Goal: Task Accomplishment & Management: Use online tool/utility

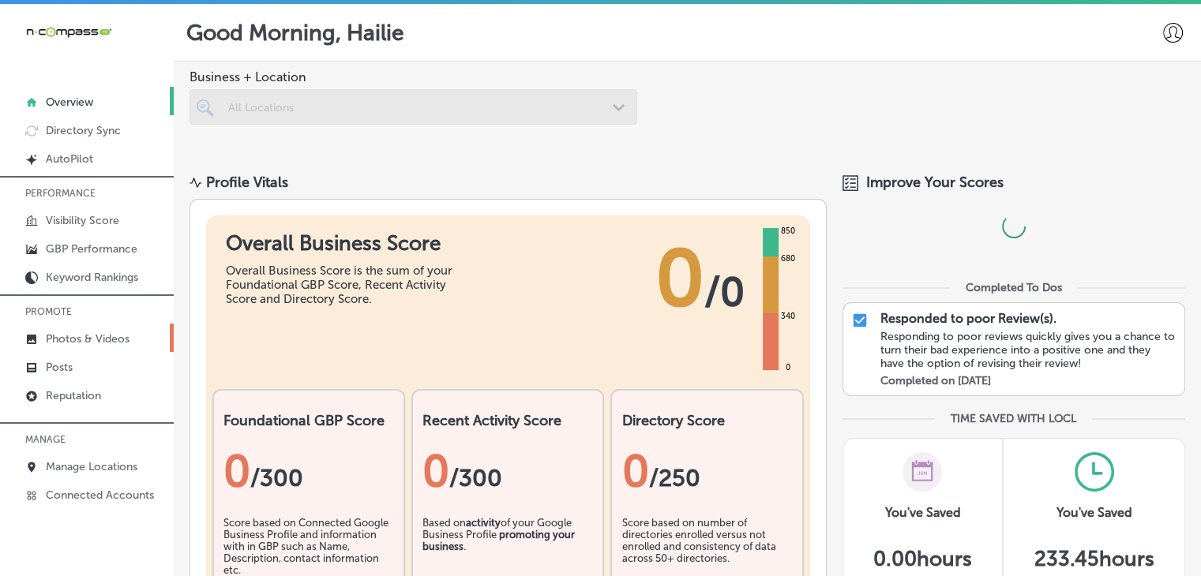
click at [167, 325] on link "Photos & Videos" at bounding box center [87, 338] width 174 height 28
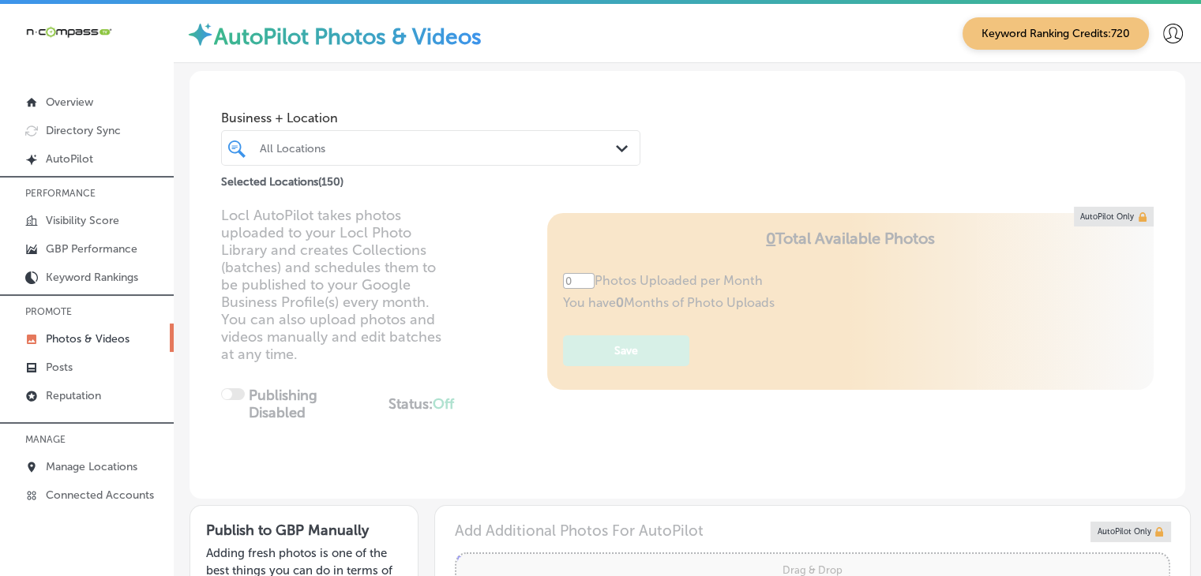
click at [368, 159] on div at bounding box center [413, 147] width 311 height 21
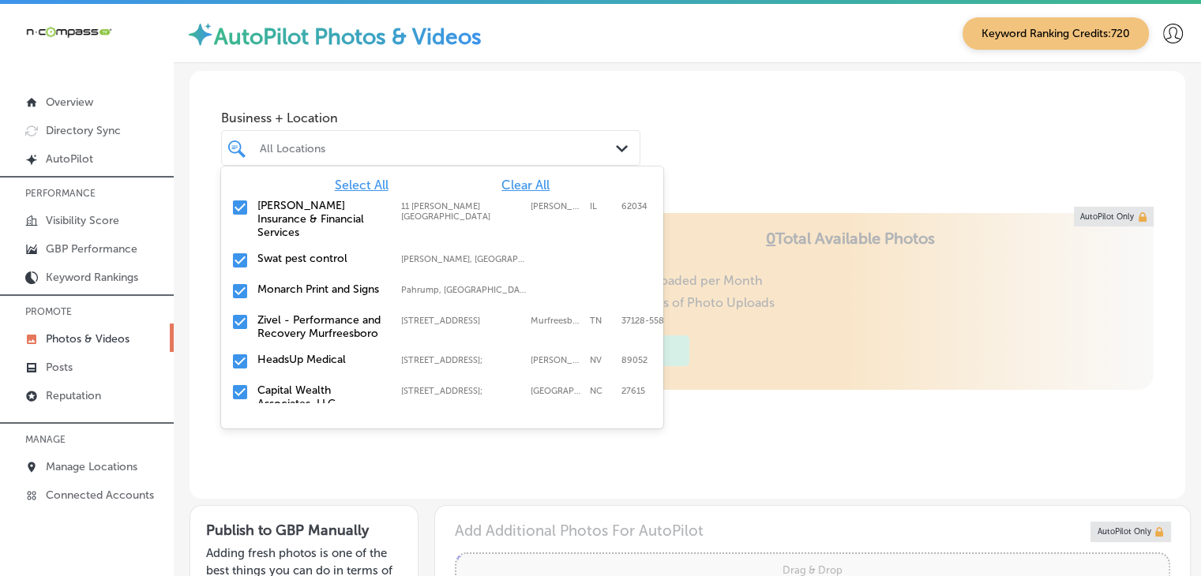
type input "5"
click at [509, 178] on span "Clear All" at bounding box center [525, 185] width 48 height 15
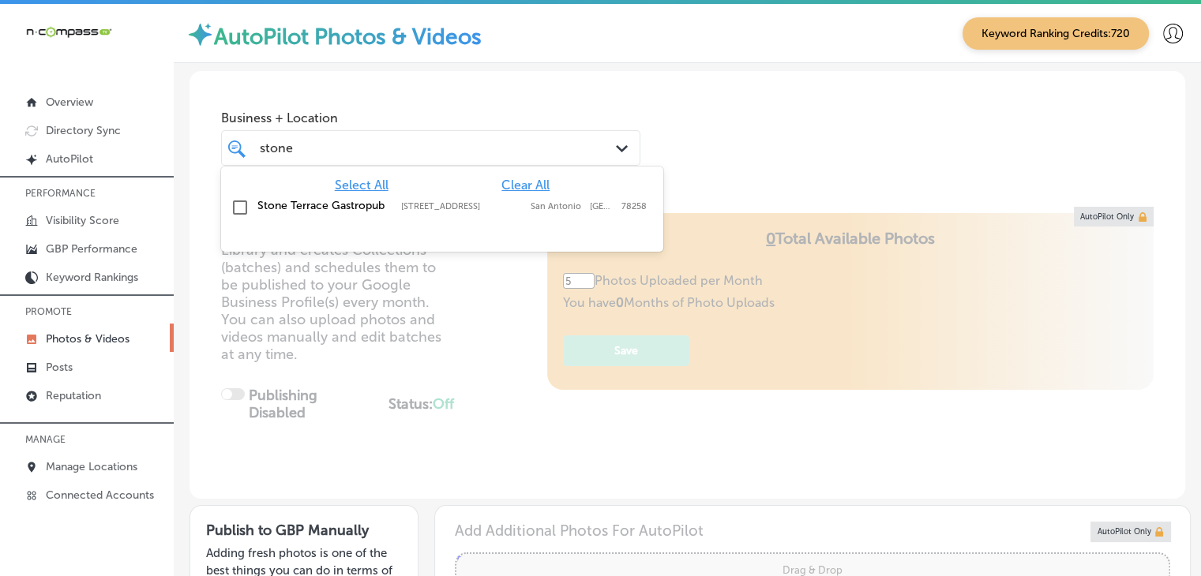
click at [502, 201] on label "[STREET_ADDRESS]" at bounding box center [462, 206] width 122 height 10
type input "stone"
click at [551, 60] on div "AutoPilot Photos & Videos Keyword Ranking Credits: 720" at bounding box center [687, 33] width 1027 height 59
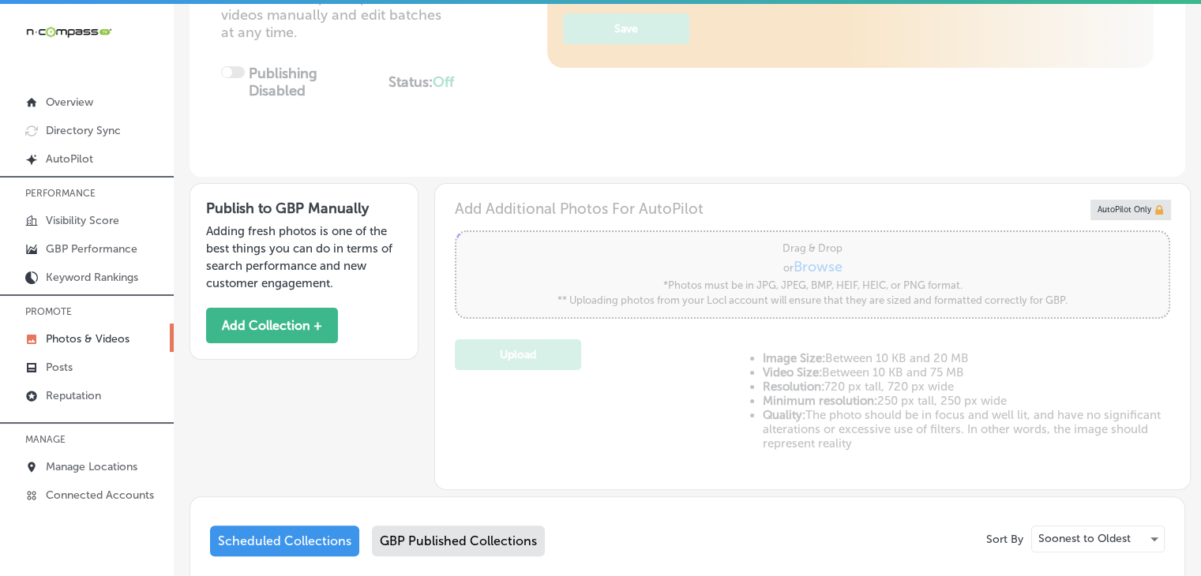
scroll to position [316, 0]
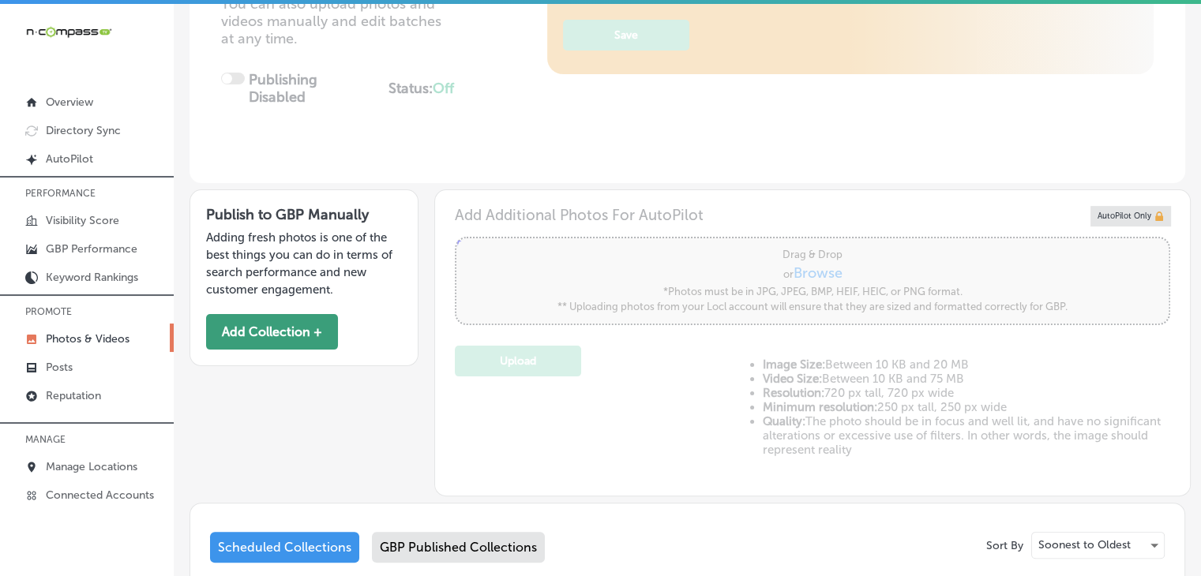
click at [285, 315] on button "Add Collection +" at bounding box center [272, 332] width 132 height 36
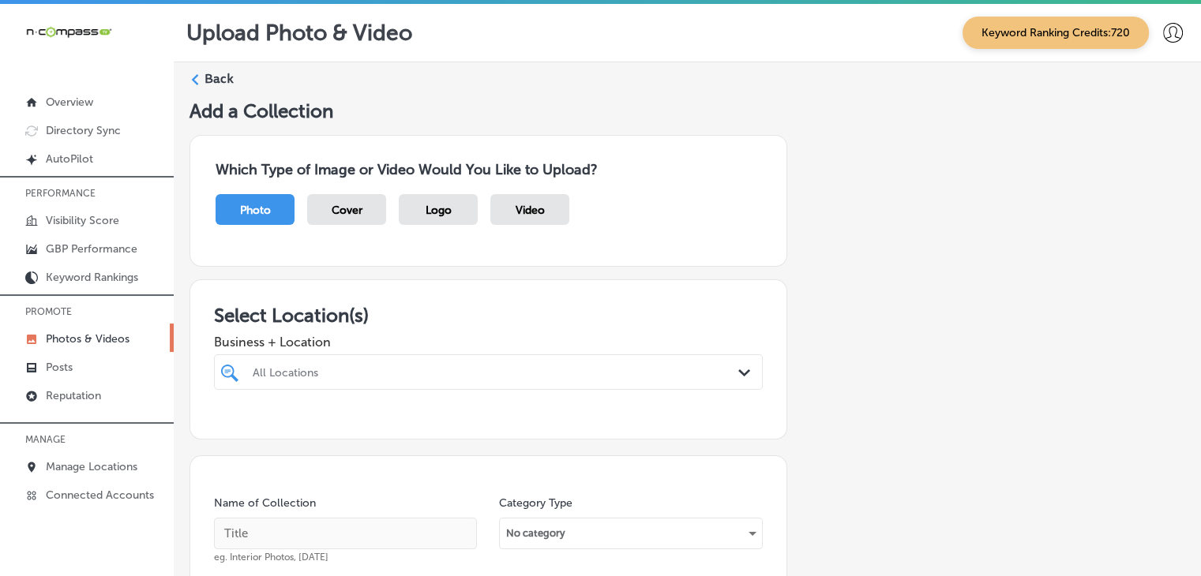
click at [392, 360] on div "All Locations" at bounding box center [488, 372] width 487 height 24
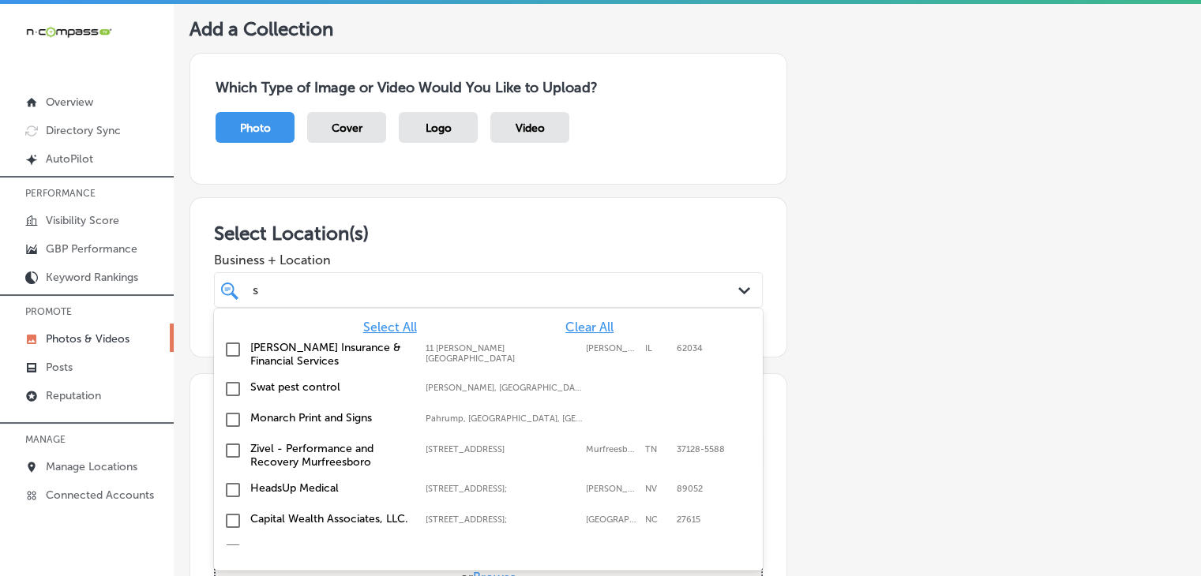
scroll to position [82, 0]
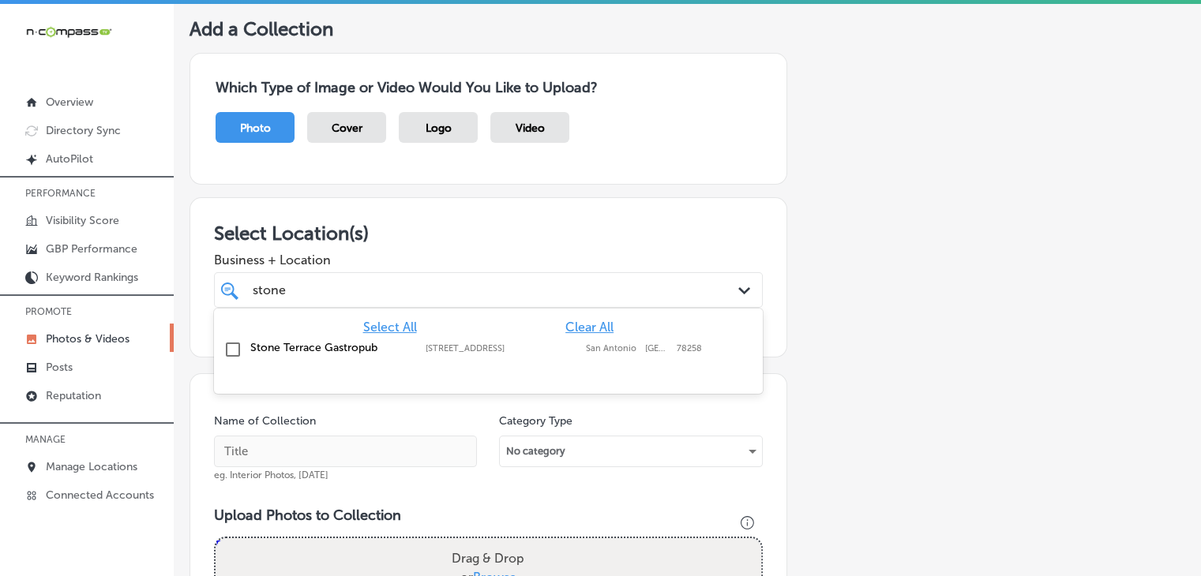
click at [393, 358] on div "Stone Terrace Gastropub 20626 Stone Oak Pkwy, Unit 103, San Antonio, TX, 78258 …" at bounding box center [488, 350] width 536 height 24
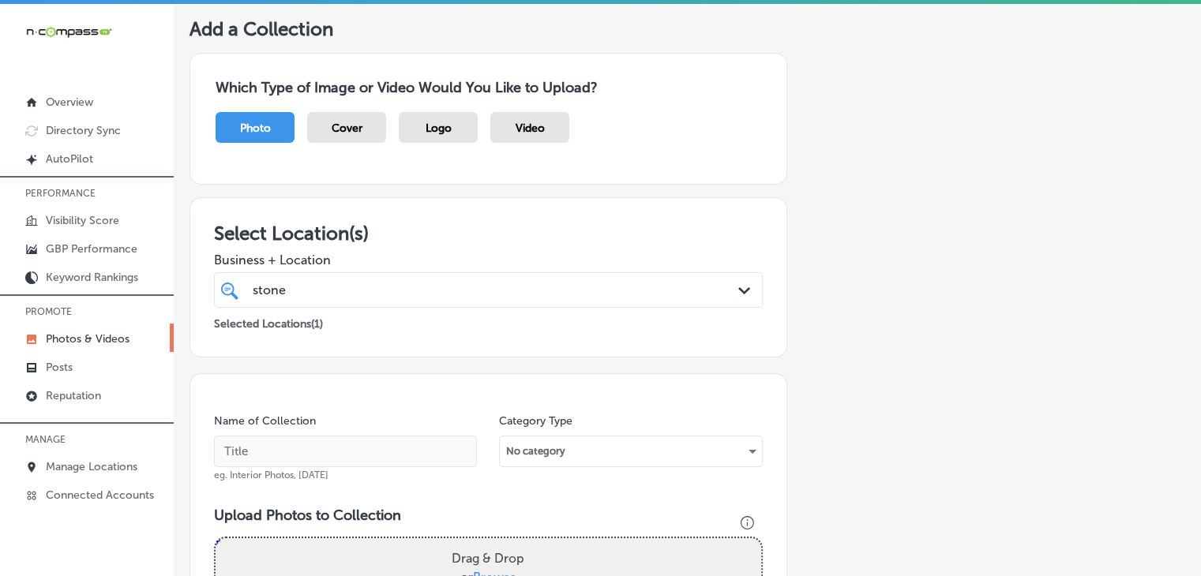
click at [445, 272] on div "stone stone Path Created with Sketch." at bounding box center [488, 290] width 549 height 36
type input "stone"
click at [349, 445] on input "text" at bounding box center [345, 452] width 263 height 32
click at [383, 451] on input "Stone Terrace Gastropub, Oct 2024, Week 1" at bounding box center [345, 452] width 263 height 32
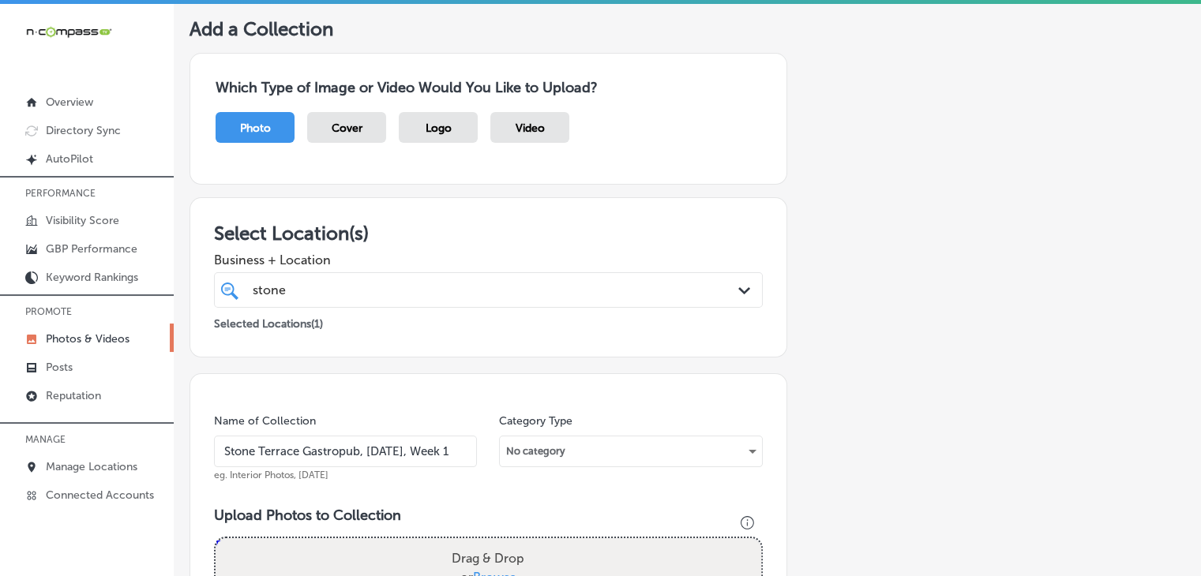
type input "Stone Terrace Gastropub, Oct 2025, Week 1"
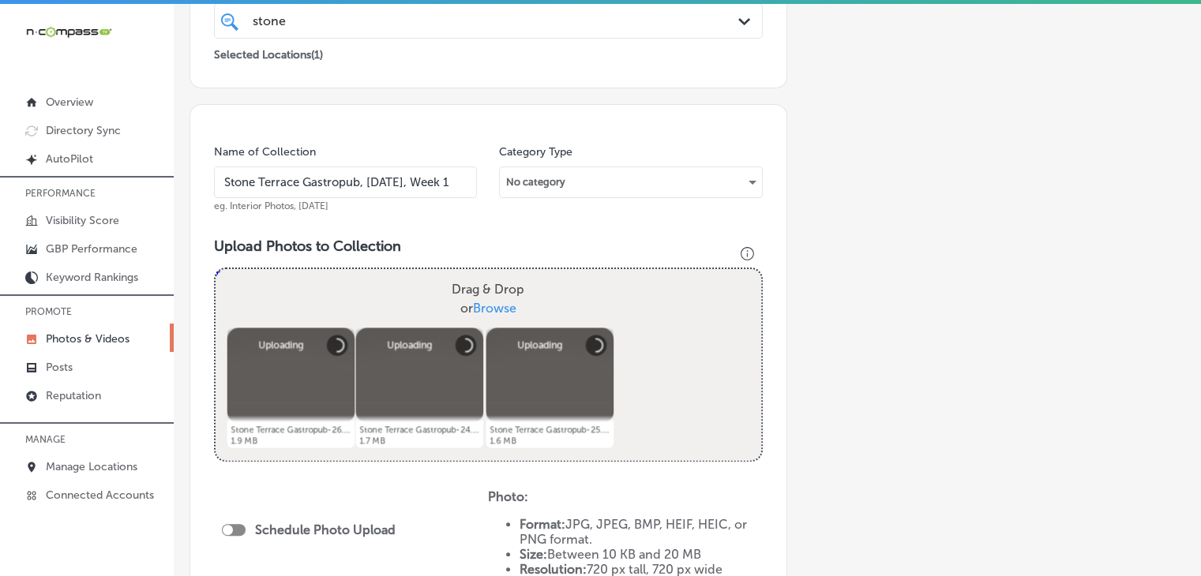
scroll to position [398, 0]
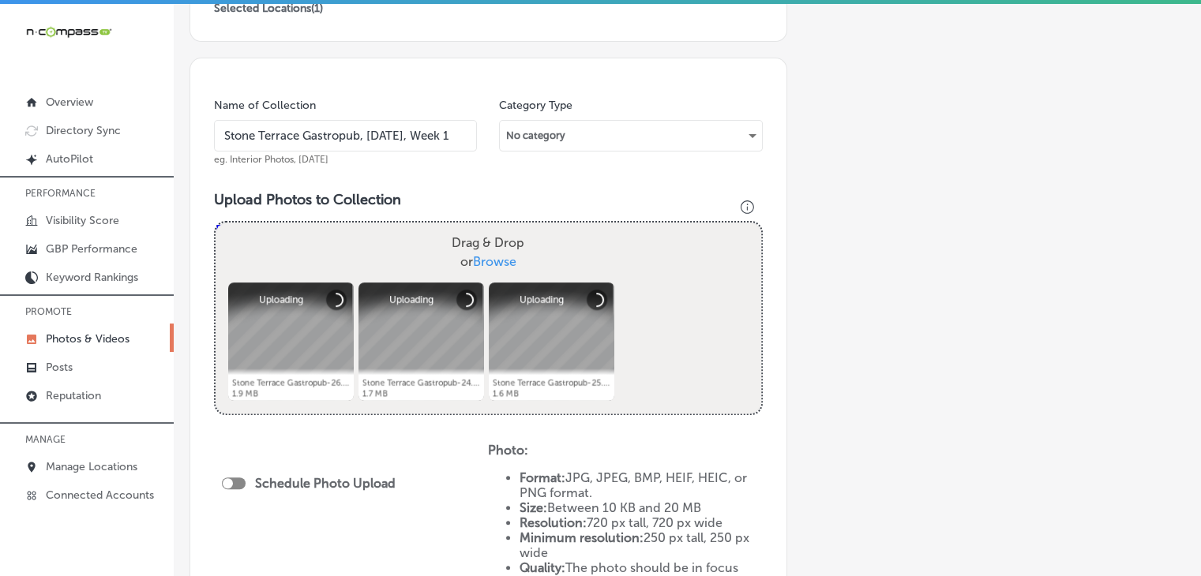
click at [251, 476] on div "Schedule Photo Upload" at bounding box center [313, 483] width 182 height 15
click at [244, 485] on div "Schedule Photo Upload" at bounding box center [313, 483] width 182 height 15
click at [240, 485] on div at bounding box center [234, 484] width 24 height 12
checkbox input "true"
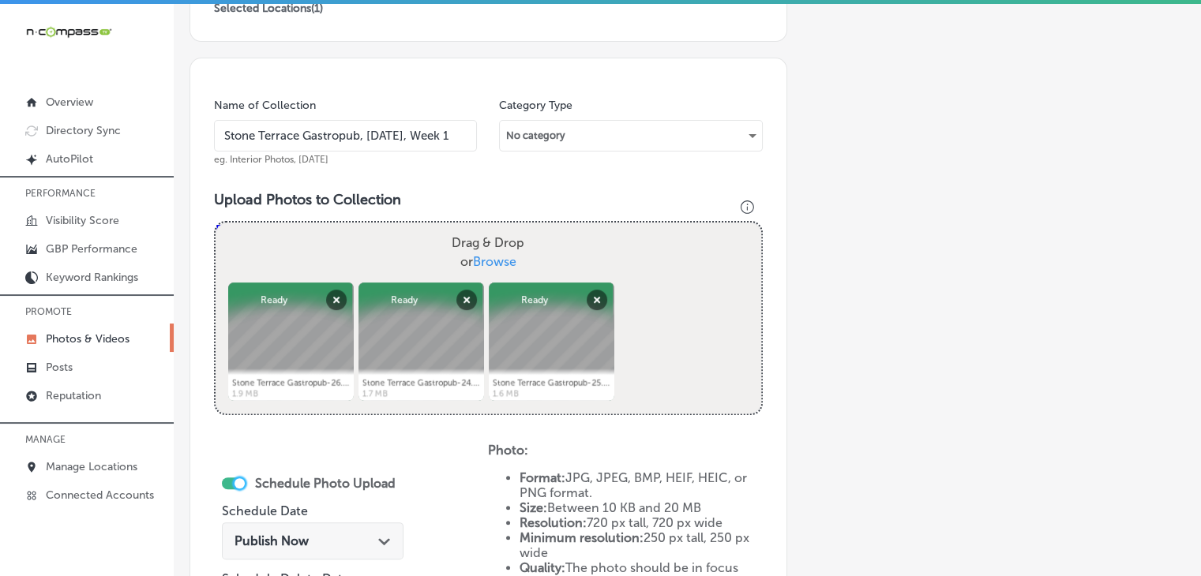
click at [323, 516] on div "Schedule Photo Upload Schedule Date Publish Now Path Created with Sketch. Sched…" at bounding box center [313, 553] width 182 height 171
click at [324, 541] on div "Publish Now Path Created with Sketch." at bounding box center [312, 541] width 156 height 15
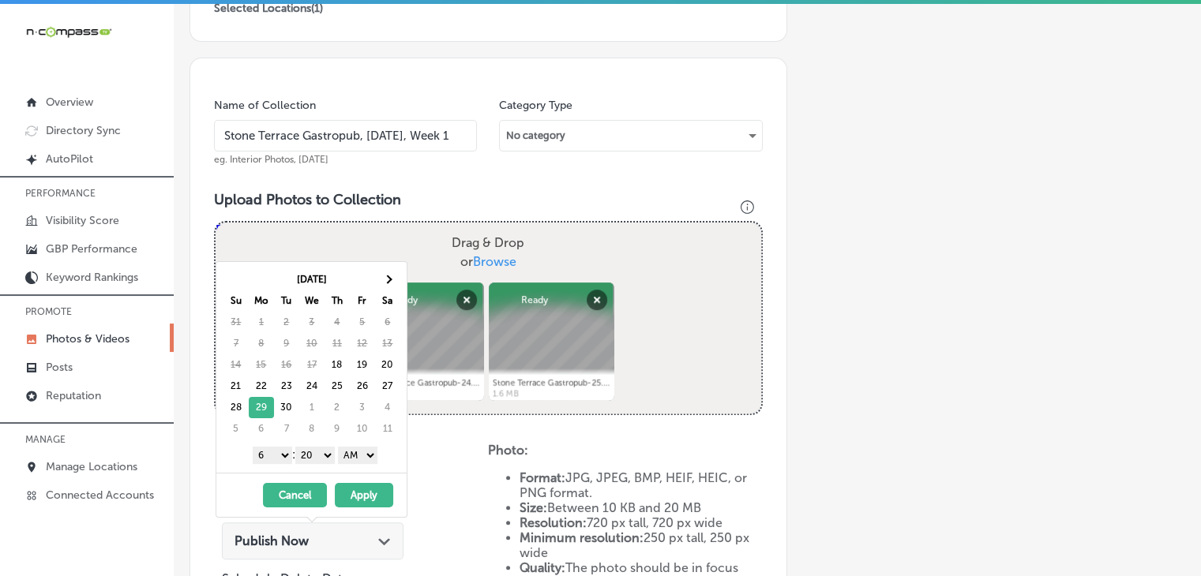
click at [271, 454] on select "1 2 3 4 5 6 7 8 9 10 11 12" at bounding box center [272, 455] width 39 height 17
click at [321, 459] on select "00 10 20 30 40 50" at bounding box center [314, 455] width 39 height 17
click at [361, 464] on div "1 2 3 4 5 6 7 8 9 10 11 12 : 00 10 20 30 40 50 AM PM" at bounding box center [315, 455] width 184 height 24
click at [362, 462] on select "AM PM" at bounding box center [357, 455] width 39 height 17
click at [340, 447] on select "AM PM" at bounding box center [357, 455] width 39 height 17
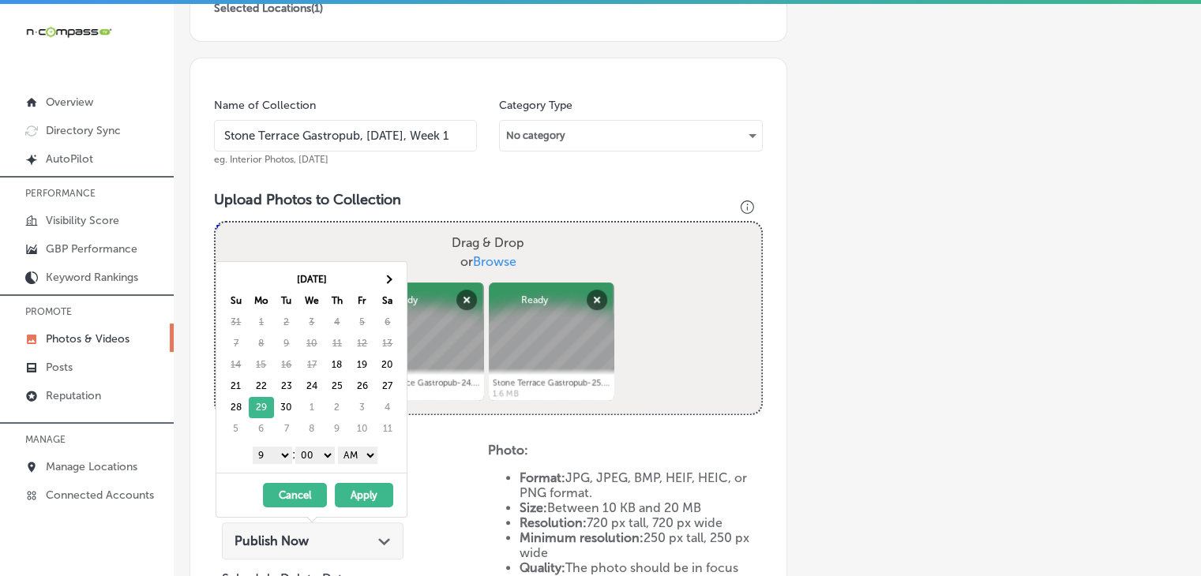
click at [363, 459] on select "AM PM" at bounding box center [357, 455] width 39 height 17
click at [362, 492] on button "Apply" at bounding box center [364, 495] width 58 height 24
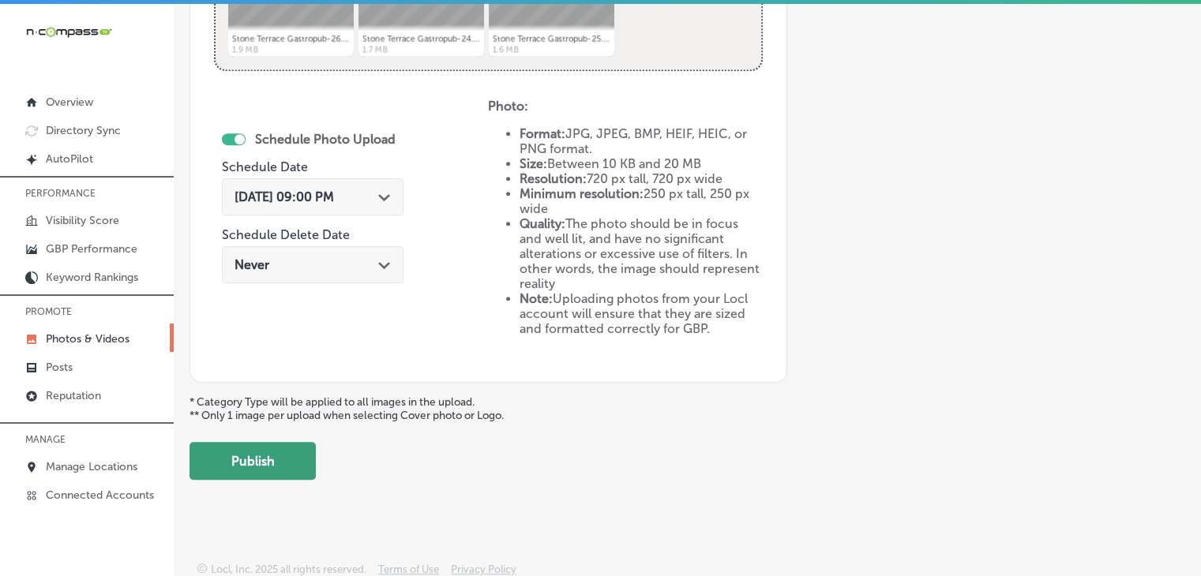
click at [287, 470] on button "Publish" at bounding box center [252, 461] width 126 height 38
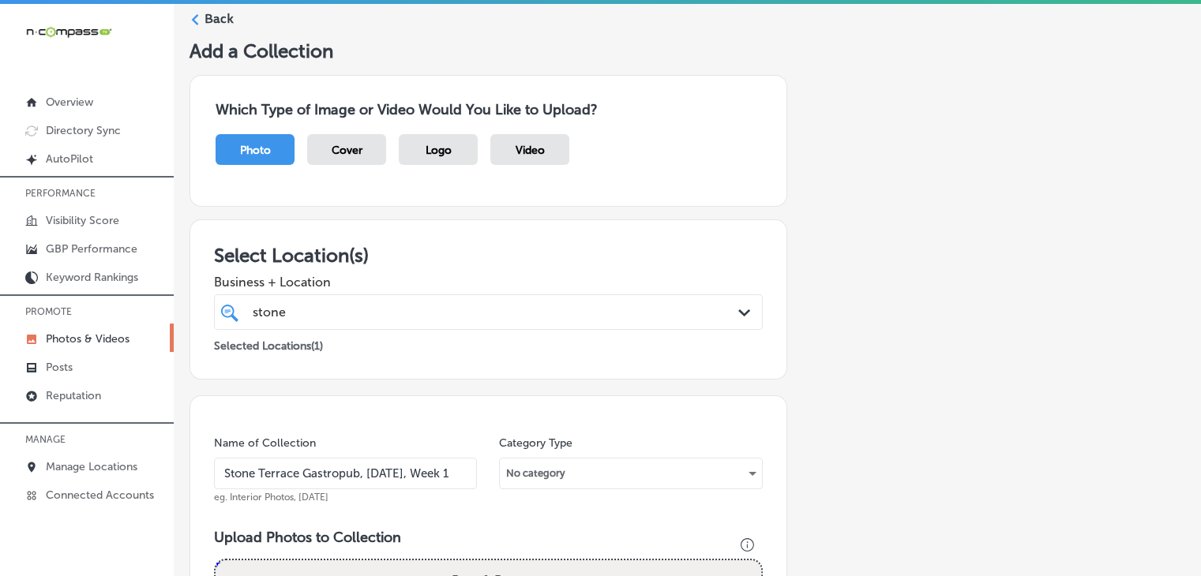
scroll to position [0, 0]
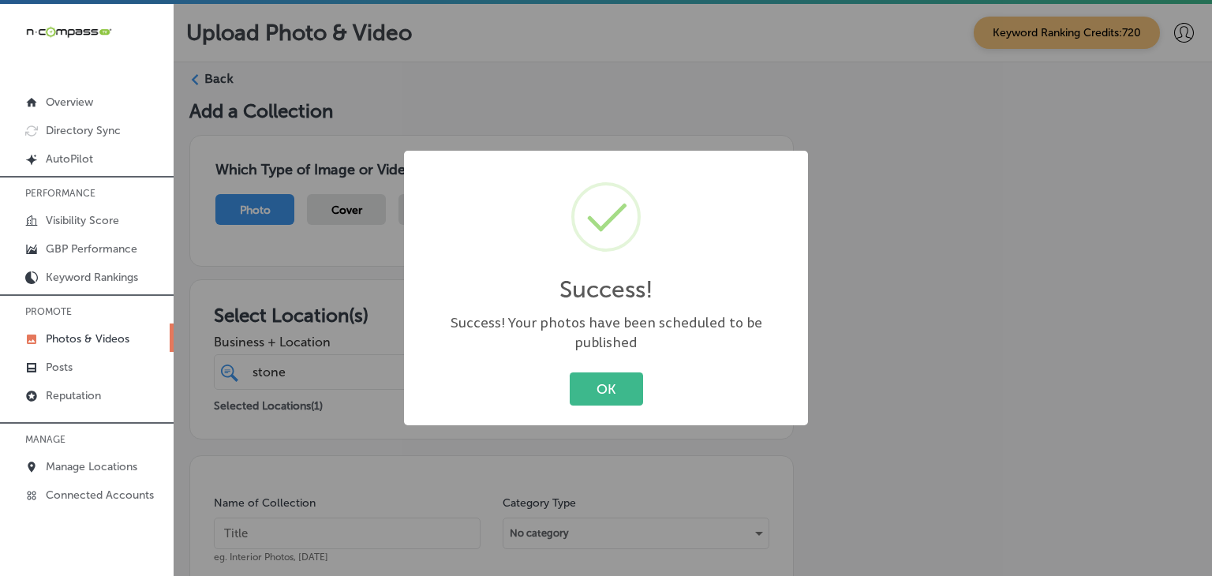
click at [322, 444] on div "Success! × Success! Your photos have been scheduled to be published OK Cancel" at bounding box center [606, 288] width 1212 height 576
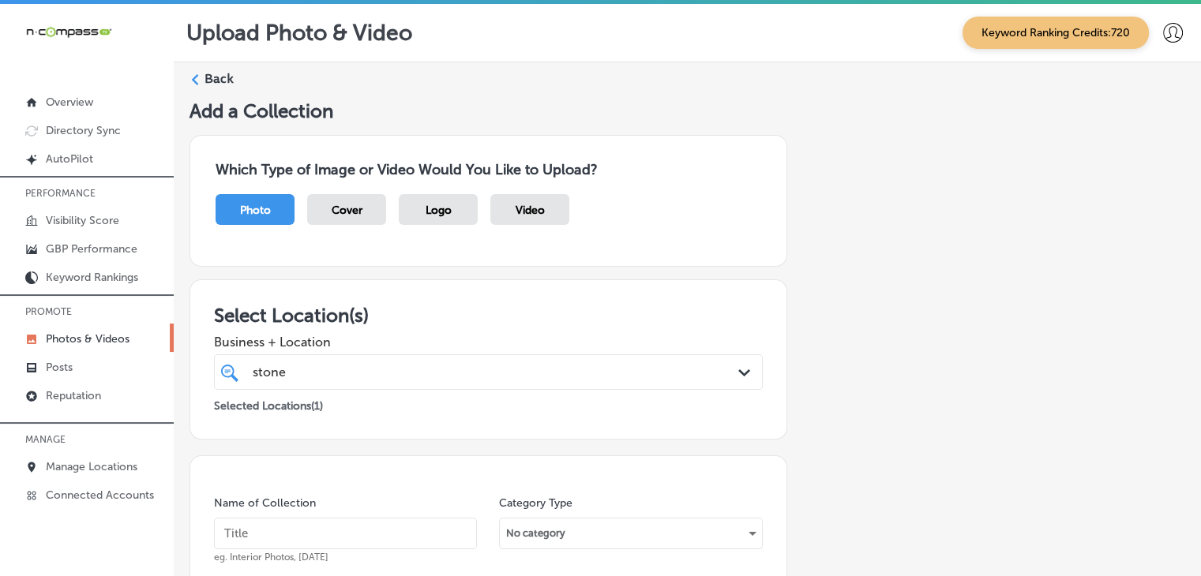
click at [332, 512] on div "Name of Collection eg. Interior Photos, March 2020" at bounding box center [345, 530] width 263 height 68
click at [332, 523] on input "text" at bounding box center [345, 534] width 263 height 32
paste input "Stone Terrace Gastropub, Oct 2025, Week"
type input "Stone Terrace Gastropub, Oct 2025, Week 2"
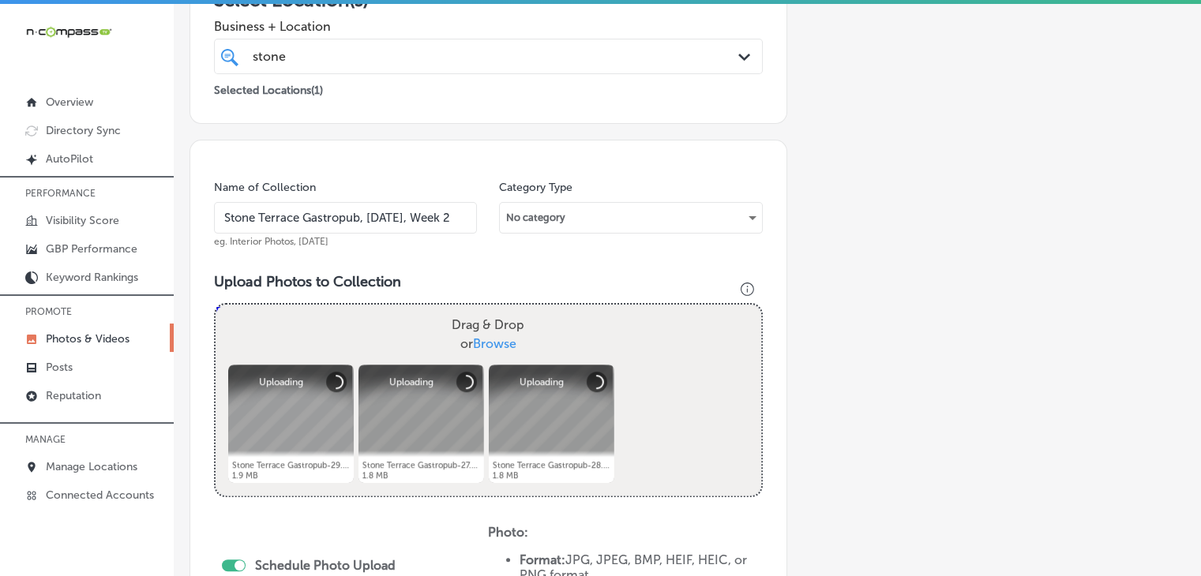
scroll to position [474, 0]
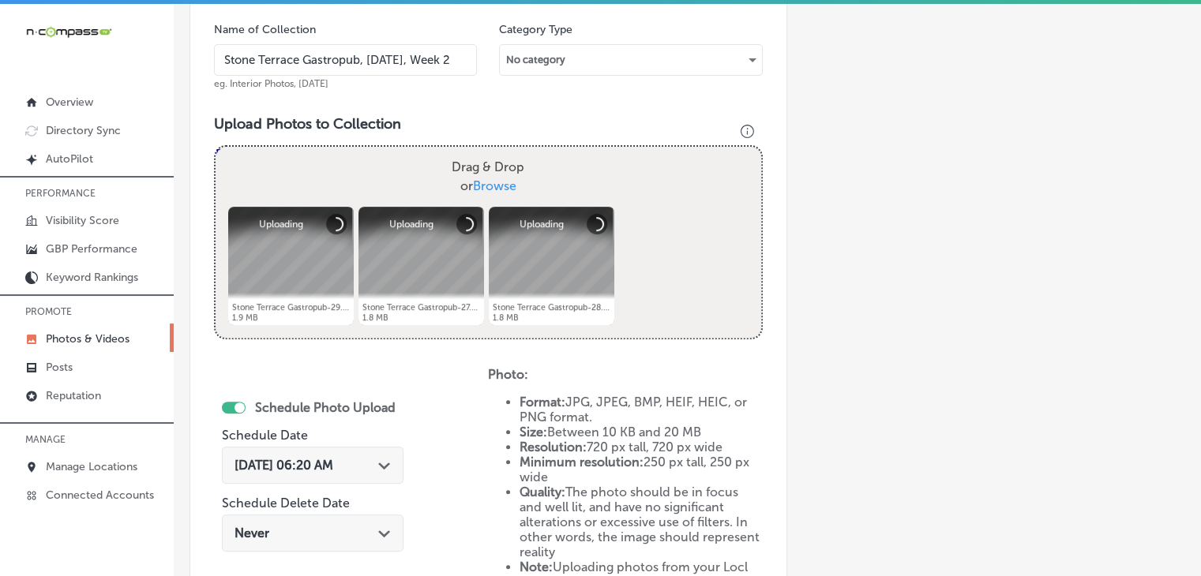
click at [385, 472] on div "Sep 18, 2025 06:20 AM Path Created with Sketch." at bounding box center [313, 465] width 182 height 37
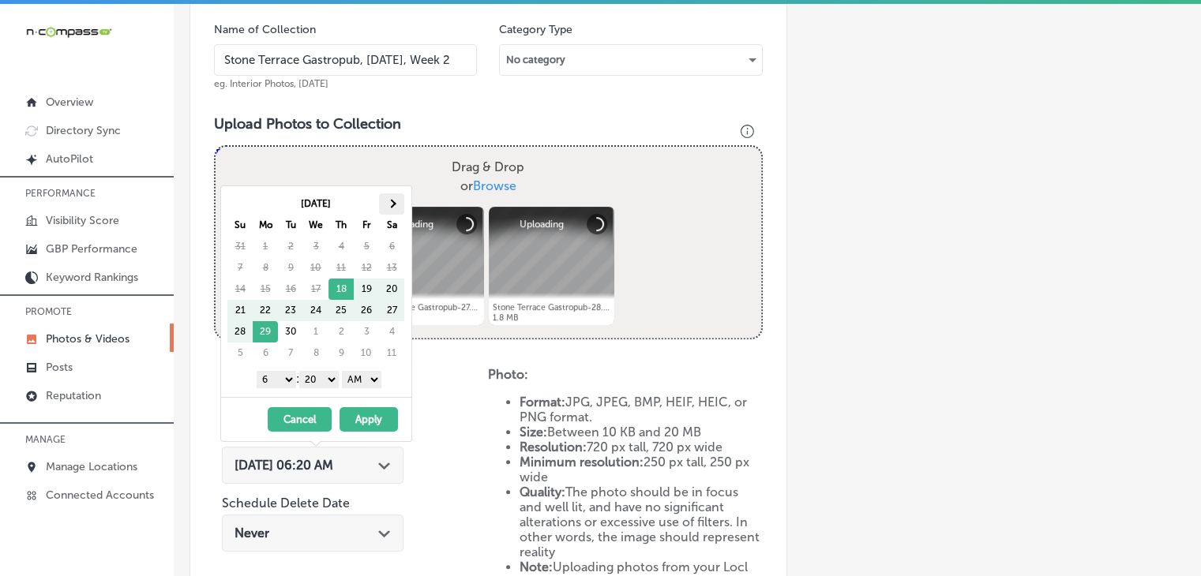
click at [394, 199] on th at bounding box center [391, 203] width 25 height 21
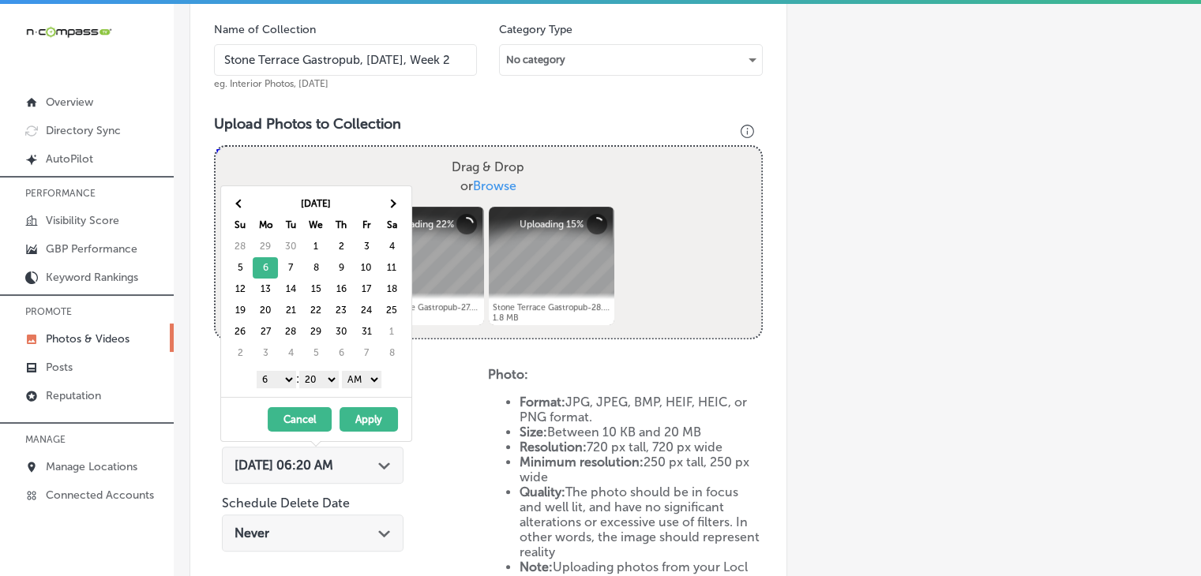
click at [260, 380] on select "1 2 3 4 5 6 7 8 9 10 11 12" at bounding box center [276, 379] width 39 height 17
drag, startPoint x: 319, startPoint y: 376, endPoint x: 319, endPoint y: 385, distance: 9.5
click at [319, 376] on select "00 10 20 30 40 50" at bounding box center [318, 379] width 39 height 17
click at [357, 377] on select "AM PM" at bounding box center [361, 379] width 39 height 17
click at [354, 411] on button "Apply" at bounding box center [368, 419] width 58 height 24
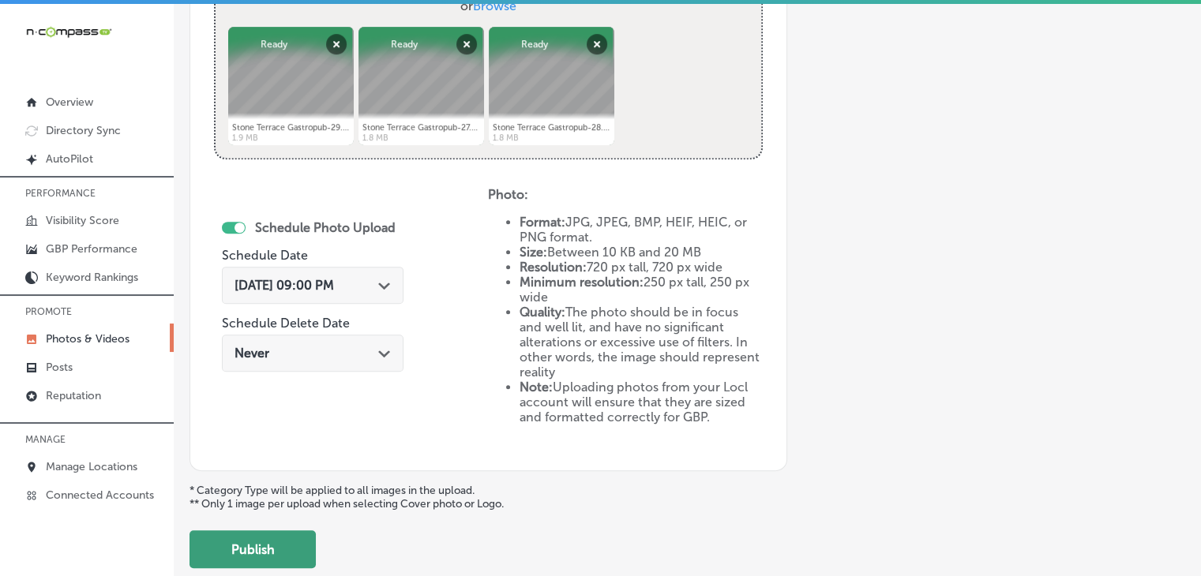
scroll to position [742, 0]
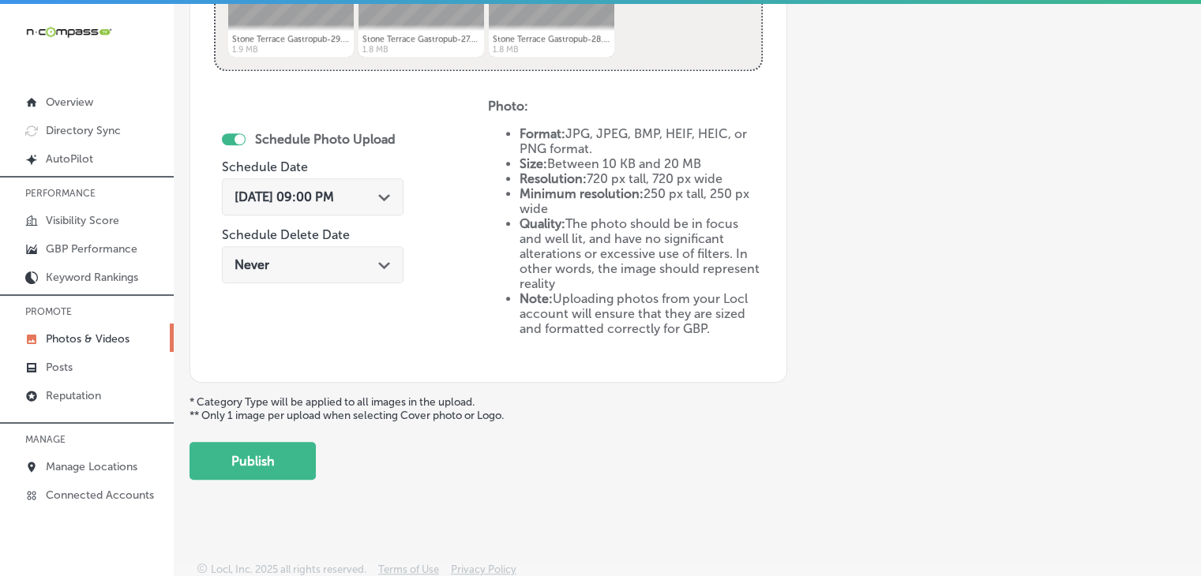
click at [307, 458] on button "Publish" at bounding box center [252, 461] width 126 height 38
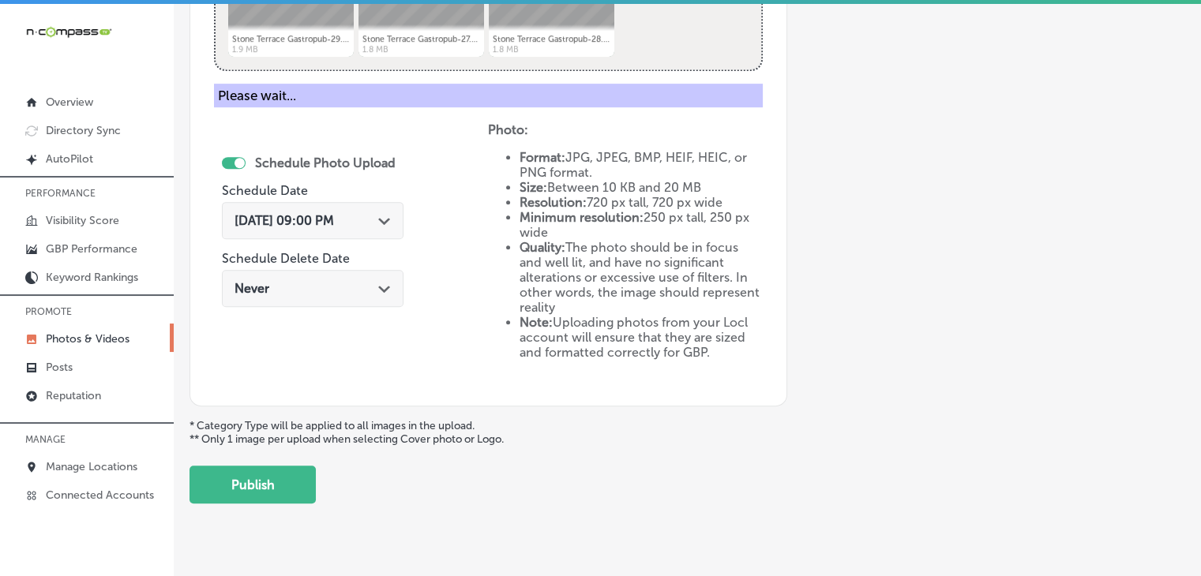
scroll to position [426, 0]
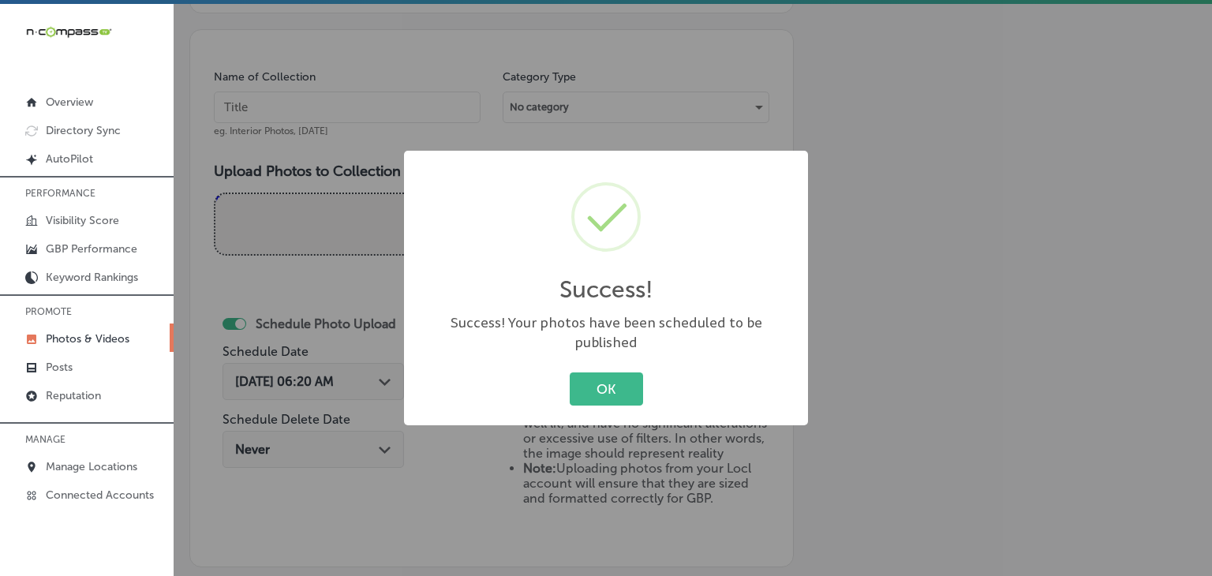
click at [370, 80] on div "Success! × Success! Your photos have been scheduled to be published OK Cancel" at bounding box center [606, 288] width 1212 height 576
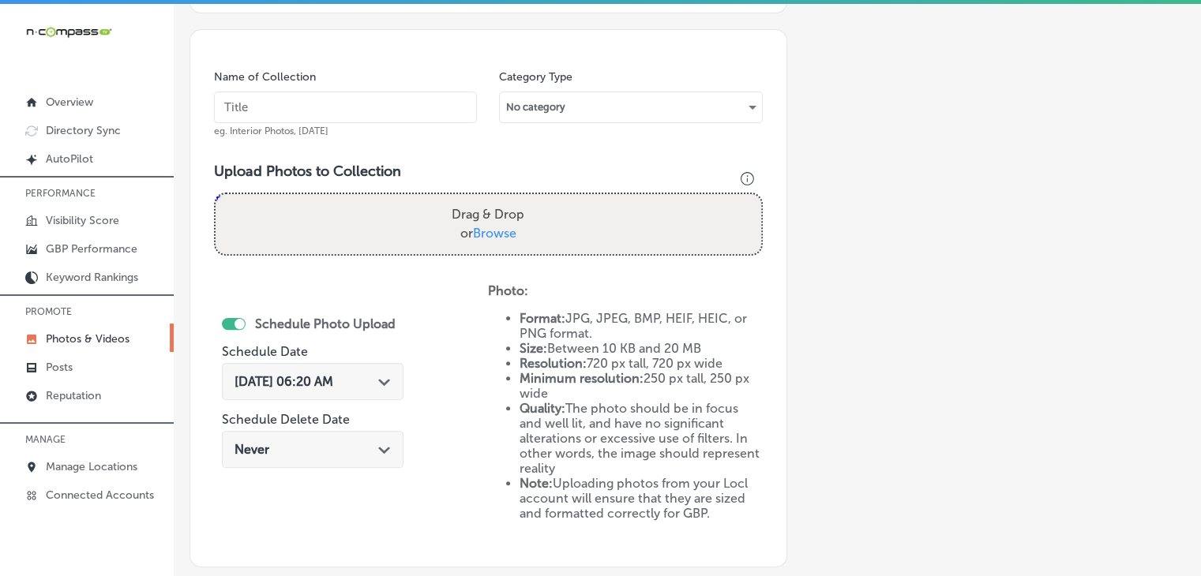
click at [370, 92] on input "text" at bounding box center [345, 108] width 263 height 32
paste input "Stone Terrace Gastropub, Oct 2025, Week"
type input "Stone Terrace Gastropub, Oct 2025, Week 3"
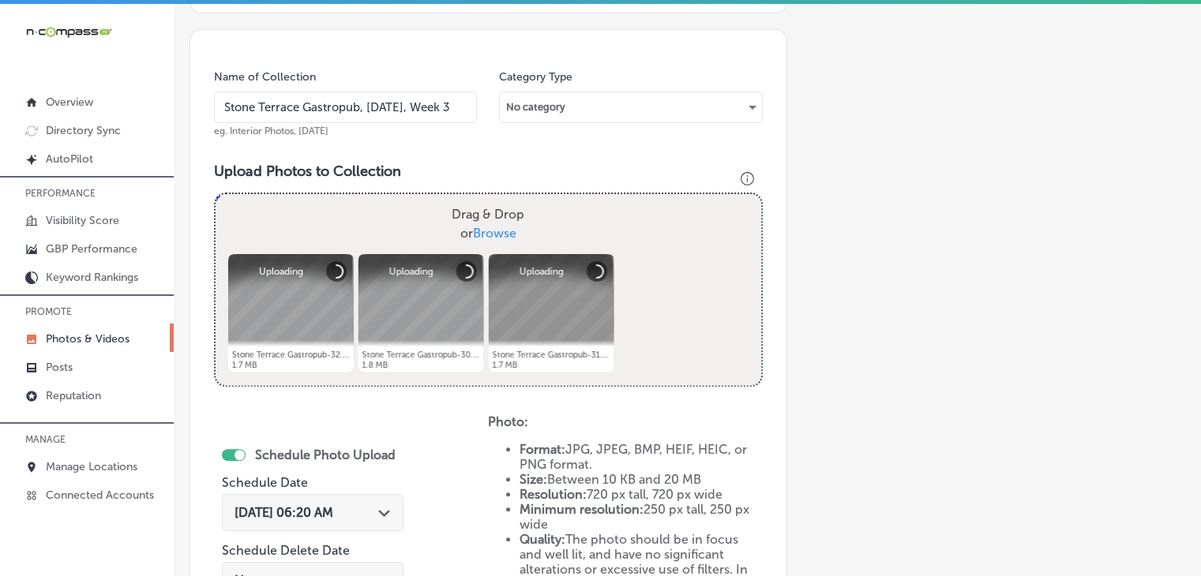
click at [360, 486] on div "Schedule Photo Upload Schedule Date Sep 18, 2025 06:20 AM Path Created with Ske…" at bounding box center [313, 525] width 182 height 171
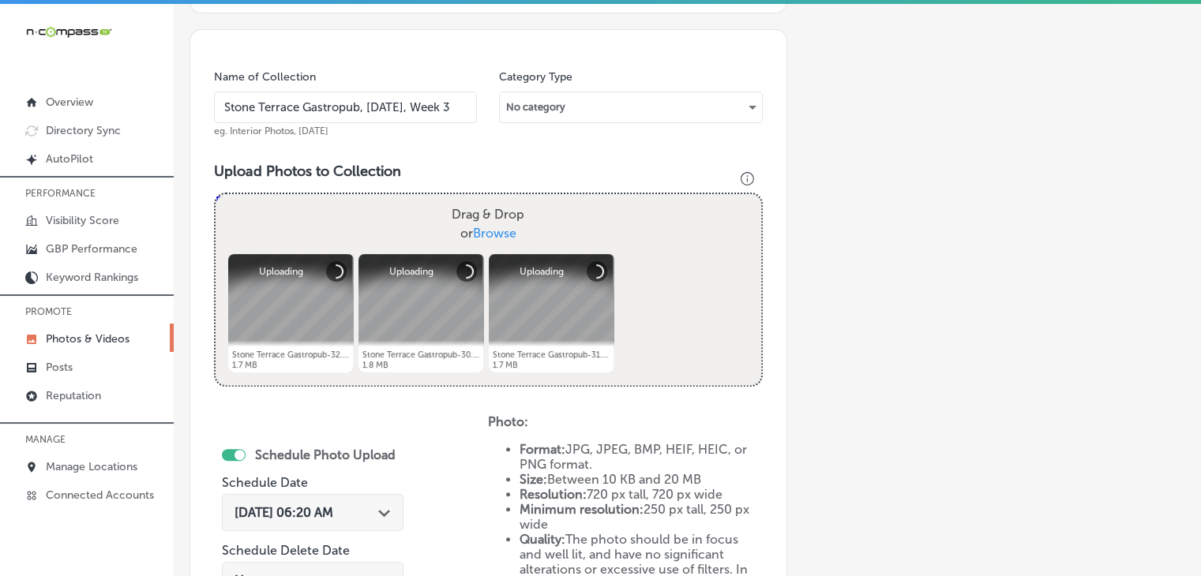
drag, startPoint x: 365, startPoint y: 499, endPoint x: 376, endPoint y: 462, distance: 38.5
click at [365, 500] on div "Sep 18, 2025 06:20 AM Path Created with Sketch." at bounding box center [313, 512] width 182 height 37
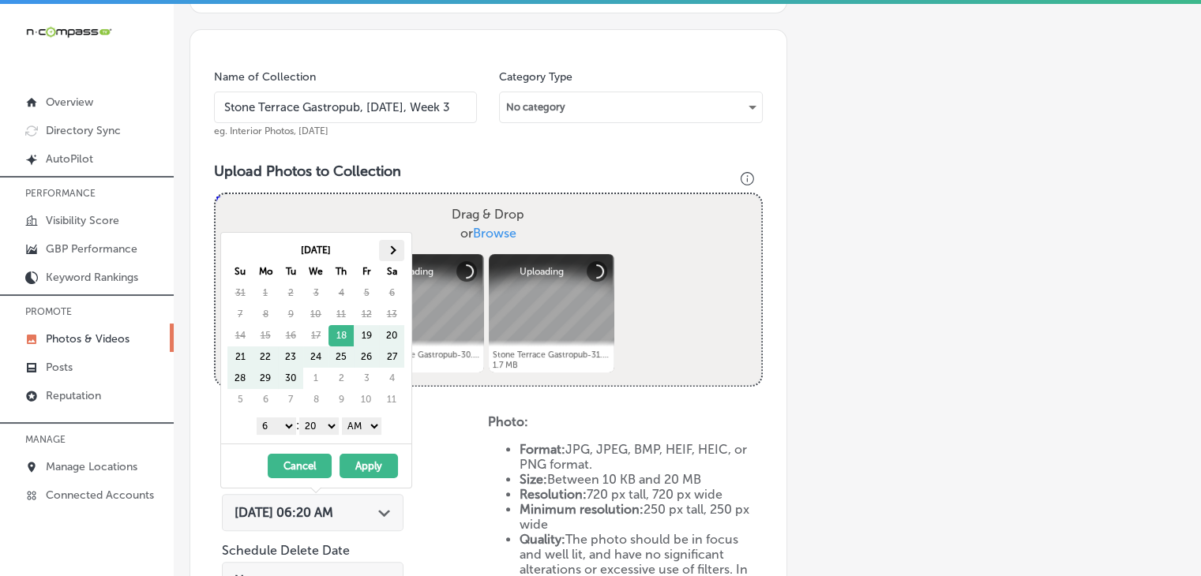
click at [398, 241] on th at bounding box center [391, 250] width 25 height 21
click at [272, 421] on select "1 2 3 4 5 6 7 8 9 10 11 12" at bounding box center [276, 426] width 39 height 17
click at [311, 429] on select "00 10 20 30 40 50" at bounding box center [318, 426] width 39 height 17
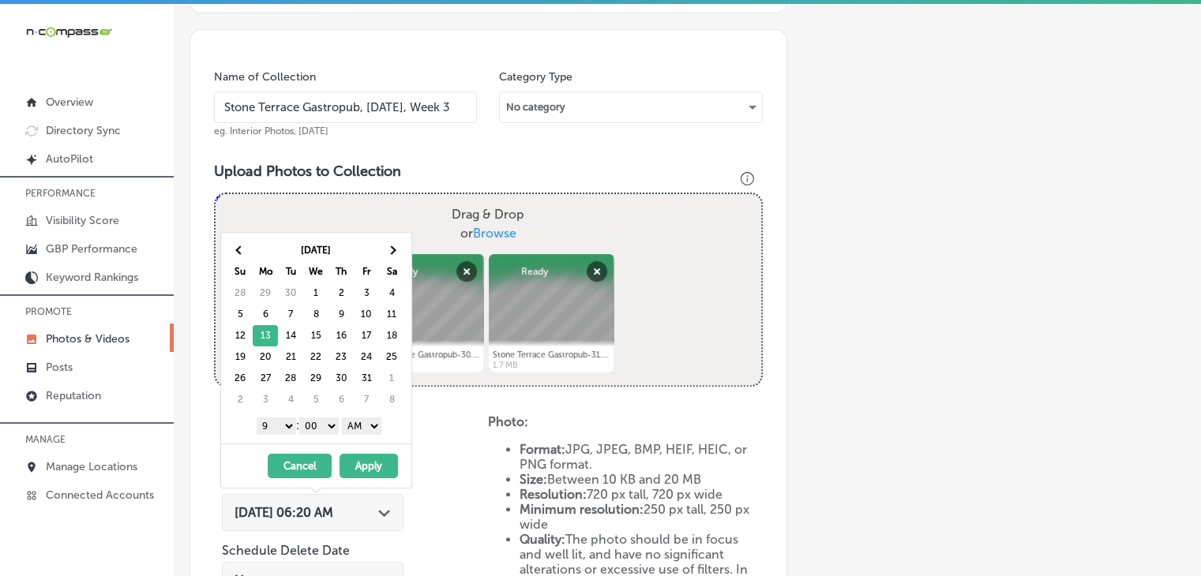
drag, startPoint x: 341, startPoint y: 425, endPoint x: 362, endPoint y: 430, distance: 22.0
click at [350, 424] on select "AM PM" at bounding box center [361, 426] width 39 height 17
click at [344, 418] on select "AM PM" at bounding box center [361, 426] width 39 height 17
click at [379, 427] on select "AM PM" at bounding box center [361, 426] width 39 height 17
click at [365, 460] on button "Apply" at bounding box center [368, 466] width 58 height 24
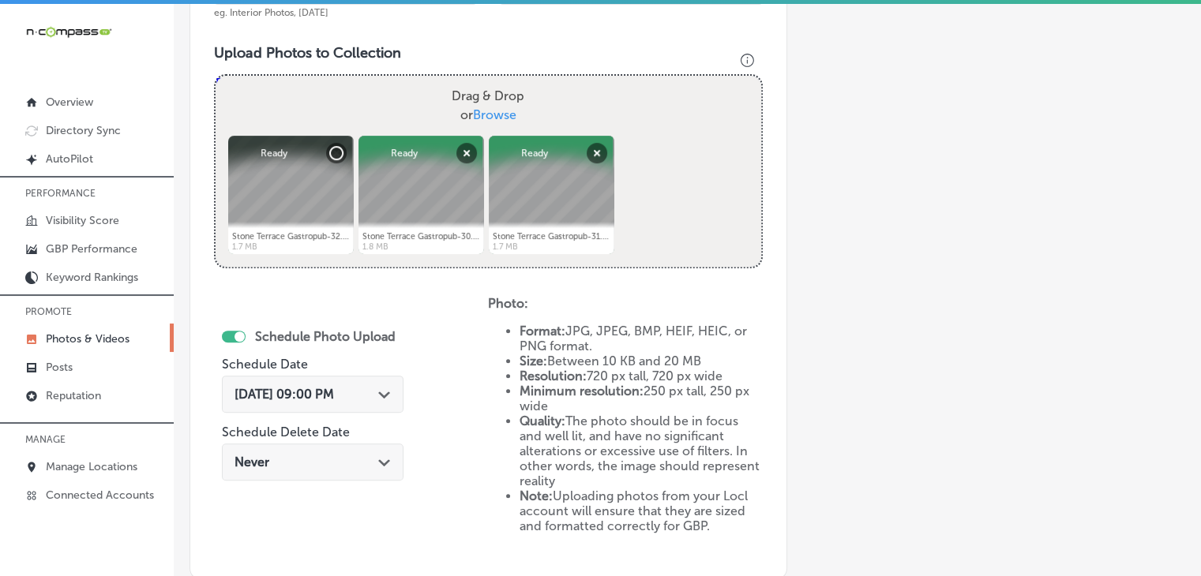
scroll to position [742, 0]
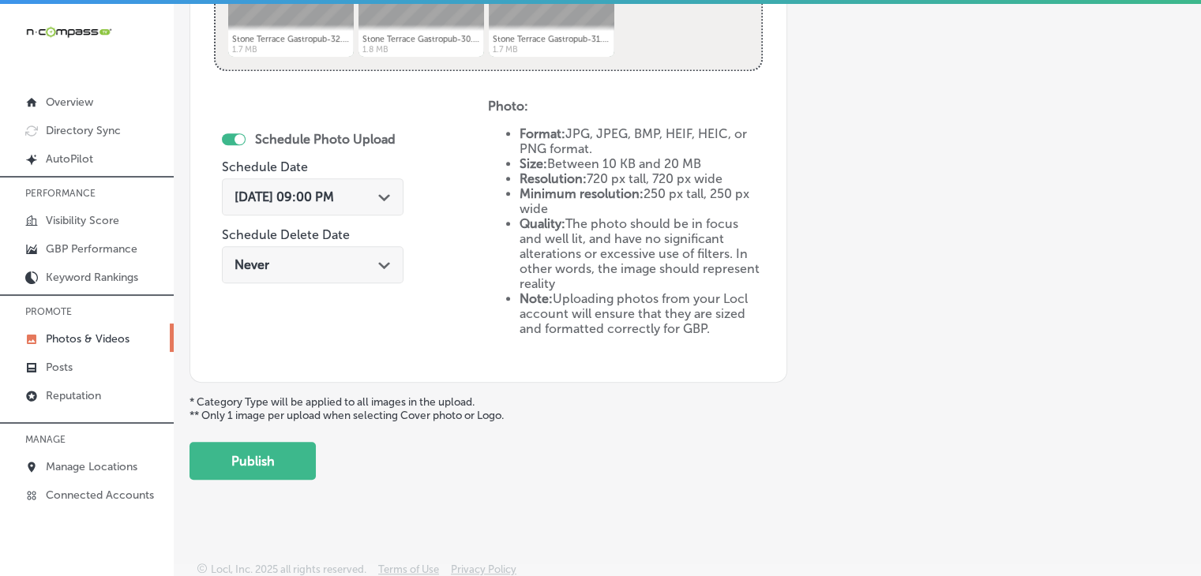
drag, startPoint x: 284, startPoint y: 454, endPoint x: 343, endPoint y: 430, distance: 63.8
click at [284, 455] on button "Publish" at bounding box center [252, 461] width 126 height 38
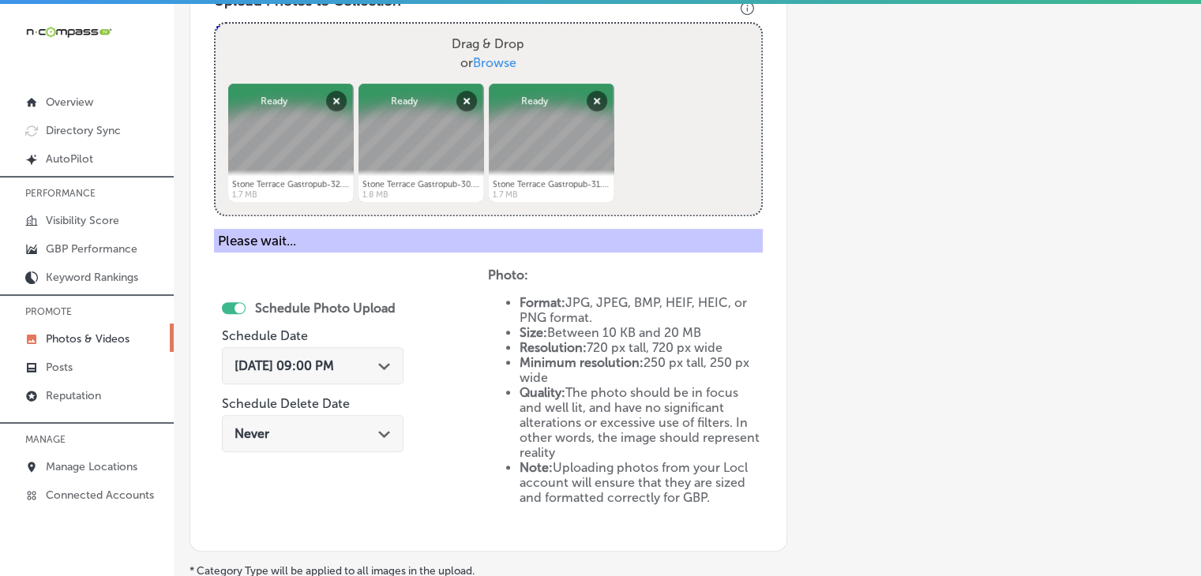
scroll to position [452, 0]
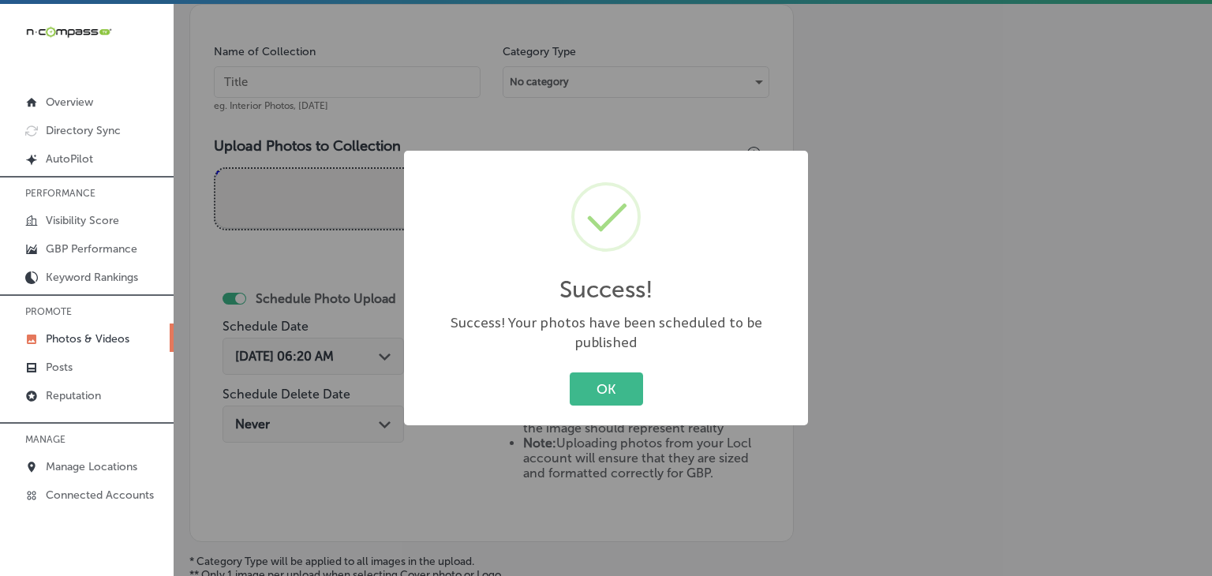
click at [344, 92] on div "Success! × Success! Your photos have been scheduled to be published OK Cancel" at bounding box center [606, 288] width 1212 height 576
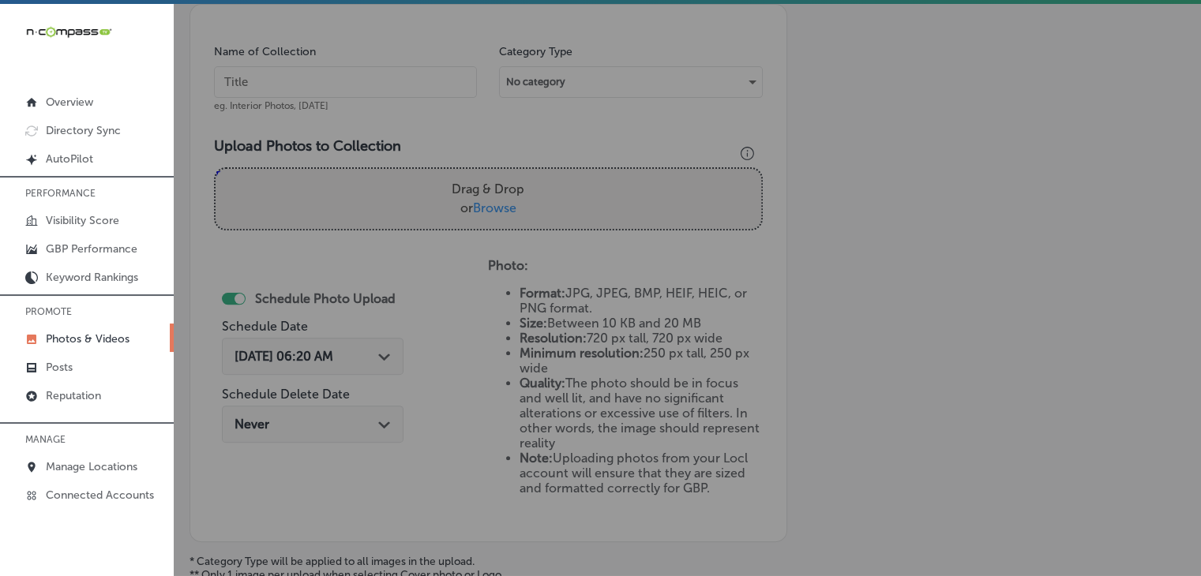
click at [356, 72] on input "text" at bounding box center [345, 82] width 263 height 32
paste input "Stone Terrace Gastropub, Oct 2025, Week"
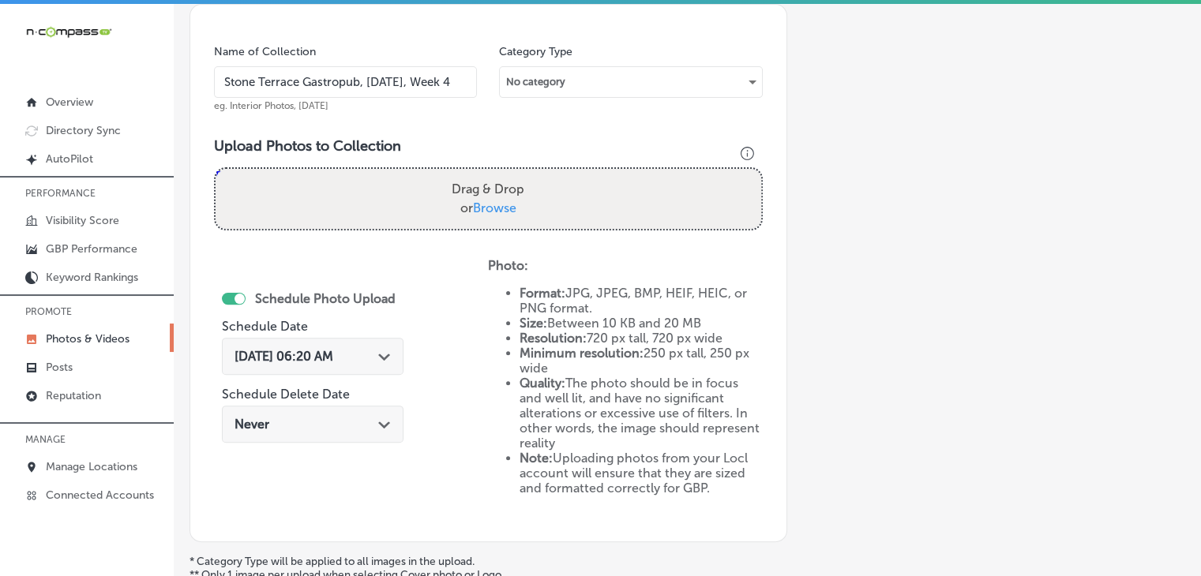
type input "Stone Terrace Gastropub, Oct 2025, Week 4"
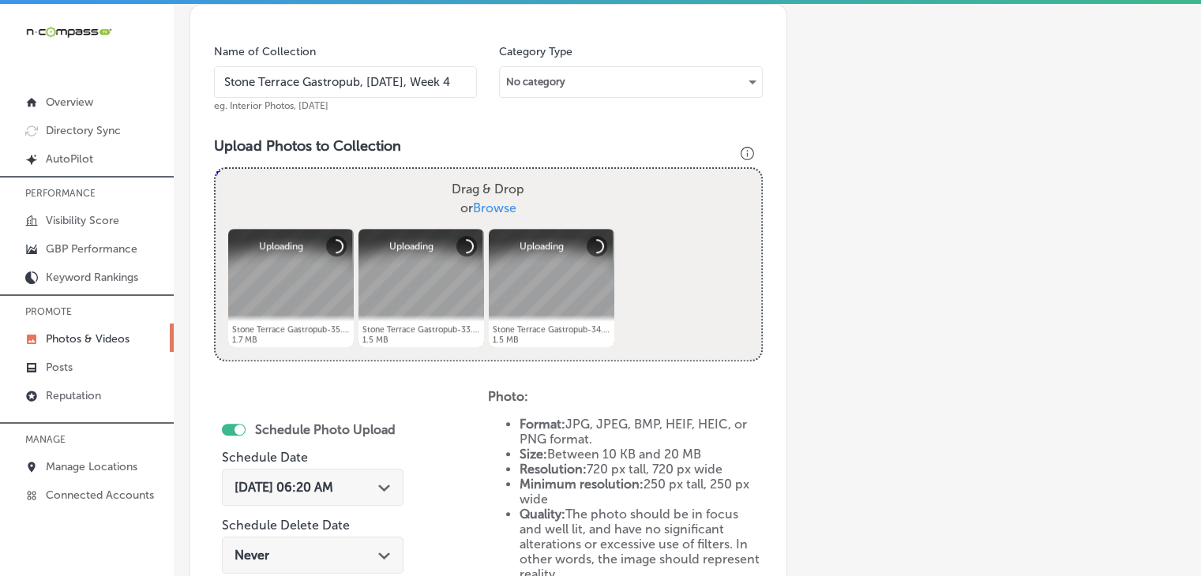
click at [350, 474] on div "Sep 18, 2025 06:20 AM Path Created with Sketch." at bounding box center [313, 487] width 182 height 37
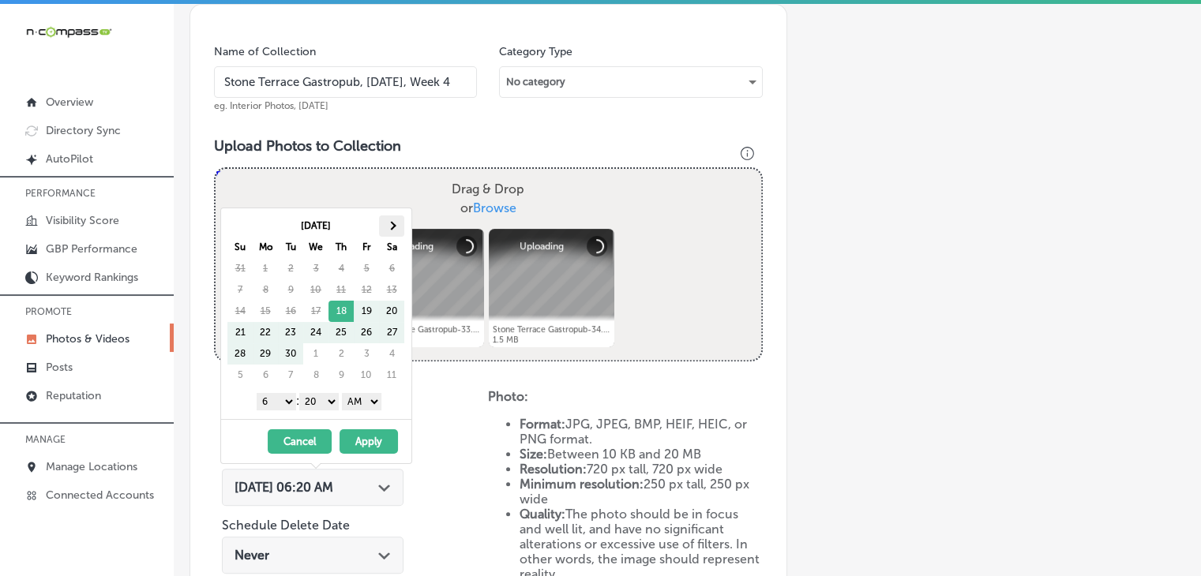
click at [386, 230] on th at bounding box center [391, 226] width 25 height 21
click at [277, 399] on select "1 2 3 4 5 6 7 8 9 10 11 12" at bounding box center [276, 401] width 39 height 17
click at [314, 402] on select "00 10 20 30 40 50" at bounding box center [318, 401] width 39 height 17
click at [347, 405] on select "AM PM" at bounding box center [361, 401] width 39 height 17
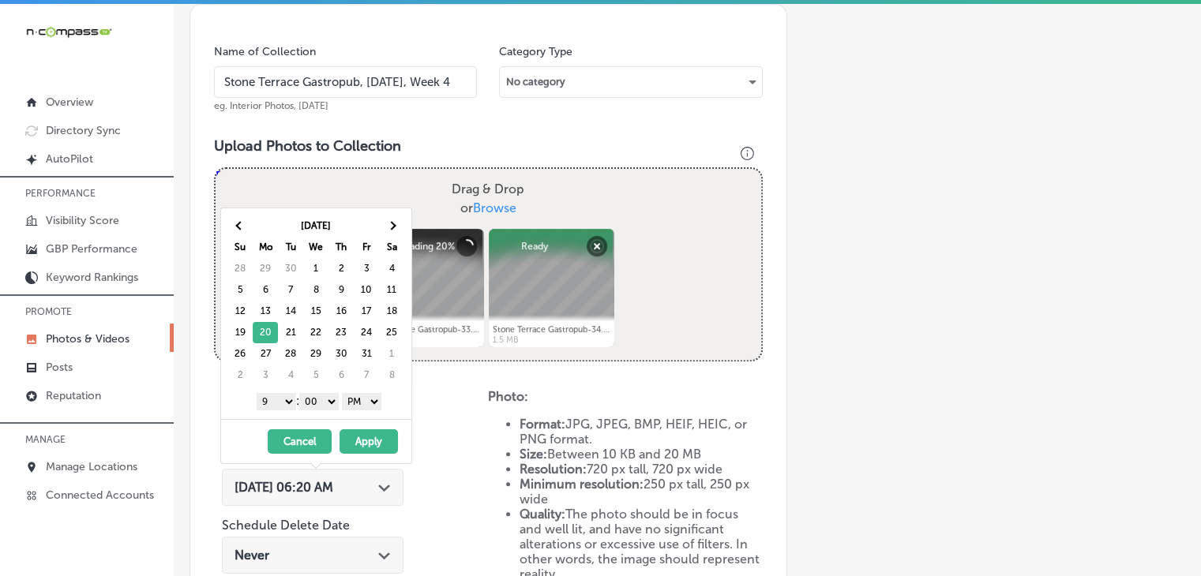
click at [366, 433] on button "Apply" at bounding box center [368, 441] width 58 height 24
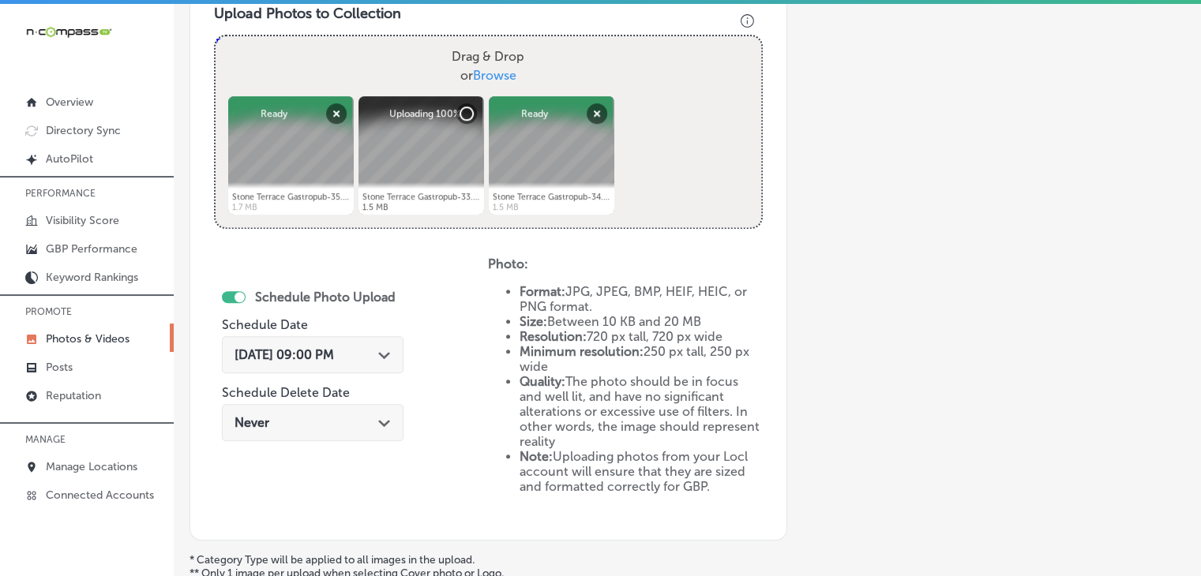
scroll to position [742, 0]
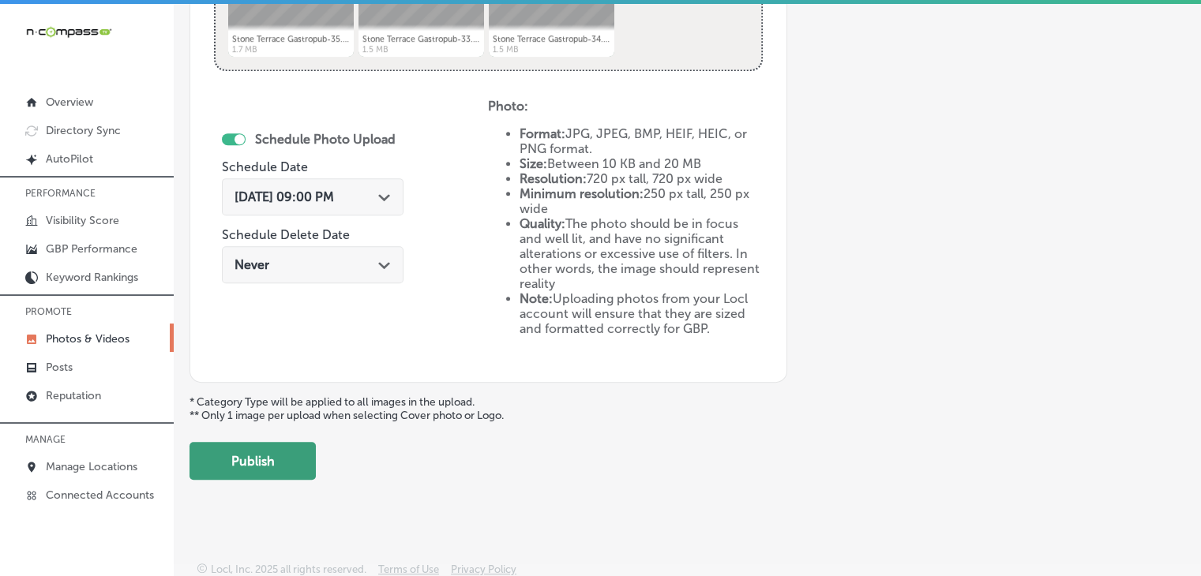
click at [305, 452] on button "Publish" at bounding box center [252, 461] width 126 height 38
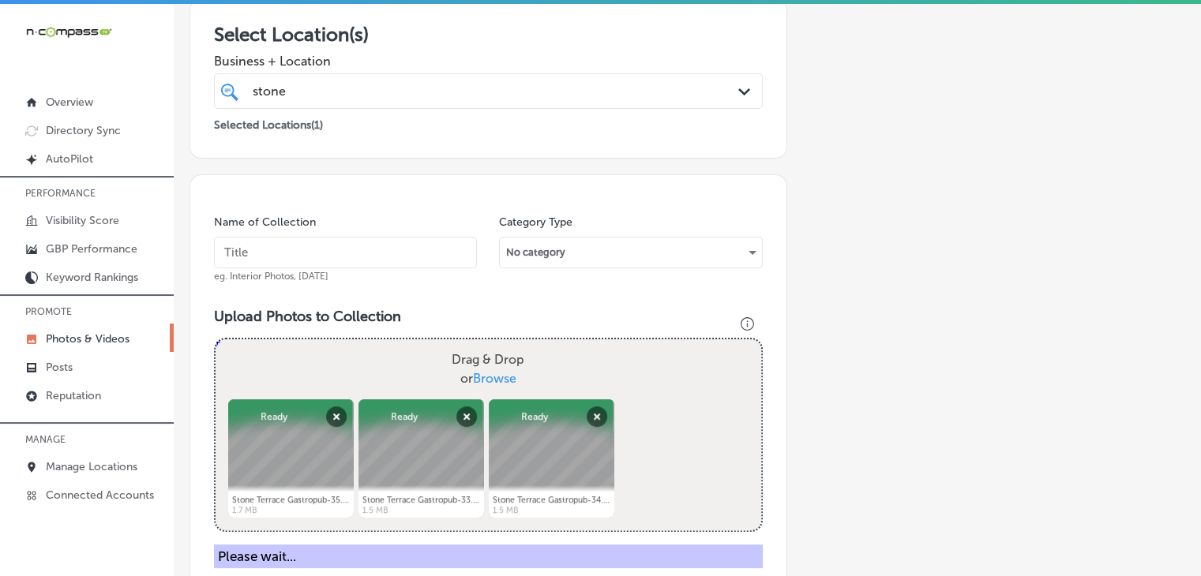
scroll to position [268, 0]
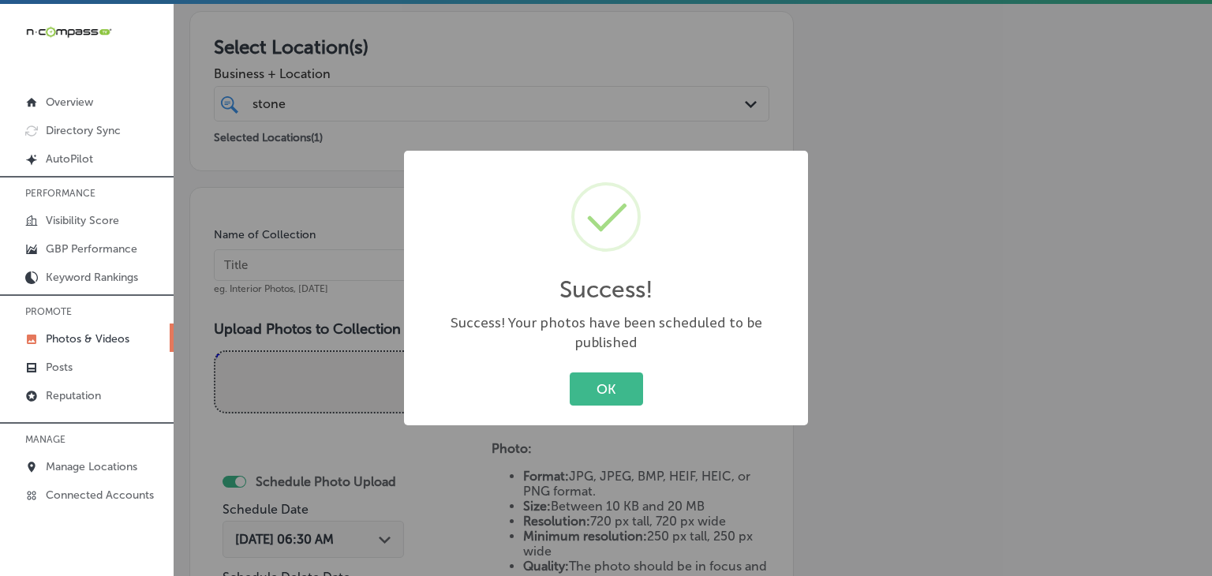
click at [343, 247] on div "Success! × Success! Your photos have been scheduled to be published OK Cancel" at bounding box center [606, 288] width 1212 height 576
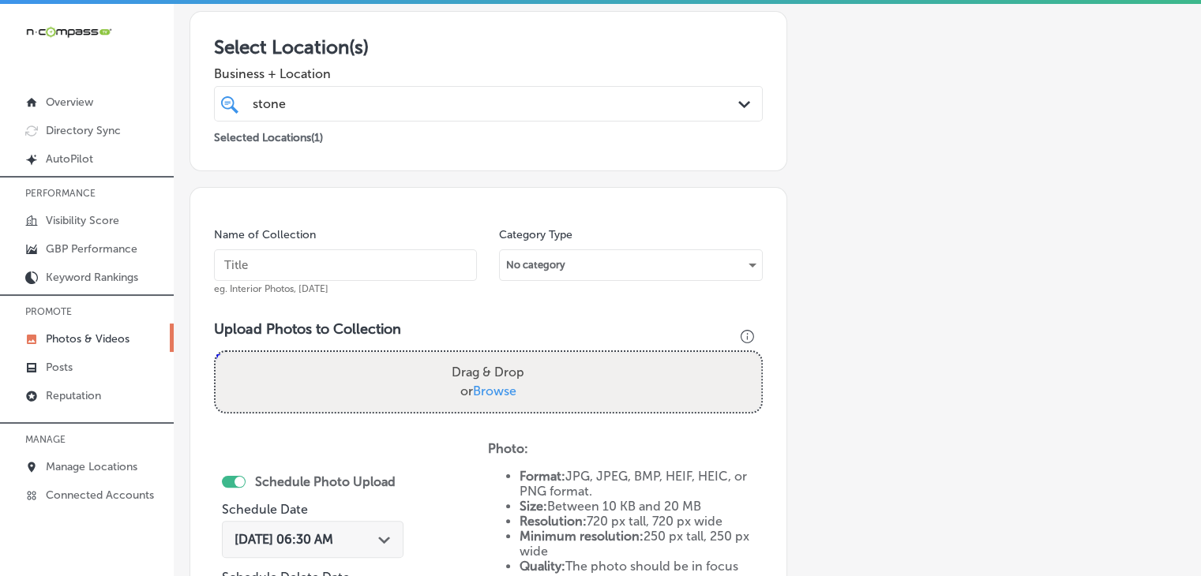
click at [341, 279] on div "Name of Collection eg. Interior Photos, March 2020" at bounding box center [345, 261] width 263 height 68
click at [343, 270] on input "text" at bounding box center [345, 265] width 263 height 32
paste input "Stone Terrace Gastropub, Oct 2025, Week"
type input "Stone Terrace Gastropub, Oct 2025, Week 5"
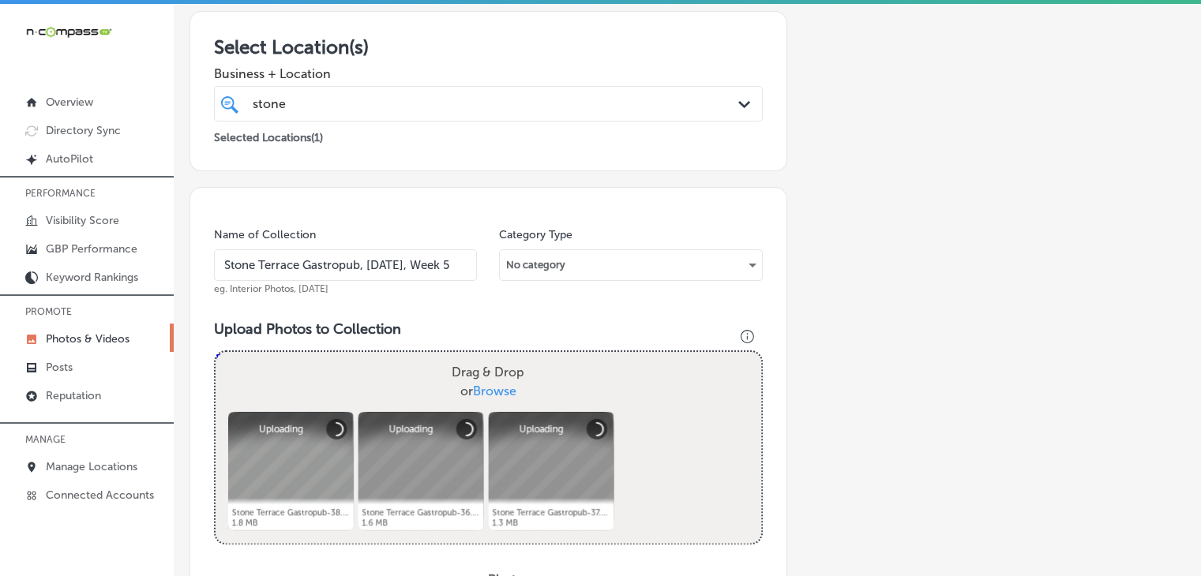
scroll to position [584, 0]
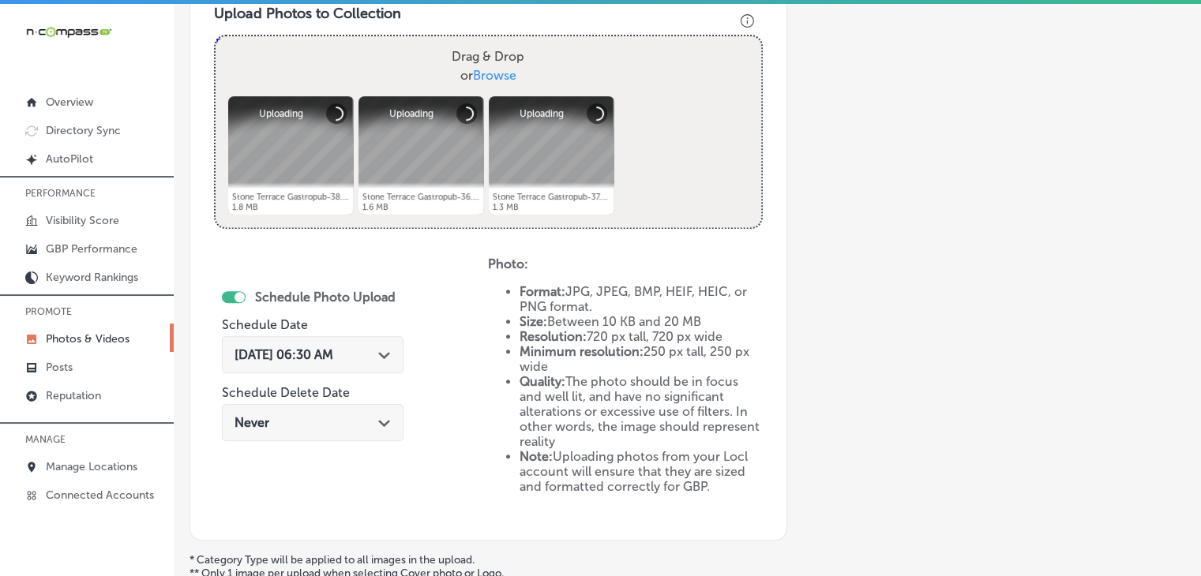
click at [333, 352] on span "Sep 18, 2025 06:30 AM" at bounding box center [283, 354] width 99 height 15
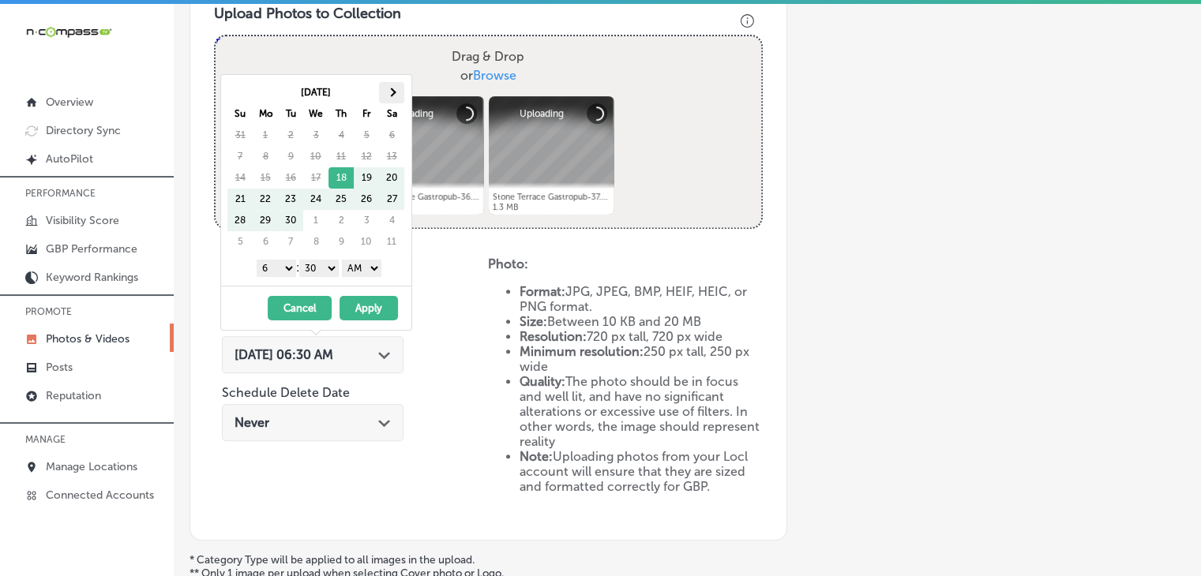
click at [401, 92] on th at bounding box center [391, 92] width 25 height 21
click at [272, 266] on select "1 2 3 4 5 6 7 8 9 10 11 12" at bounding box center [276, 268] width 39 height 17
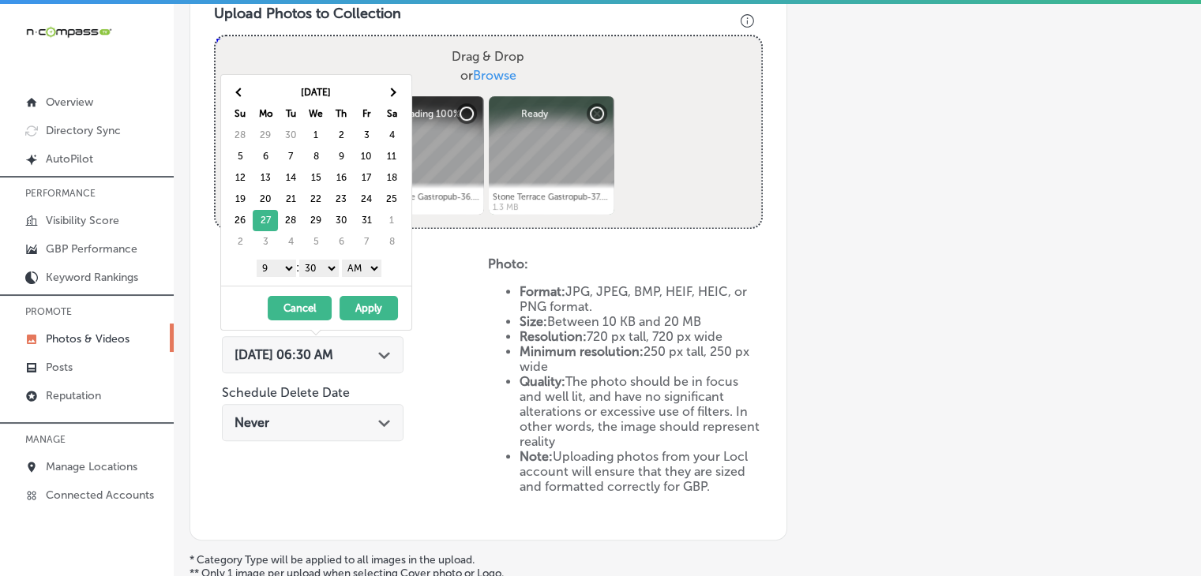
click at [303, 266] on select "00 10 20 30 40 50" at bounding box center [318, 268] width 39 height 17
click at [350, 282] on div "Oct 2025 Su Mo Tu We Th Fr Sa 28 29 30 1 2 3 4 5 6 7 8 9 10 11 12 13 14 15 16 1…" at bounding box center [316, 180] width 190 height 211
click at [319, 268] on select "00 10 20 30 40 50" at bounding box center [318, 268] width 39 height 17
drag, startPoint x: 343, startPoint y: 275, endPoint x: 382, endPoint y: 271, distance: 38.9
click at [381, 270] on select "AM PM" at bounding box center [361, 268] width 39 height 17
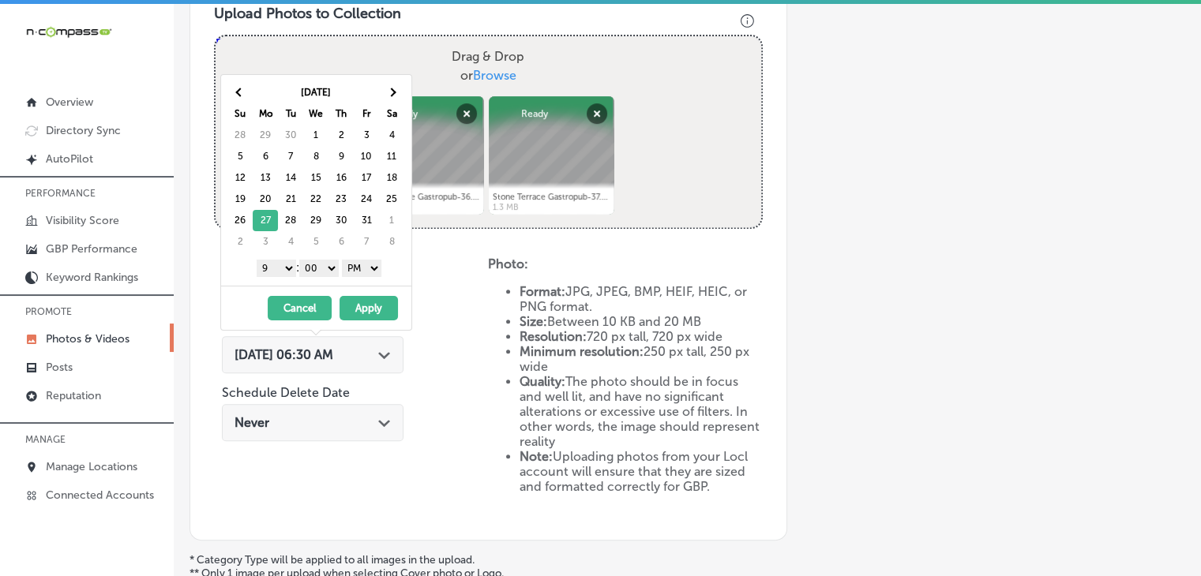
click at [369, 302] on button "Apply" at bounding box center [368, 308] width 58 height 24
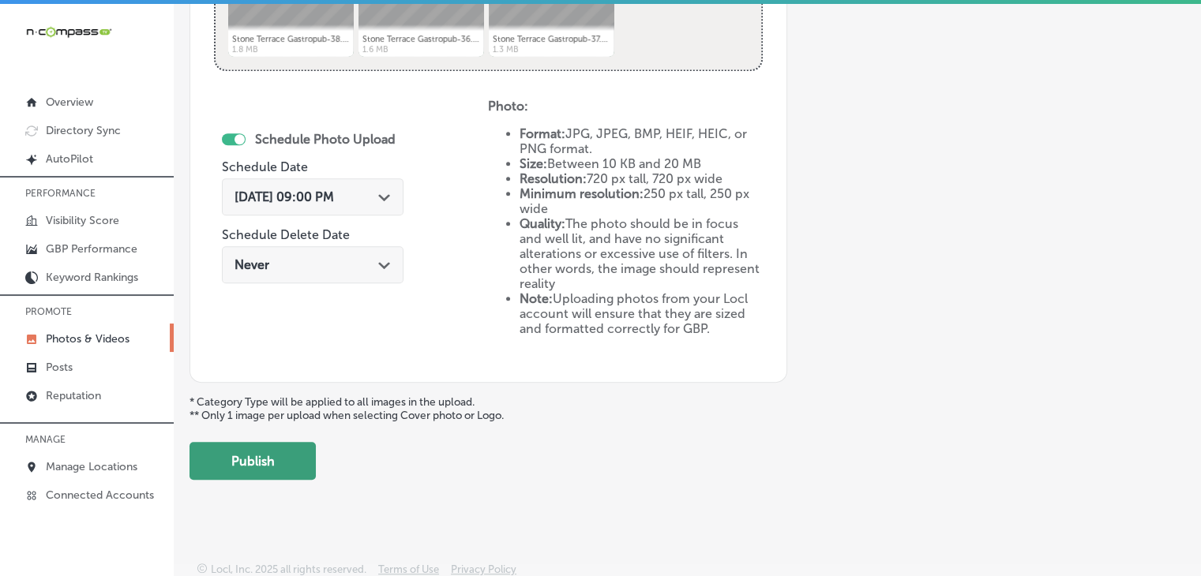
click at [300, 459] on button "Publish" at bounding box center [252, 461] width 126 height 38
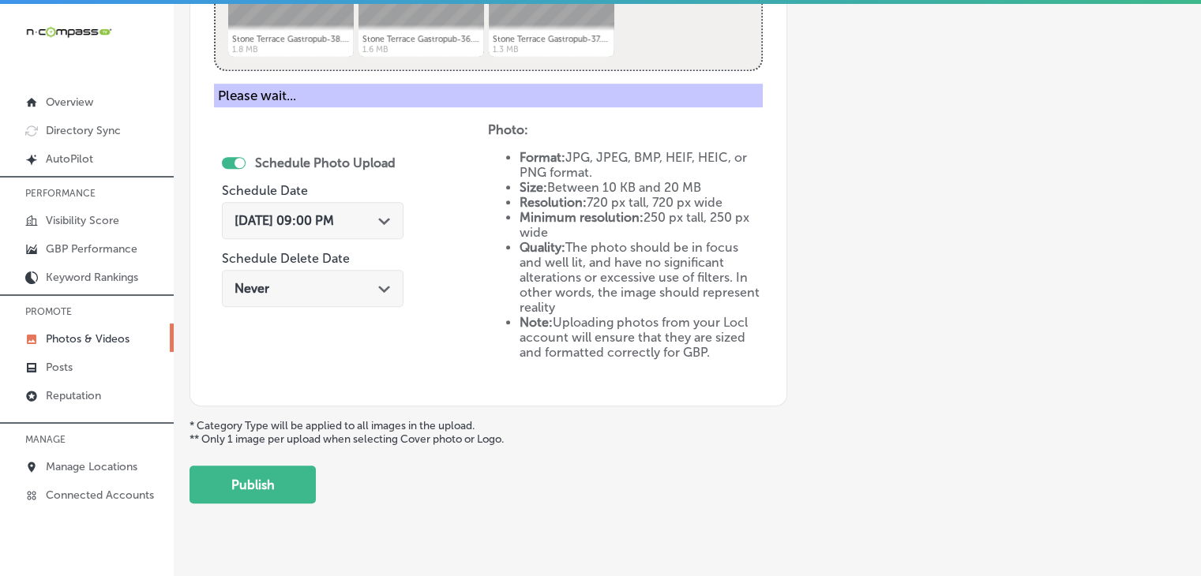
scroll to position [268, 0]
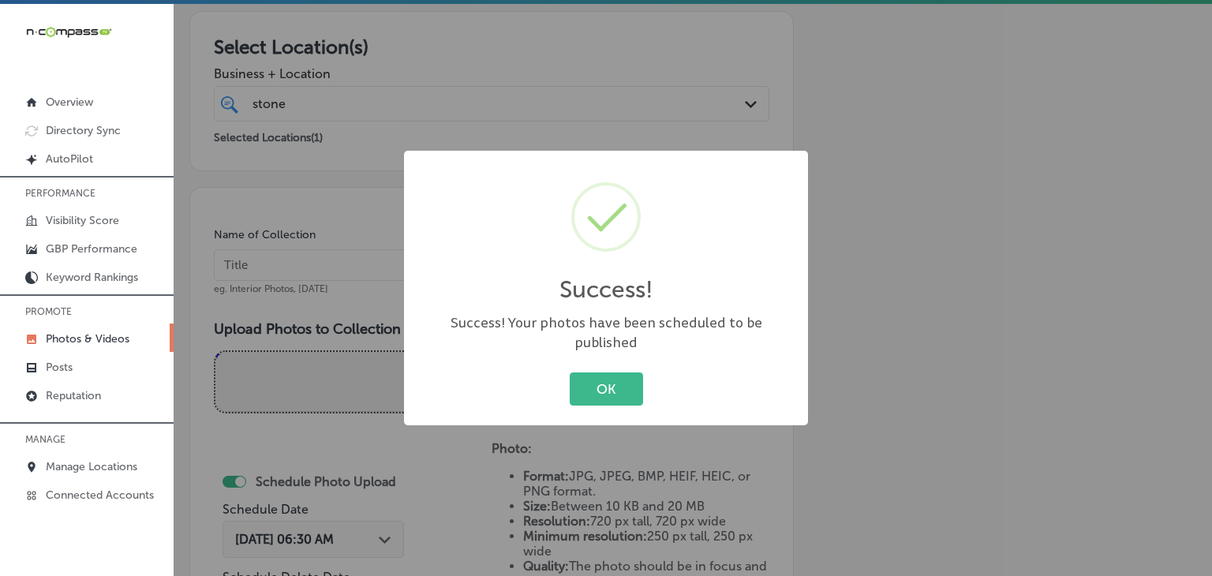
click at [381, 294] on div "Success! × Success! Your photos have been scheduled to be published OK Cancel" at bounding box center [606, 288] width 1212 height 576
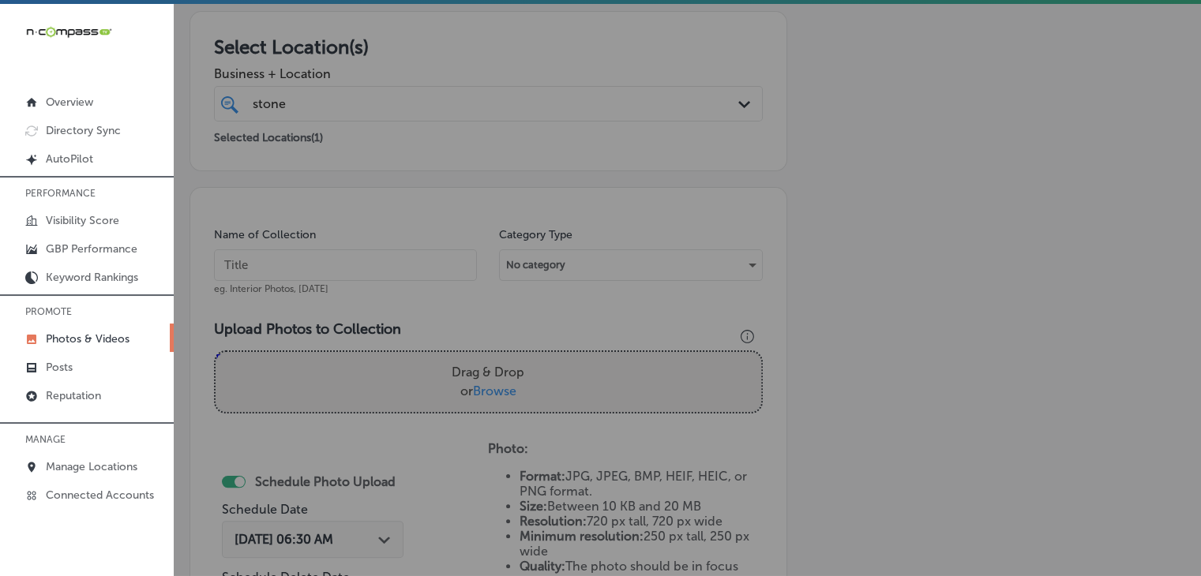
click at [386, 257] on input "text" at bounding box center [345, 265] width 263 height 32
paste input "Stone Terrace Gastropub, Oct 2025, Week"
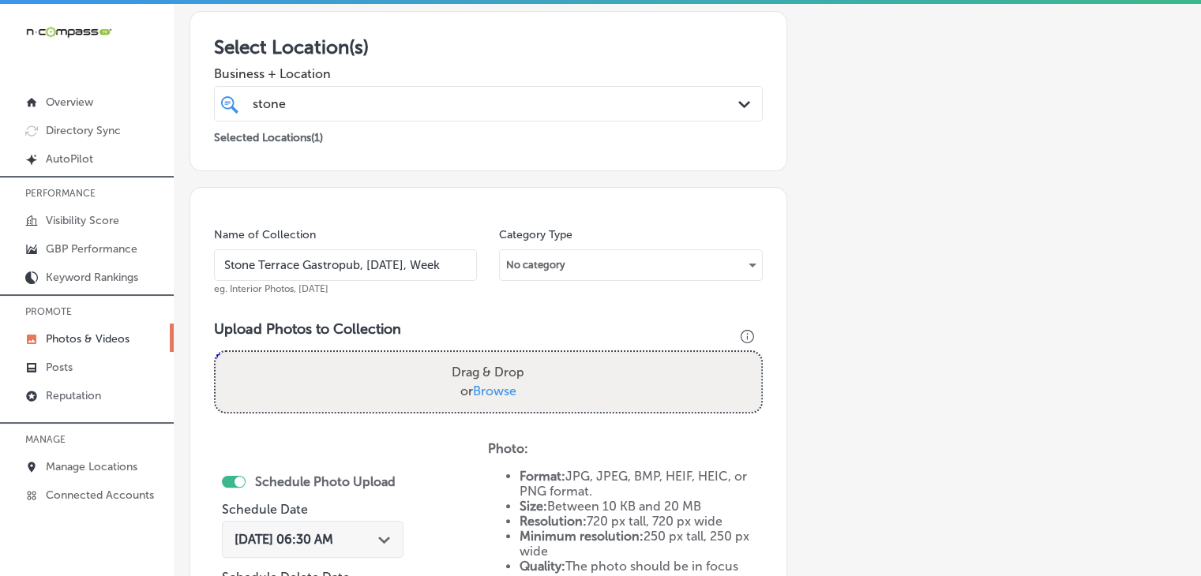
click at [378, 260] on input "Stone Terrace Gastropub, Oct 2025, Week" at bounding box center [345, 265] width 263 height 32
type input "Stone Terrace Gastropub, Nov 2025, Week 1"
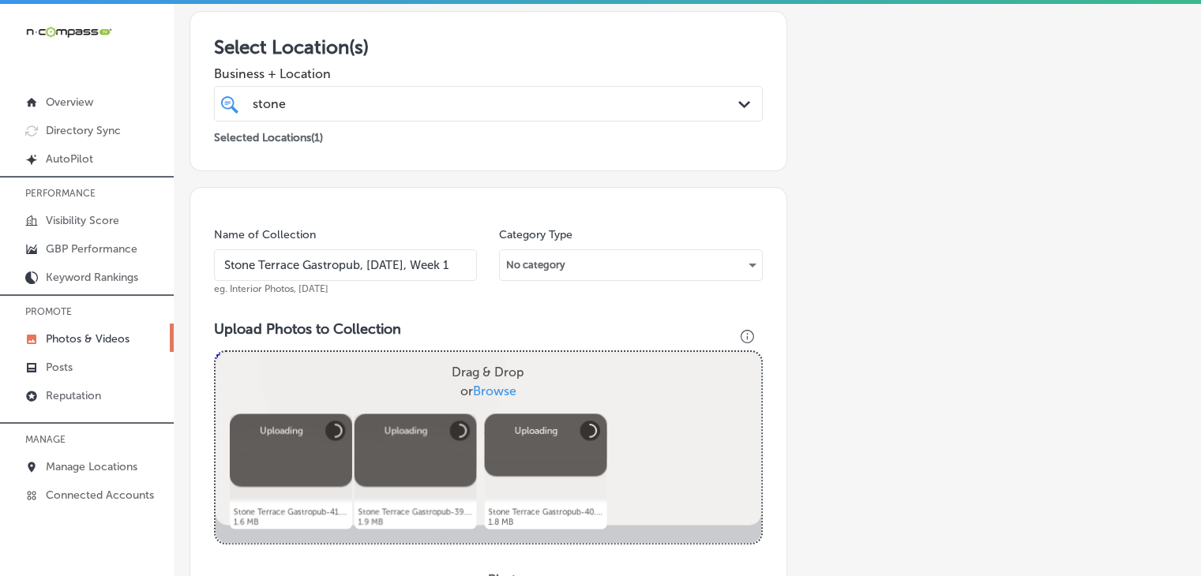
scroll to position [426, 0]
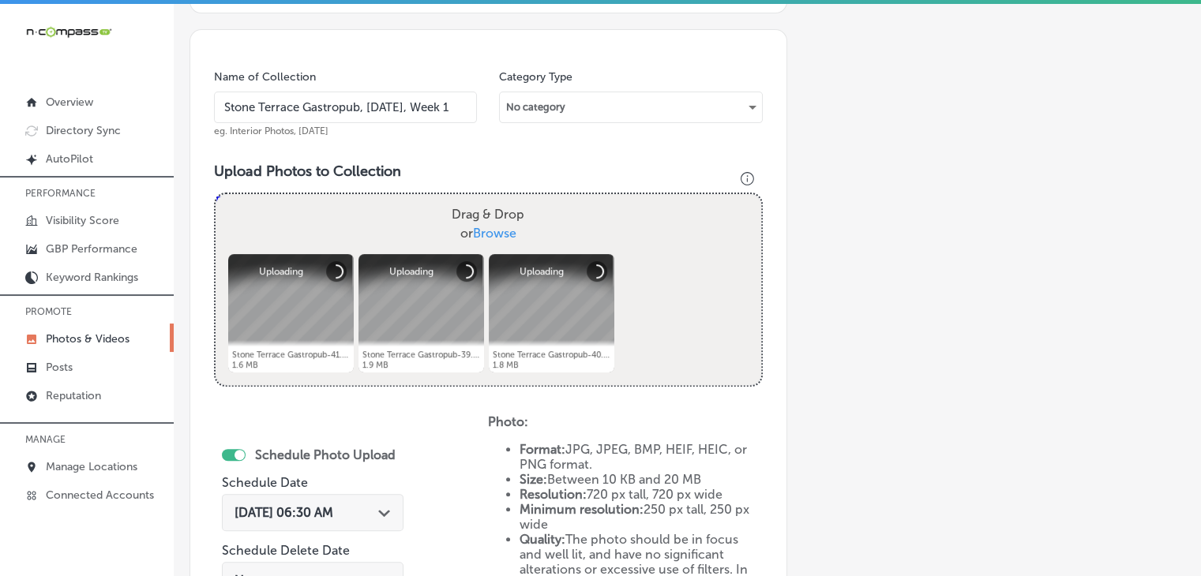
click at [322, 494] on div "Sep 18, 2025 06:30 AM Path Created with Sketch." at bounding box center [313, 512] width 182 height 37
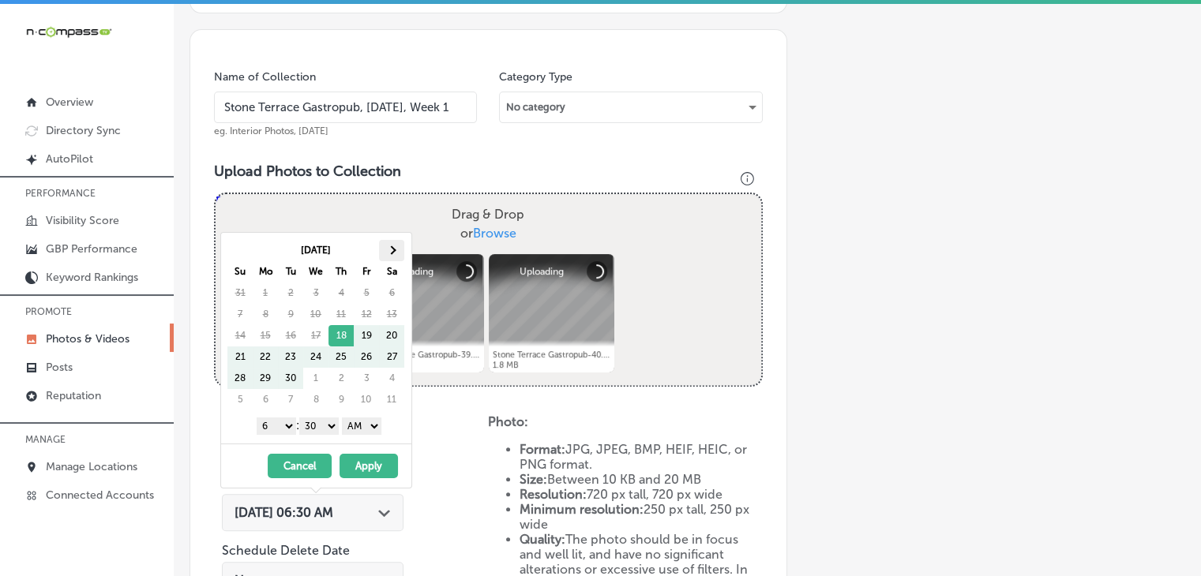
click at [385, 257] on th at bounding box center [391, 250] width 25 height 21
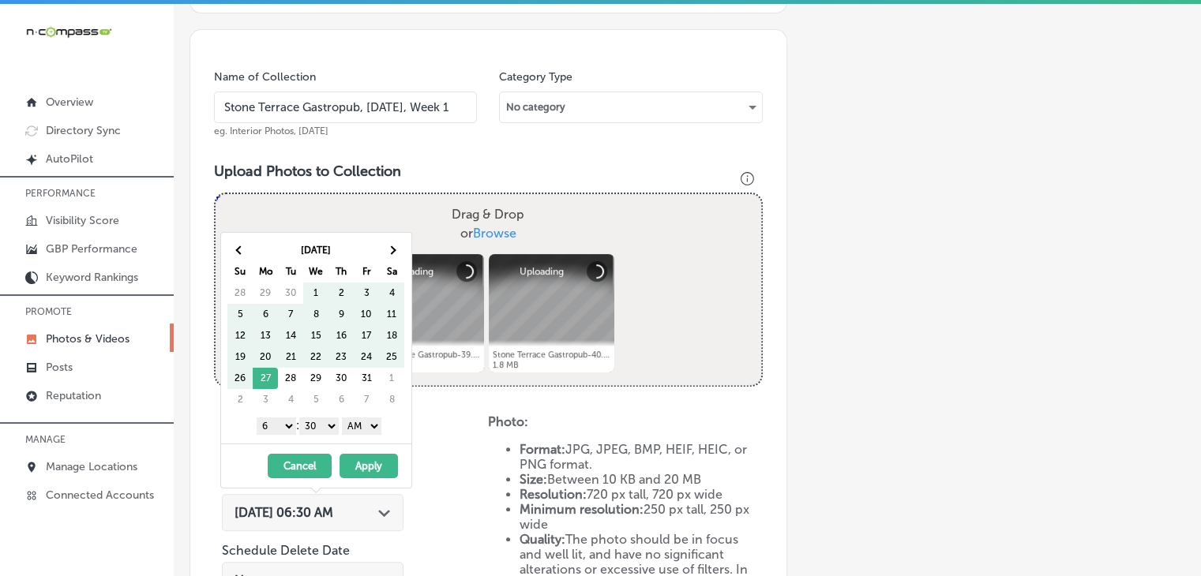
click at [256, 409] on div "Oct 2025 Su Mo Tu We Th Fr Sa 28 29 30 1 2 3 4 5 6 7 8 9 10 11 12 13 14 15 16 1…" at bounding box center [316, 338] width 190 height 211
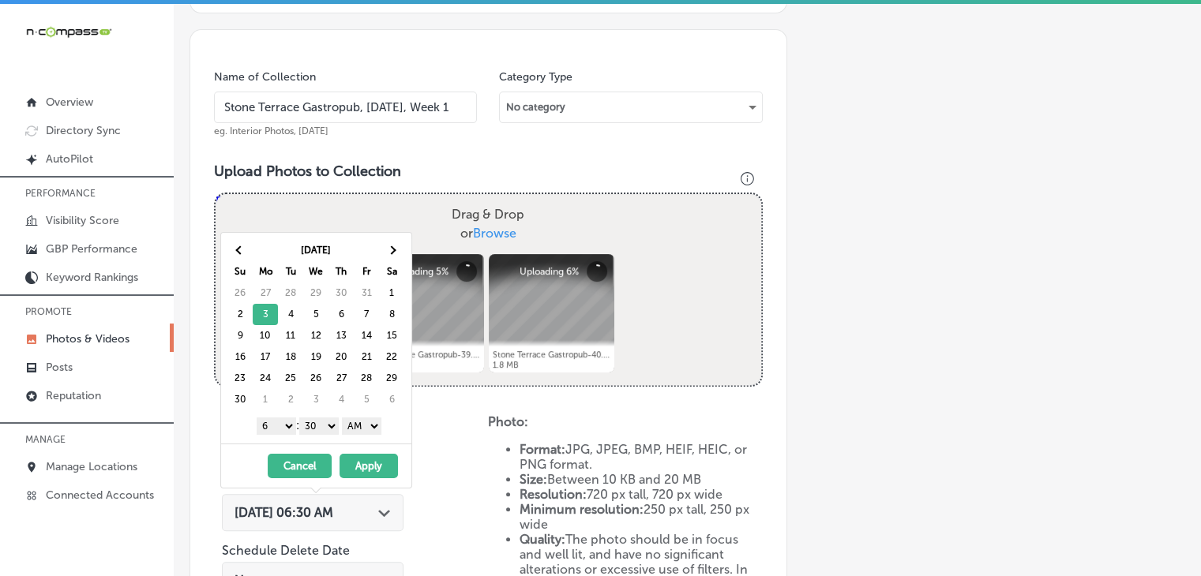
click at [272, 425] on select "1 2 3 4 5 6 7 8 9 10 11 12" at bounding box center [276, 426] width 39 height 17
click at [318, 426] on select "00 10 20 30 40 50" at bounding box center [318, 426] width 39 height 17
click at [366, 424] on select "AM PM" at bounding box center [361, 426] width 39 height 17
click at [344, 418] on select "AM PM" at bounding box center [361, 426] width 39 height 17
click at [369, 430] on select "AM PM" at bounding box center [361, 426] width 39 height 17
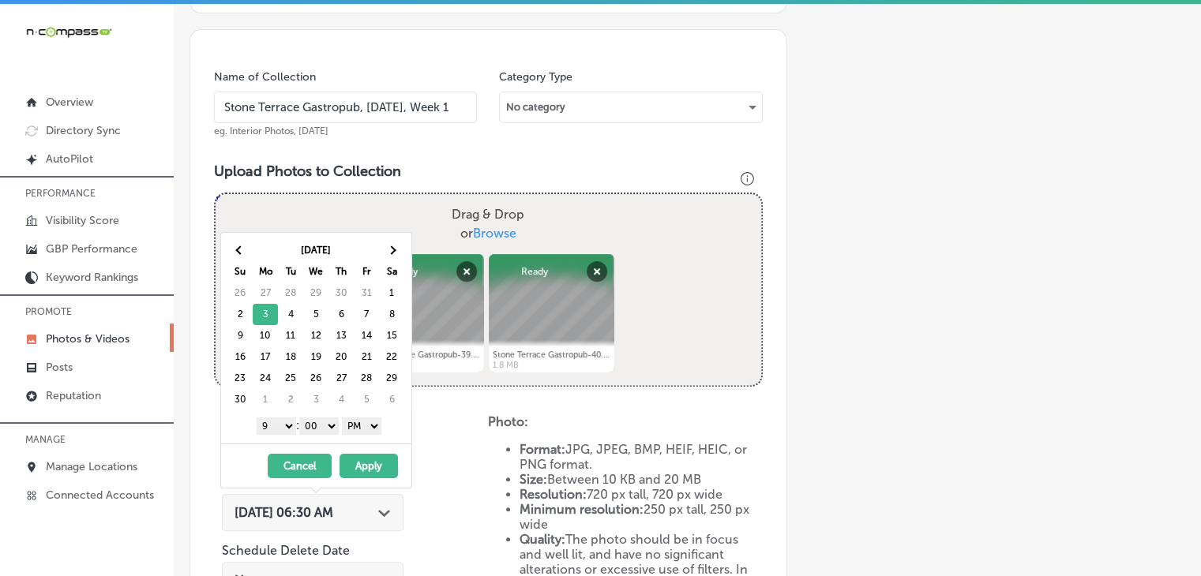
click at [369, 457] on button "Apply" at bounding box center [368, 466] width 58 height 24
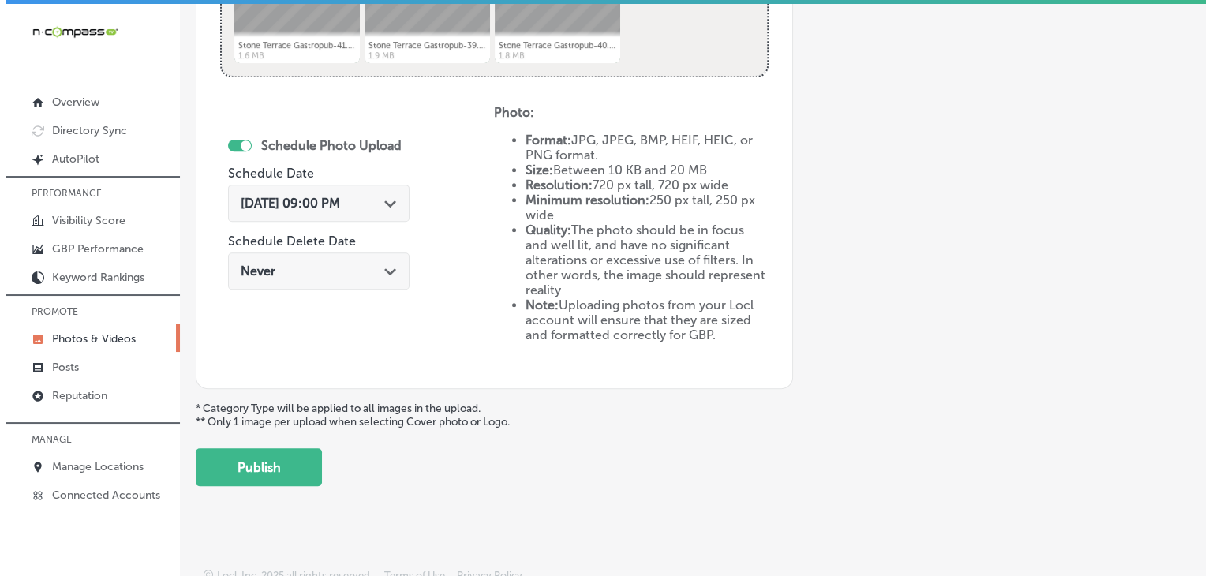
scroll to position [742, 0]
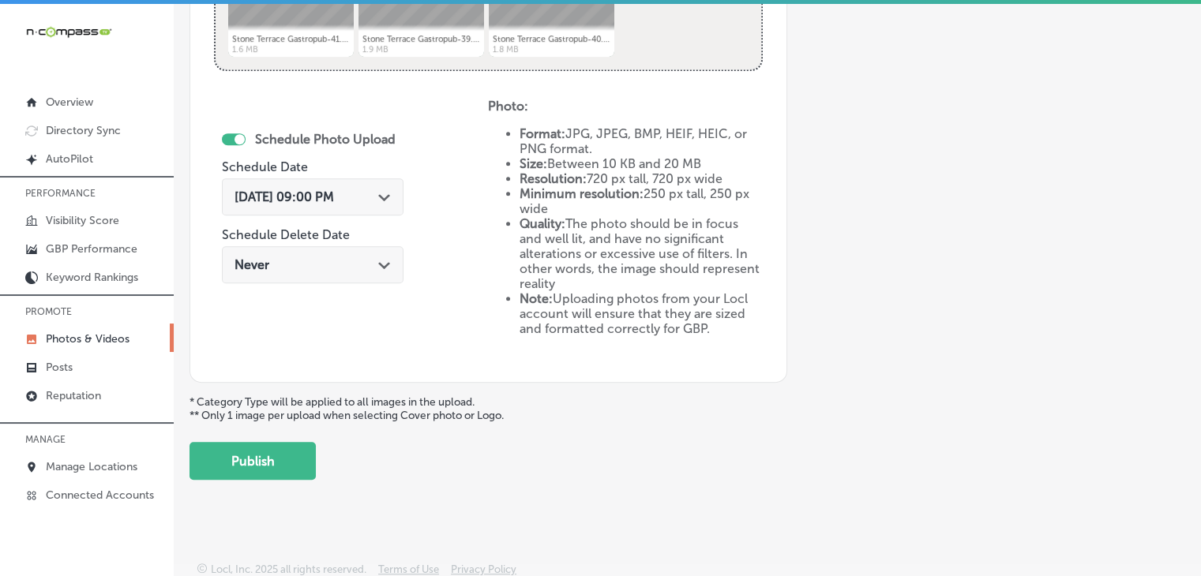
click at [306, 452] on button "Publish" at bounding box center [252, 461] width 126 height 38
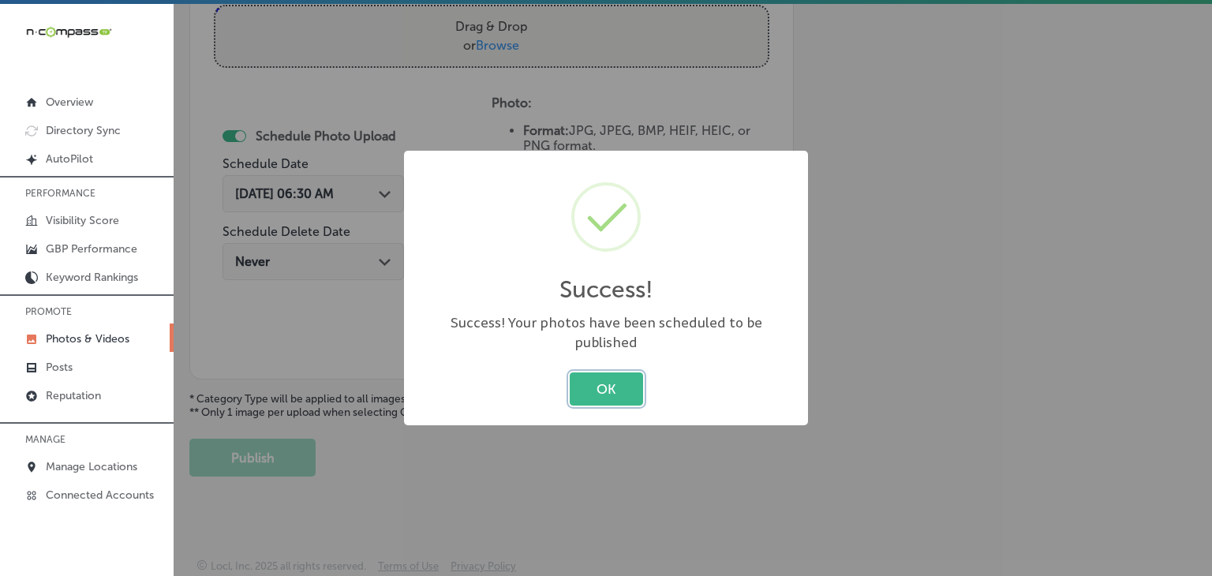
scroll to position [612, 0]
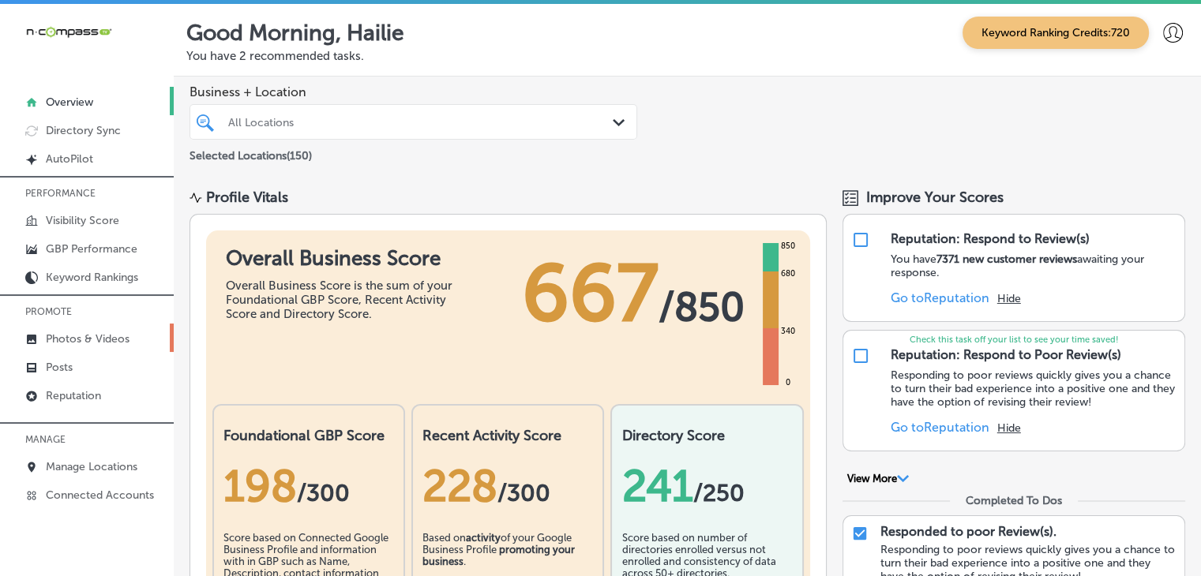
click at [167, 344] on link "Photos & Videos" at bounding box center [87, 338] width 174 height 28
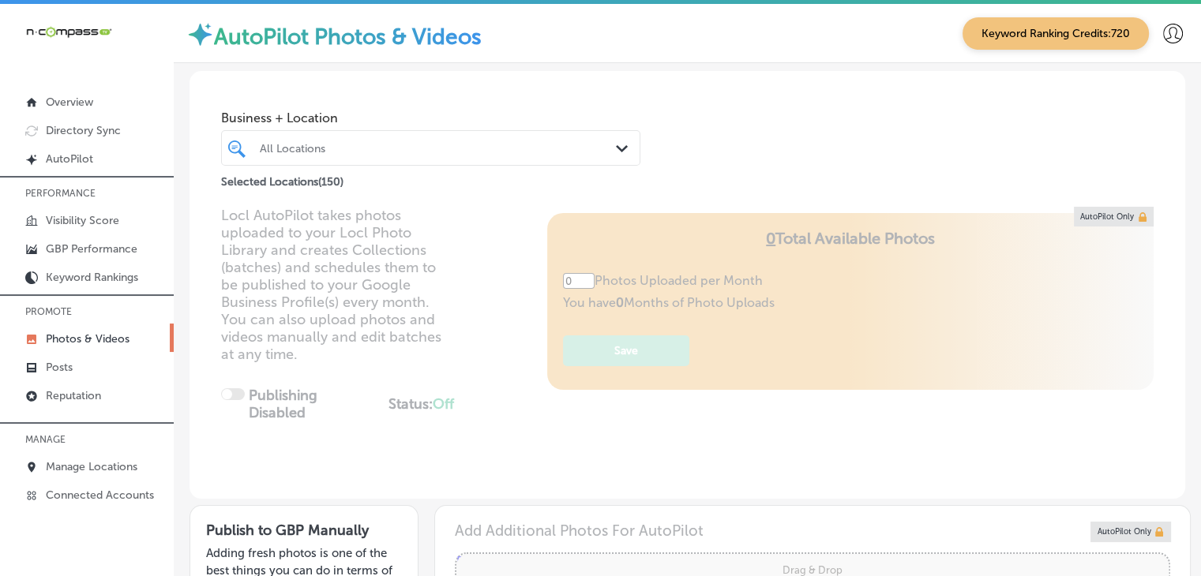
type input "5"
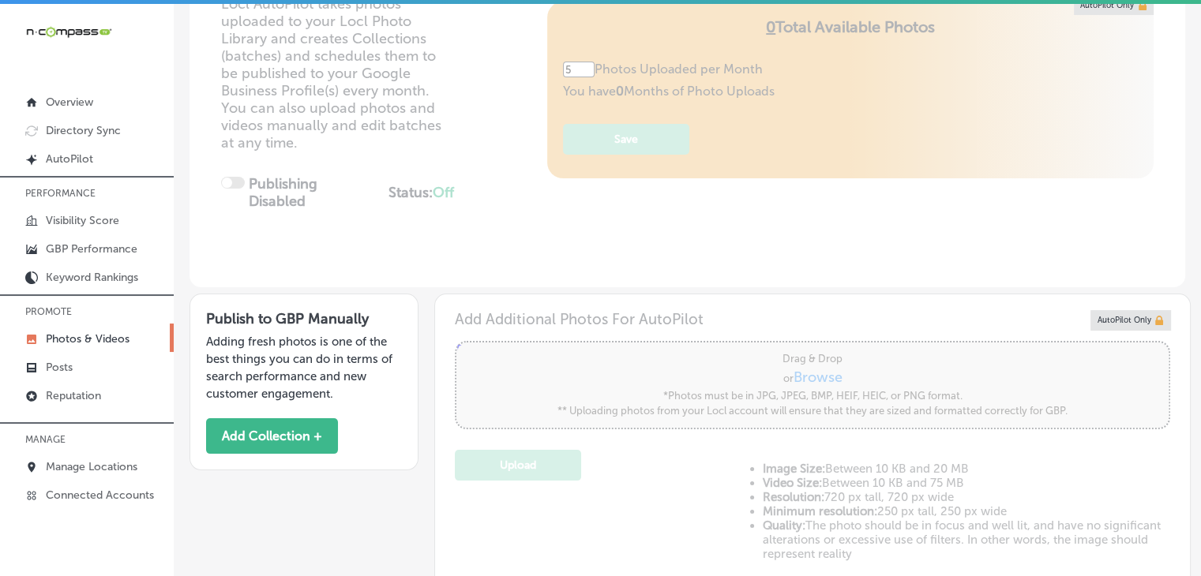
scroll to position [474, 0]
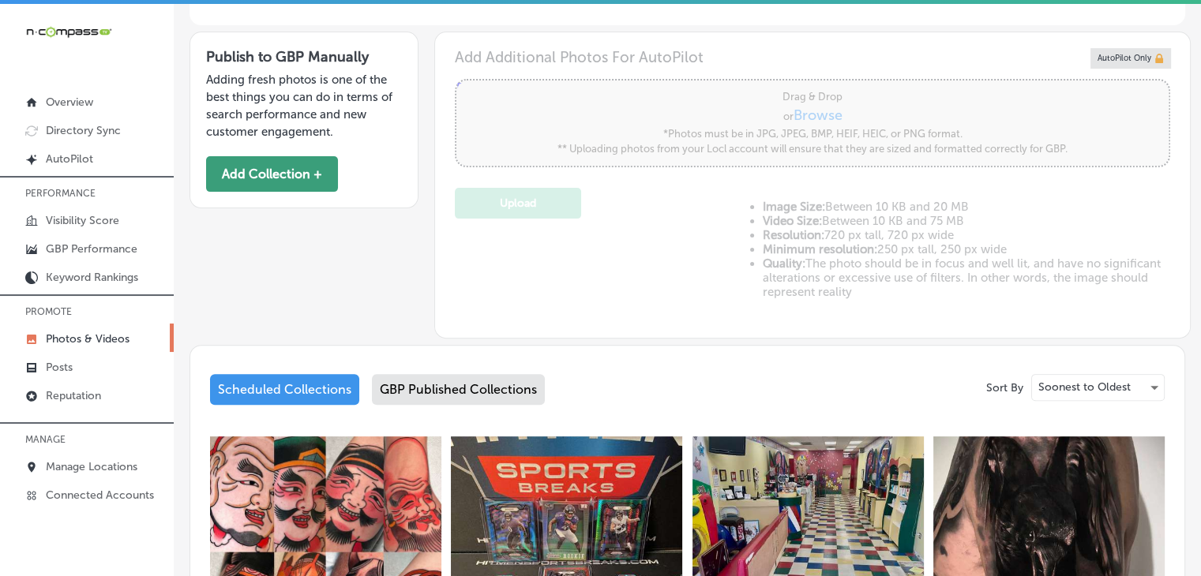
click at [322, 185] on button "Add Collection +" at bounding box center [272, 174] width 132 height 36
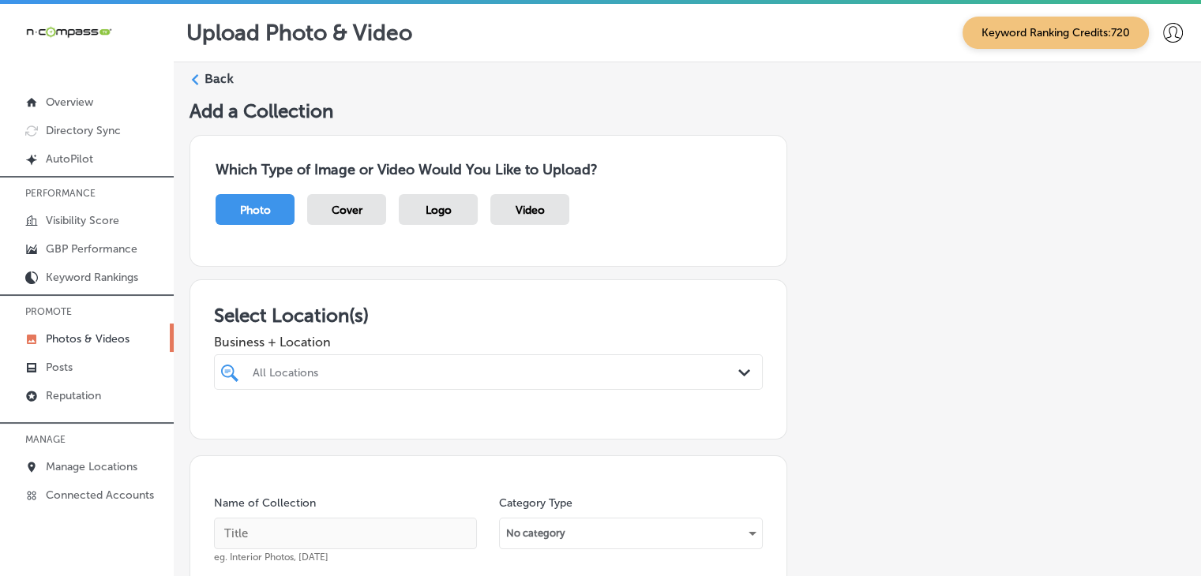
click at [348, 375] on div "All Locations Path Created with Sketch." at bounding box center [488, 372] width 549 height 36
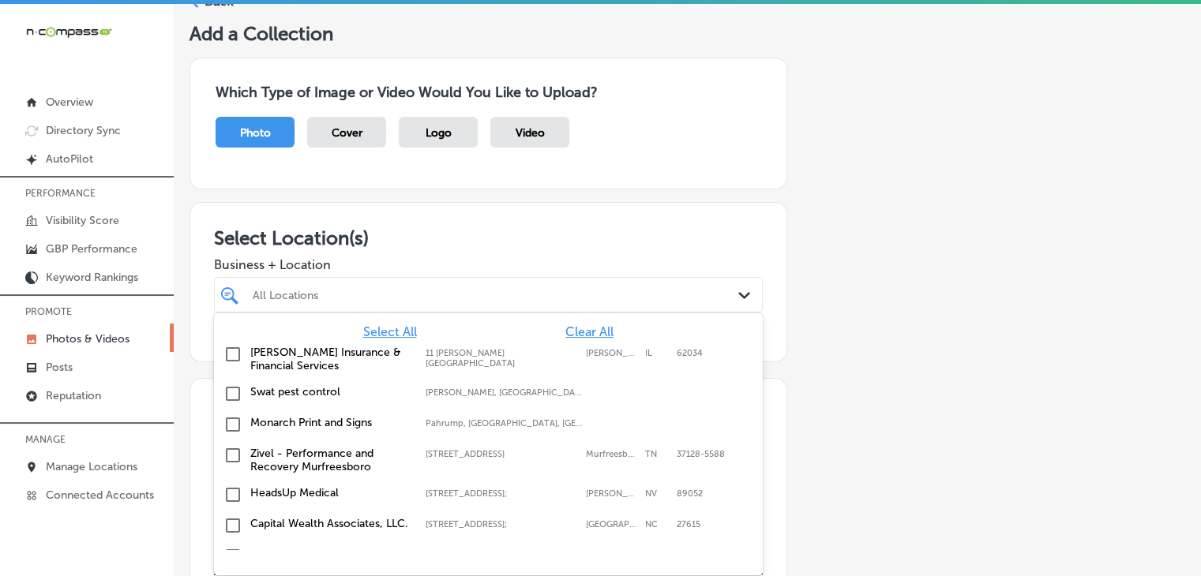
scroll to position [82, 0]
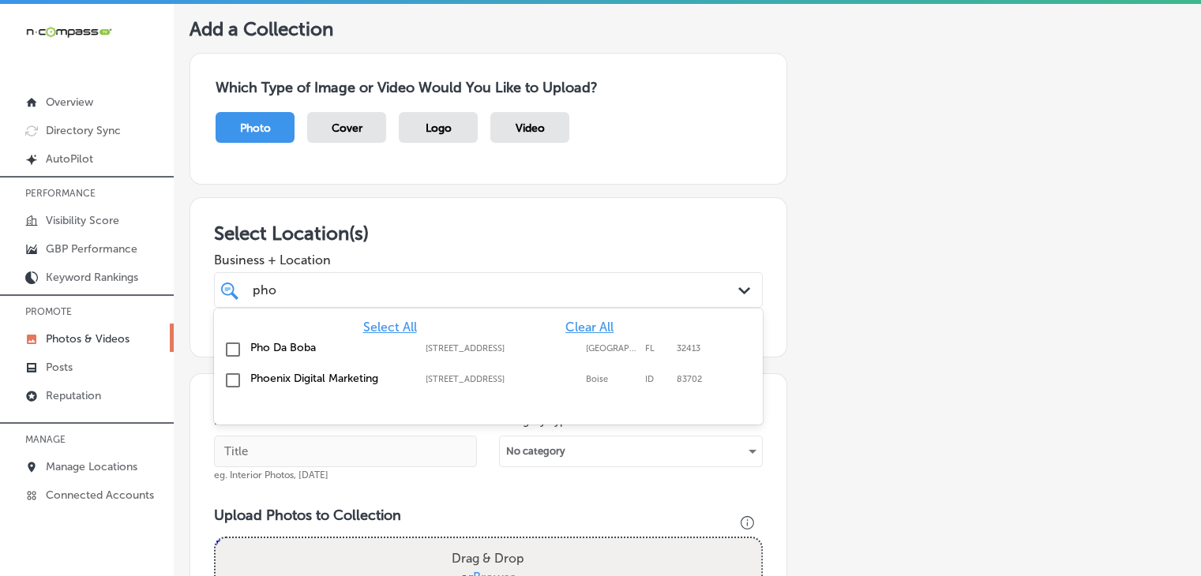
click at [413, 339] on div "Pho Da Boba [STREET_ADDRESS][GEOGRAPHIC_DATA][STREET_ADDRESS]" at bounding box center [488, 350] width 536 height 24
type input "pho"
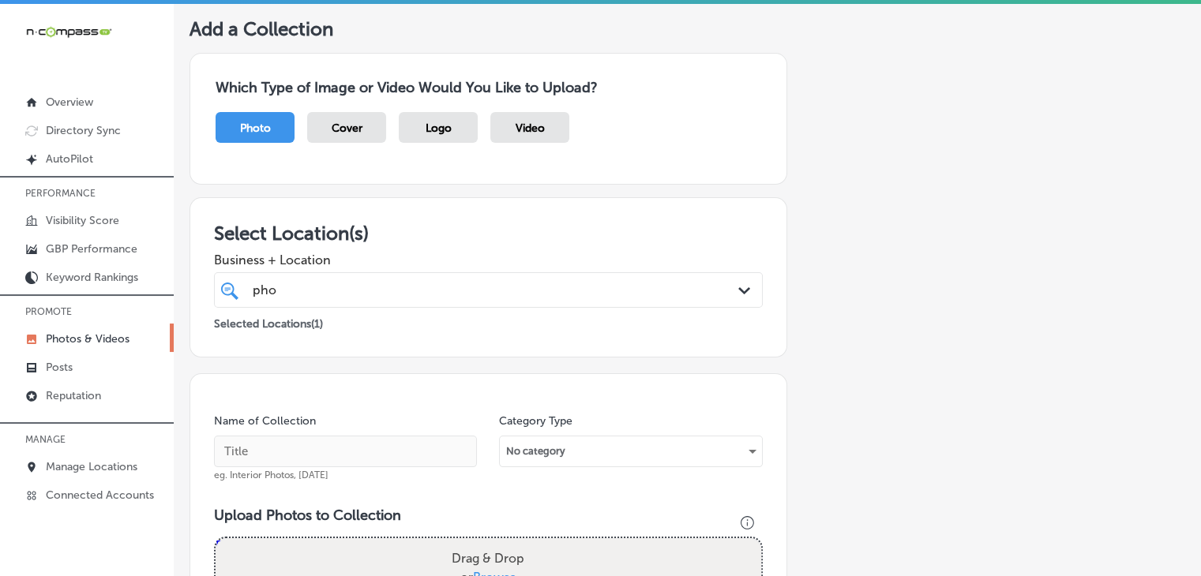
click at [419, 269] on div "Business + Location pho pho Path Created with Sketch." at bounding box center [488, 276] width 549 height 63
click at [287, 448] on input "text" at bounding box center [345, 452] width 263 height 32
paste input "Pho da Boba"
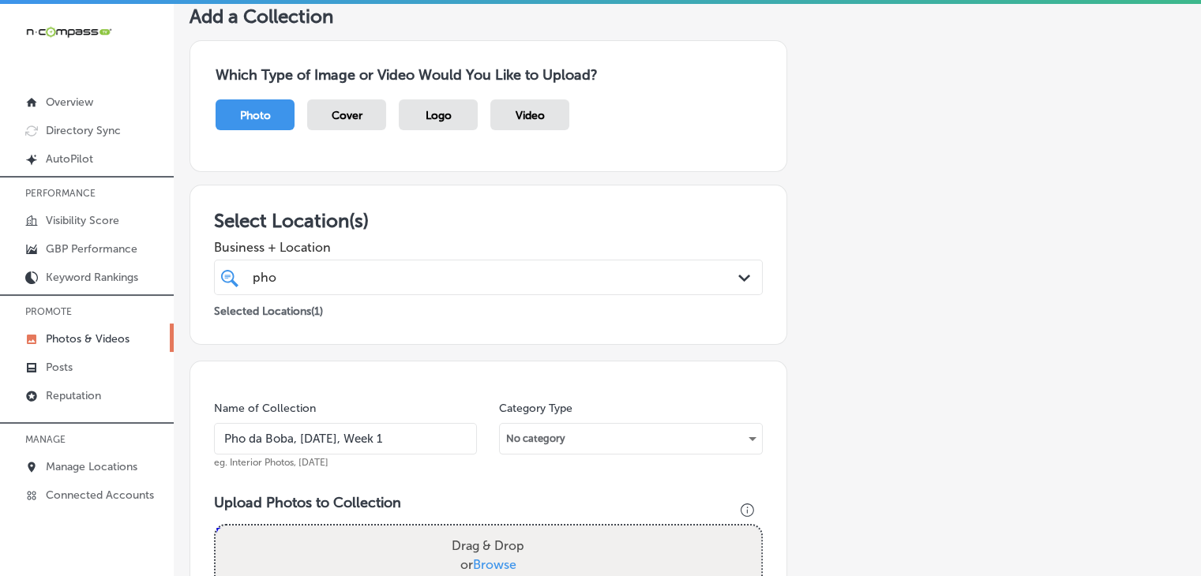
scroll to position [158, 0]
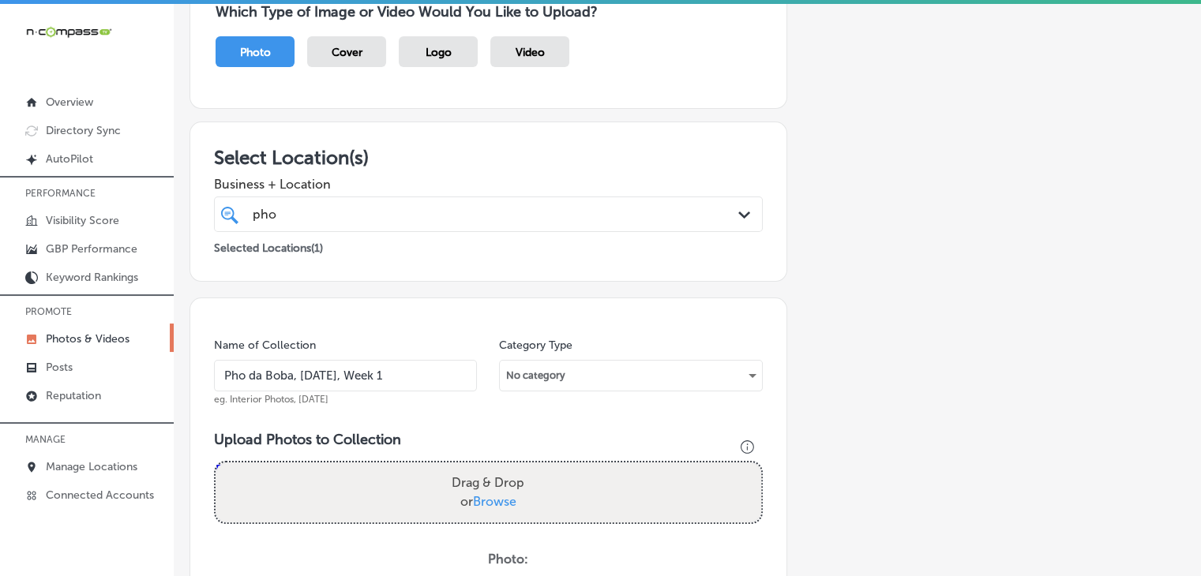
type input "Pho da Boba, Oct 2025, Week 1"
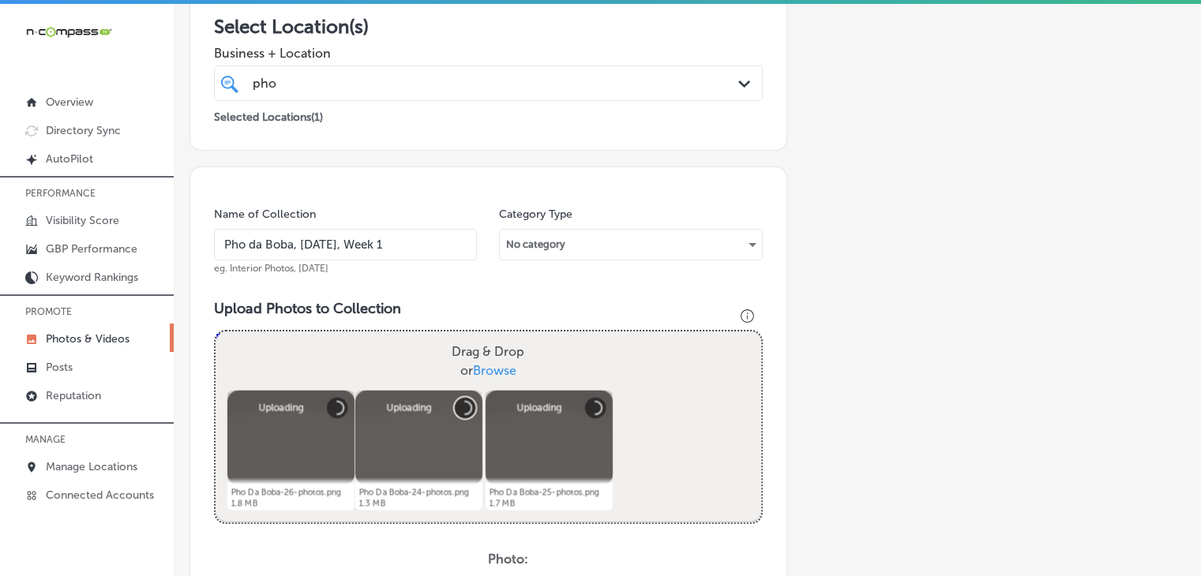
scroll to position [474, 0]
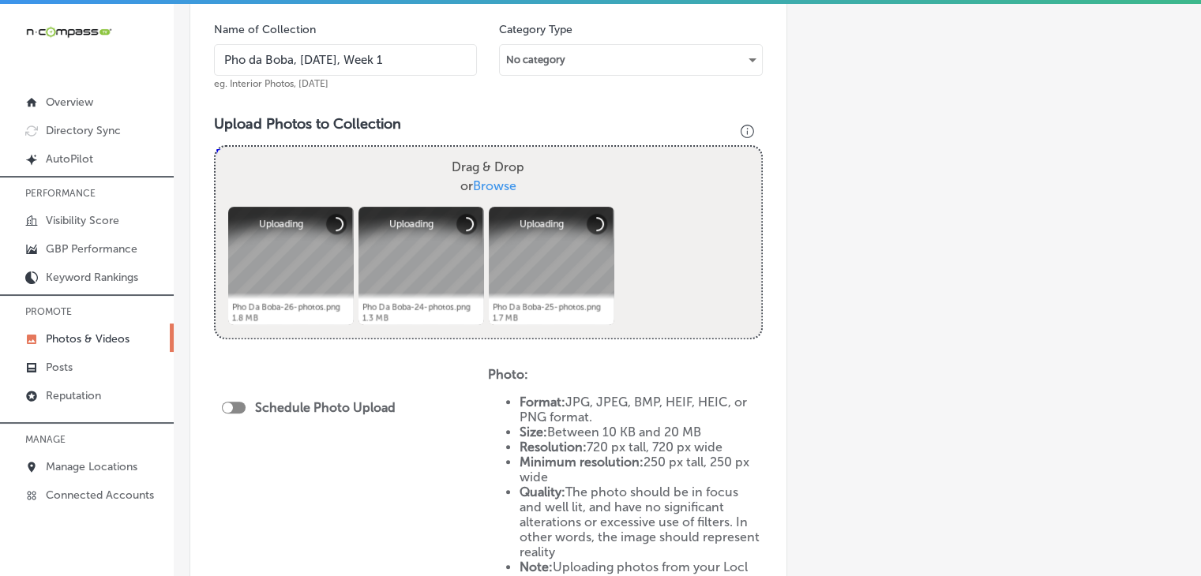
click at [230, 402] on div at bounding box center [234, 408] width 24 height 12
checkbox input "true"
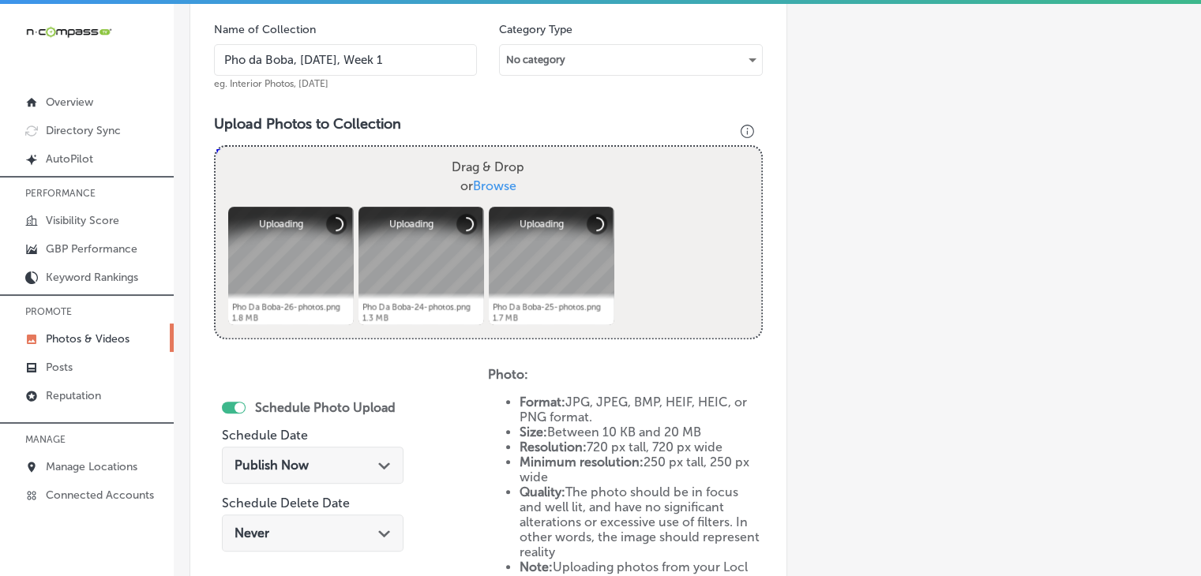
click at [283, 443] on div "Publish Now Path Created with Sketch." at bounding box center [313, 469] width 182 height 53
click at [294, 458] on span "Publish Now" at bounding box center [271, 465] width 74 height 15
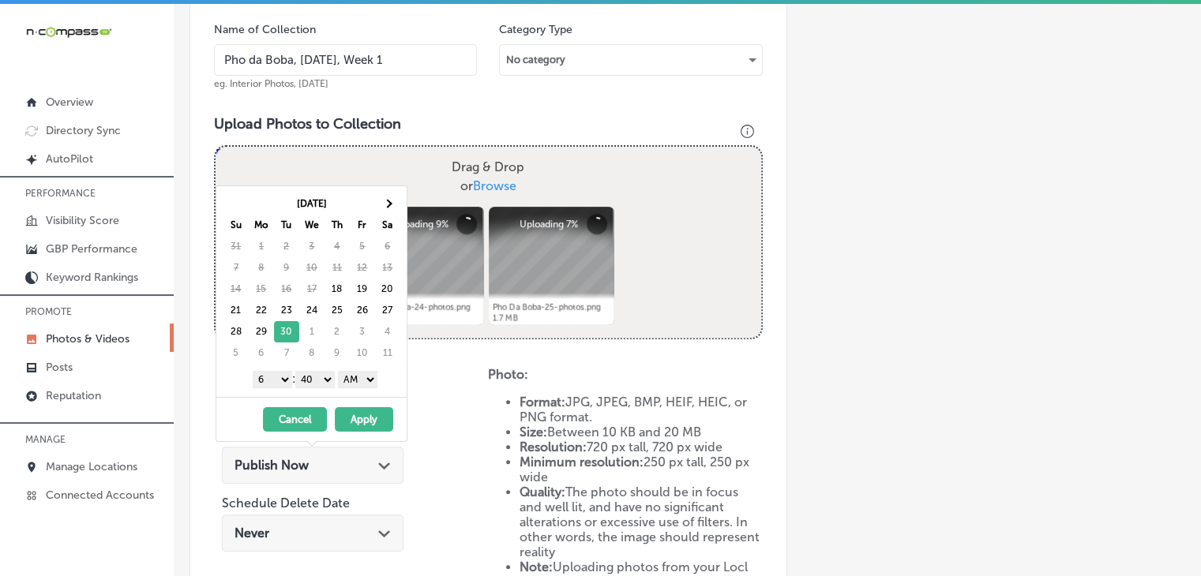
click at [289, 376] on div "1 2 3 4 5 6 7 8 9 10 11 12 : 00 10 20 30 40 50 AM PM" at bounding box center [315, 379] width 184 height 24
click at [286, 380] on select "1 2 3 4 5 6 7 8 9 10 11 12" at bounding box center [272, 379] width 39 height 17
click at [331, 392] on div "[DATE] Su Mo Tu We Th Fr Sa 31 1 2 3 4 5 6 7 8 9 10 11 12 13 14 15 16 17 18 19 …" at bounding box center [311, 291] width 190 height 211
click at [330, 385] on select "00 10 20 30 40 50" at bounding box center [314, 379] width 39 height 17
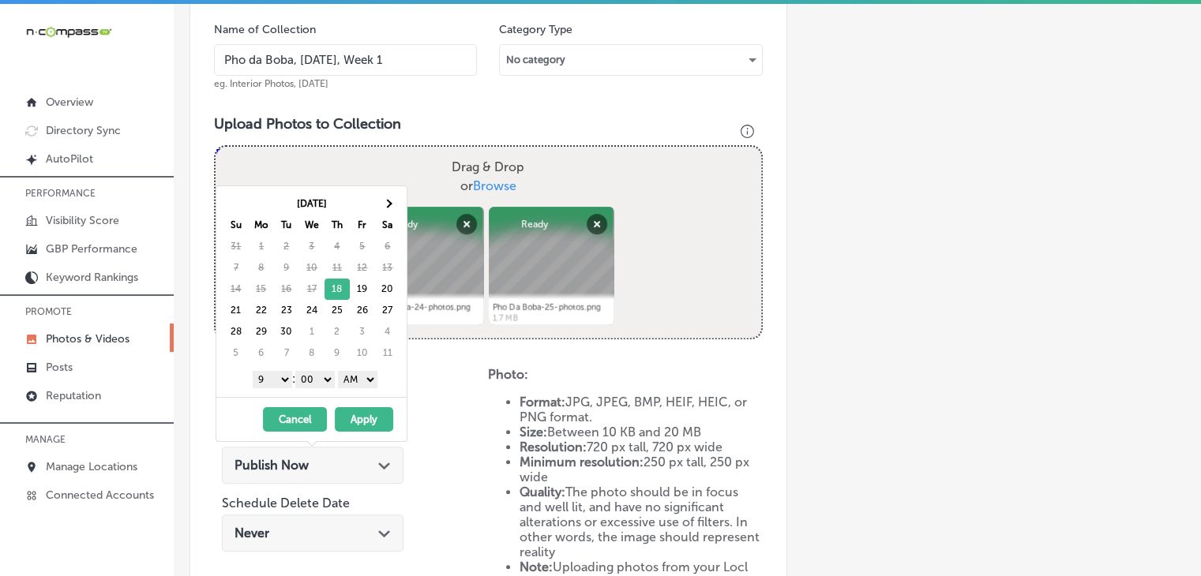
click at [344, 383] on select "AM PM" at bounding box center [357, 379] width 39 height 17
click at [357, 383] on select "AM PM" at bounding box center [357, 379] width 39 height 17
click at [354, 418] on button "Apply" at bounding box center [364, 419] width 58 height 24
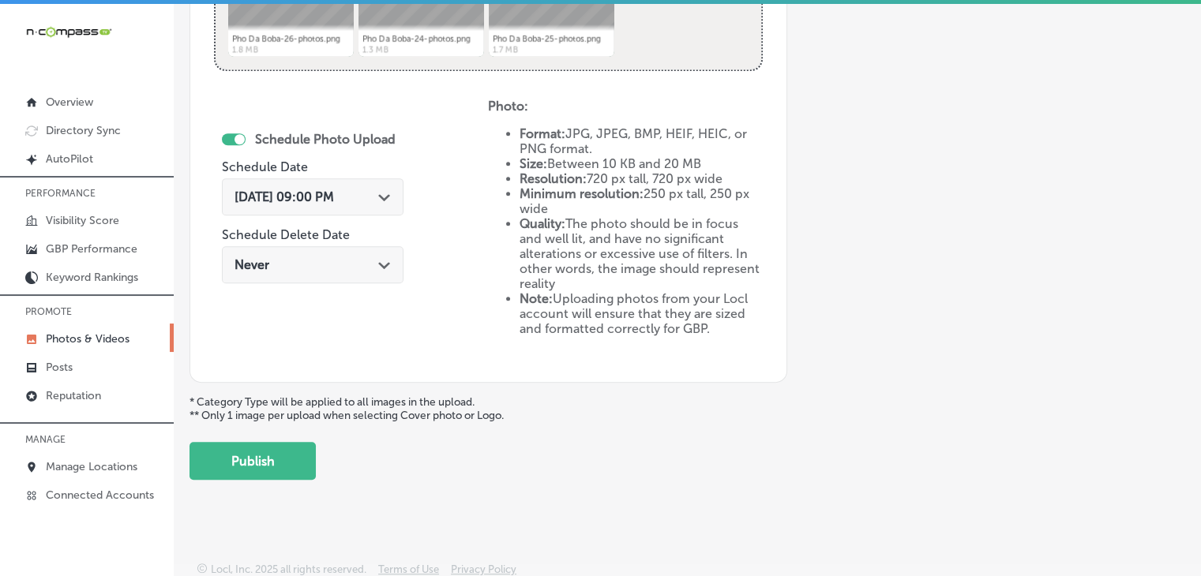
click at [287, 444] on button "Publish" at bounding box center [252, 461] width 126 height 38
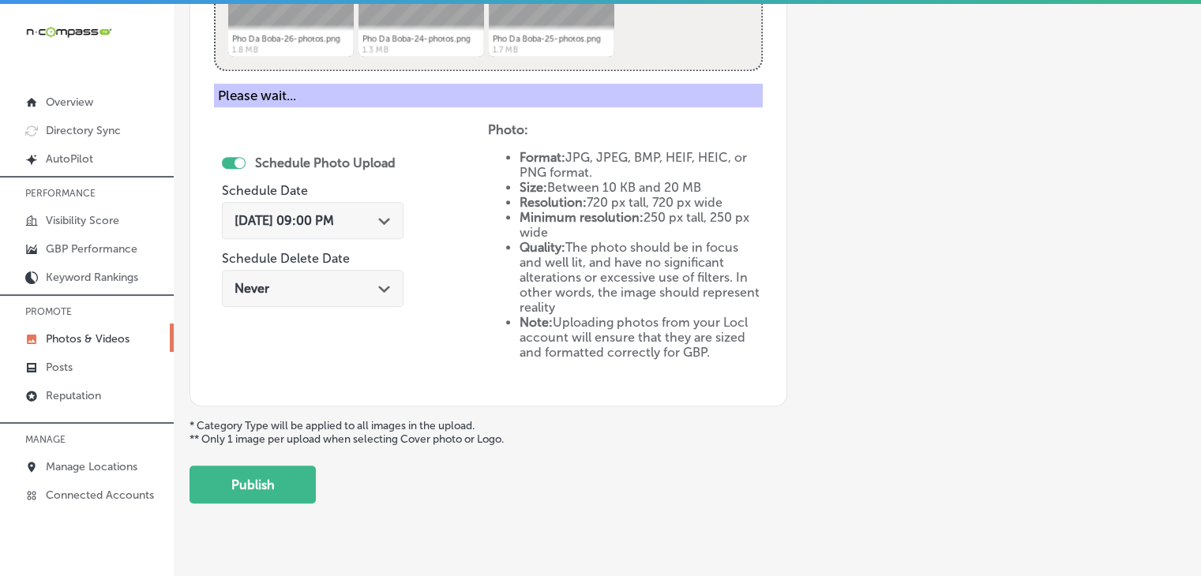
scroll to position [426, 0]
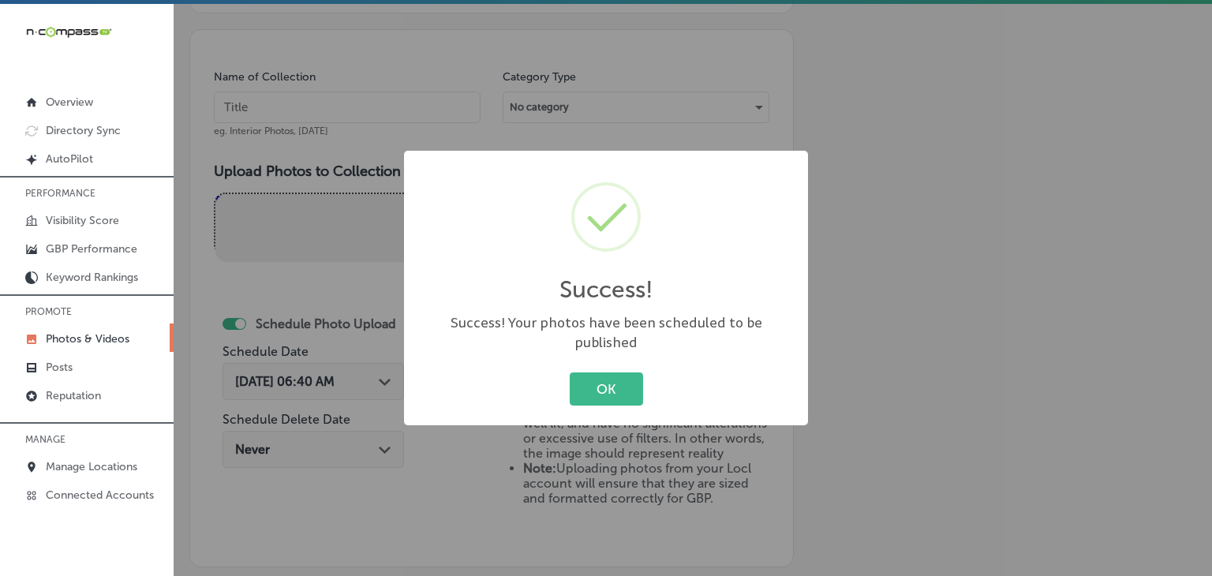
click at [351, 126] on div "Success! × Success! Your photos have been scheduled to be published OK Cancel" at bounding box center [606, 288] width 1212 height 576
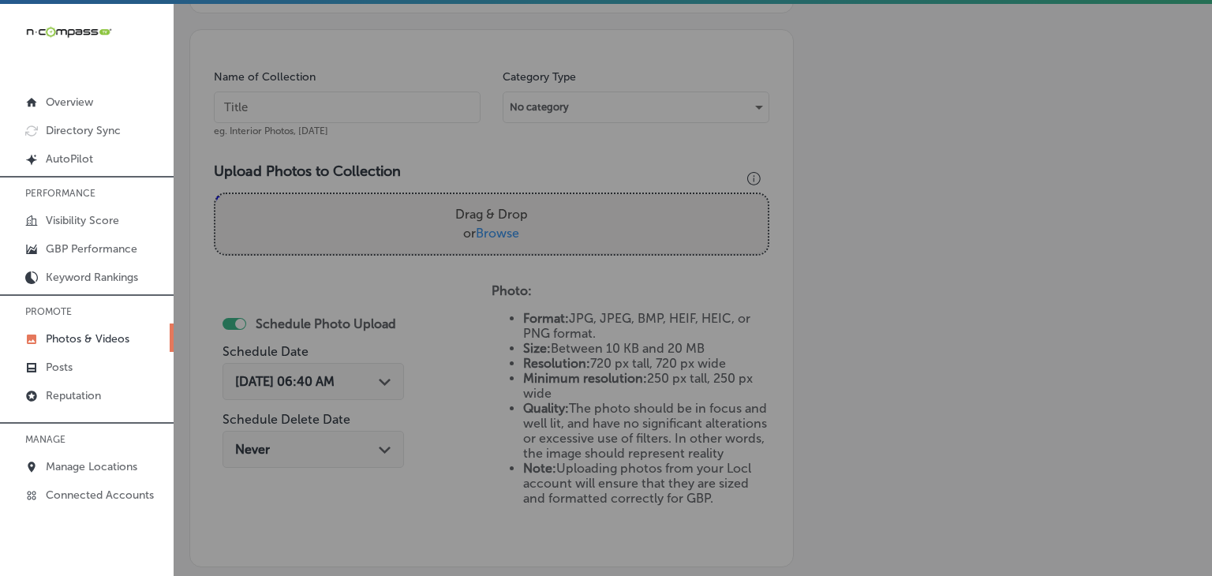
click at [363, 101] on input "text" at bounding box center [347, 108] width 267 height 32
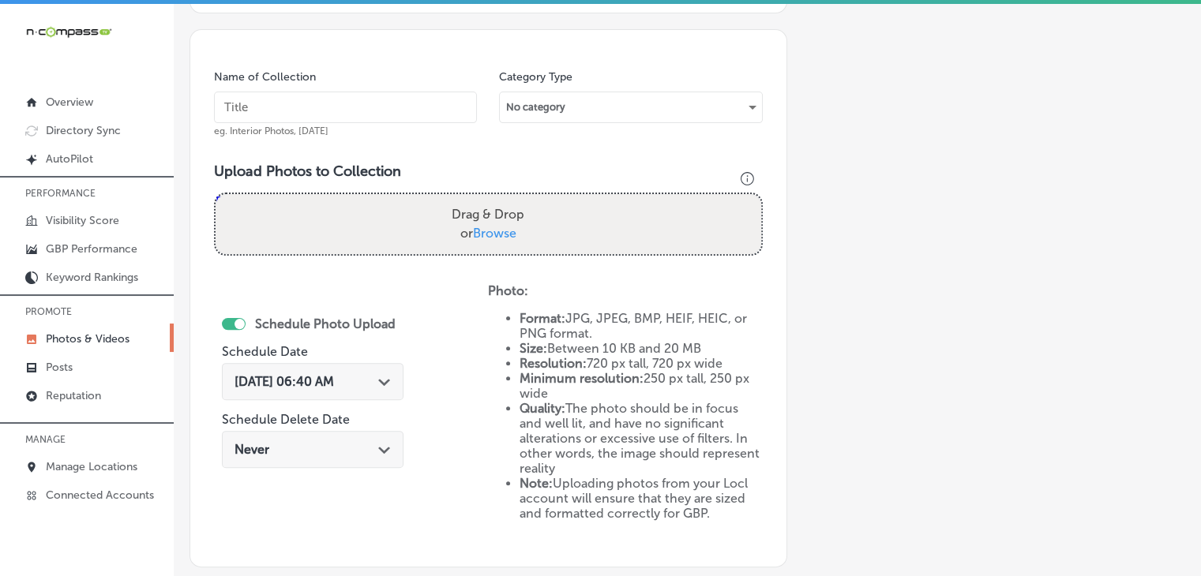
paste input "Pho da Boba, [DATE], Week"
type input "Pho da Boba, Oct 2025, Week 2"
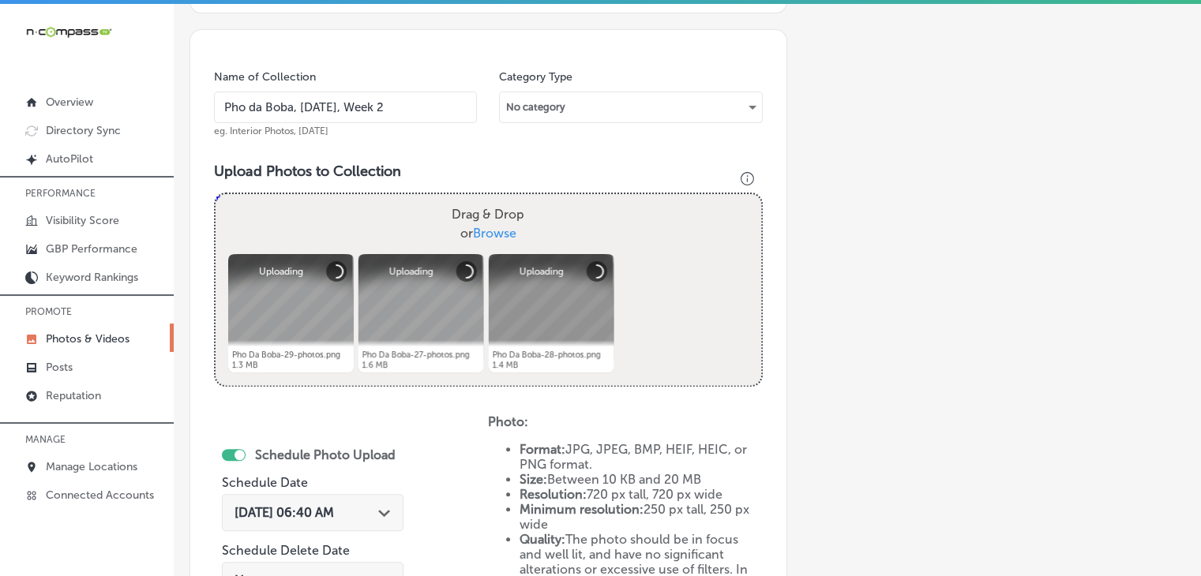
click at [330, 525] on div "Sep 18, 2025 06:40 AM Path Created with Sketch." at bounding box center [313, 512] width 182 height 37
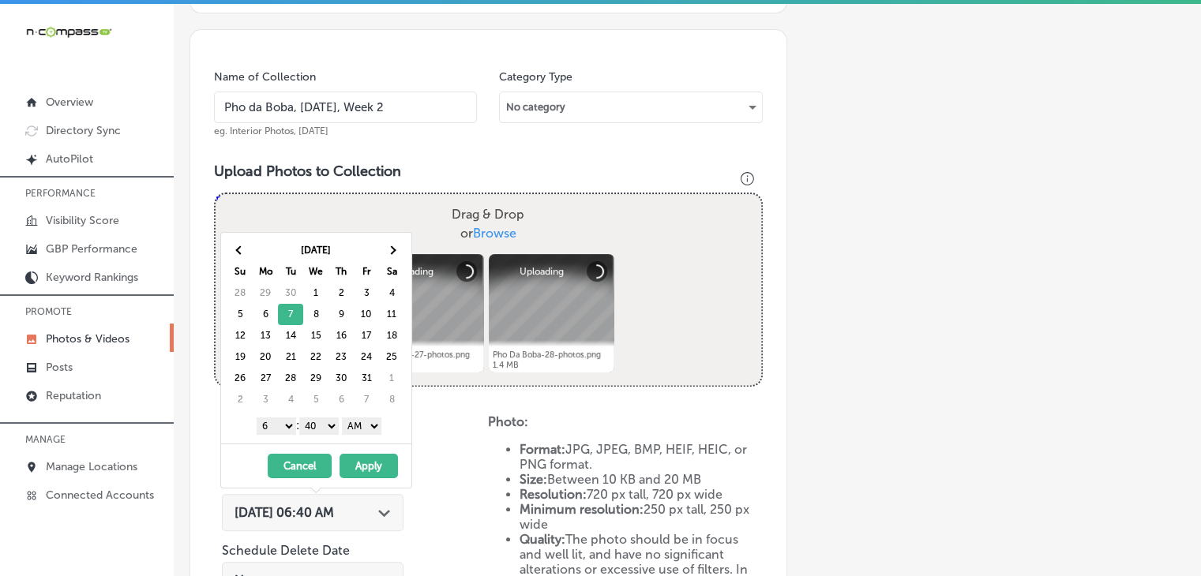
click at [284, 433] on select "1 2 3 4 5 6 7 8 9 10 11 12" at bounding box center [276, 426] width 39 height 17
click at [335, 420] on select "00 10 20 30 40 50" at bounding box center [318, 426] width 39 height 17
click at [369, 418] on select "AM PM" at bounding box center [361, 426] width 39 height 17
click at [364, 468] on button "Apply" at bounding box center [368, 466] width 58 height 24
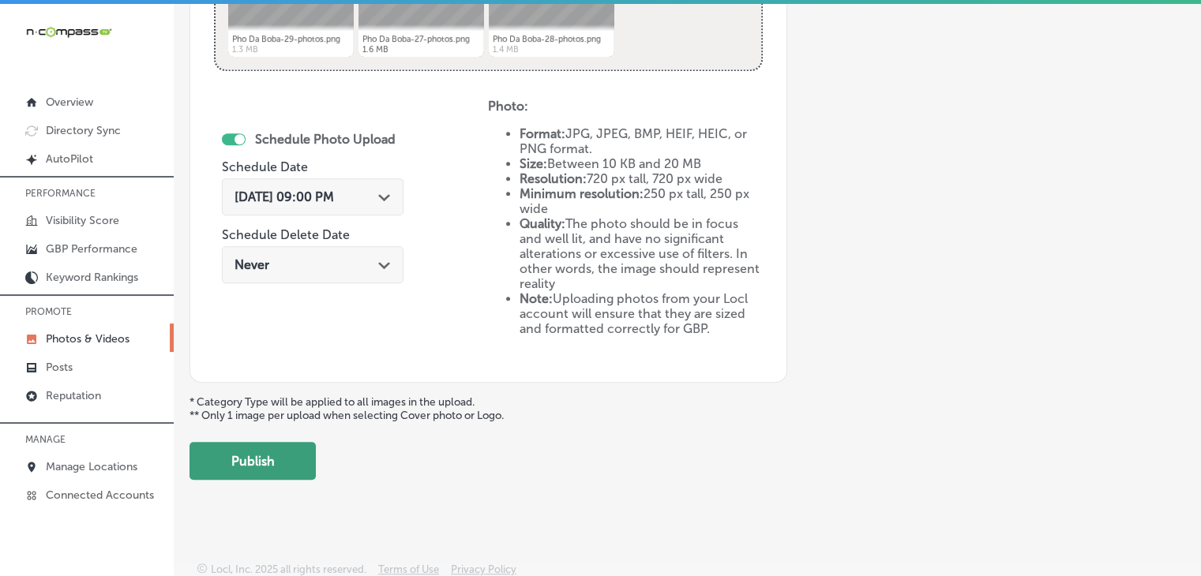
click at [305, 467] on button "Publish" at bounding box center [252, 461] width 126 height 38
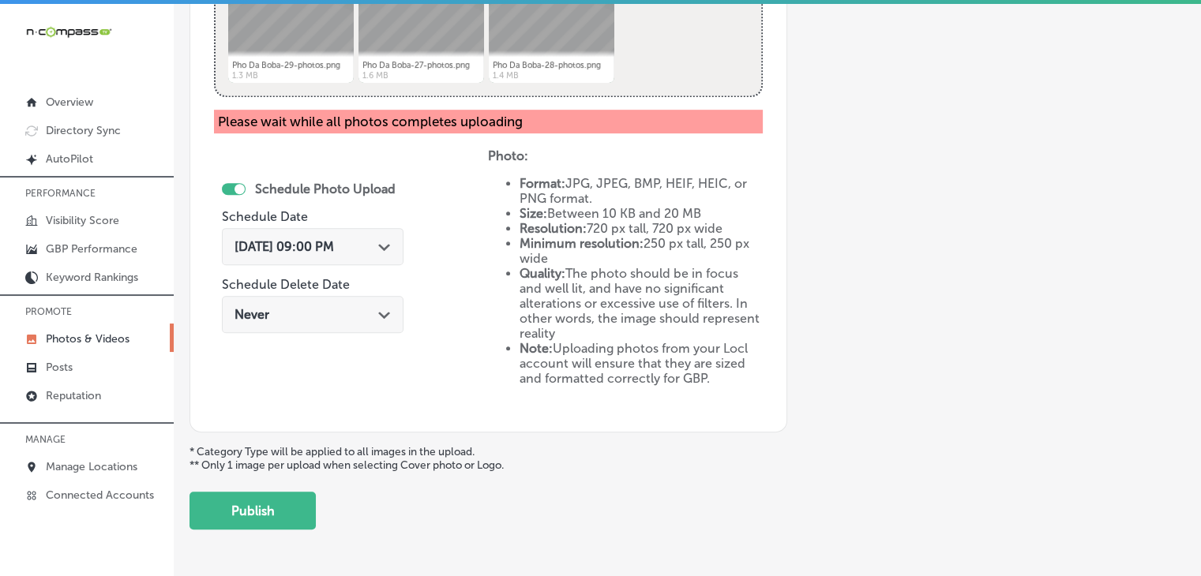
scroll to position [742, 0]
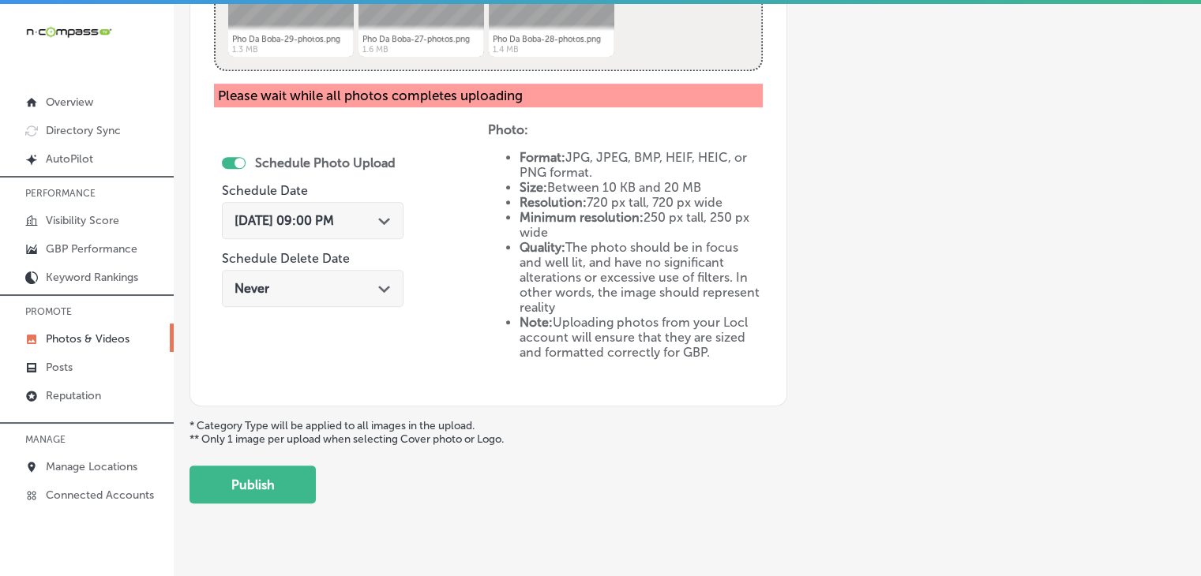
click at [290, 438] on p "* Category Type will be applied to all images in the upload. ** Only 1 image pe…" at bounding box center [686, 432] width 995 height 27
click at [313, 482] on button "Publish" at bounding box center [252, 485] width 126 height 38
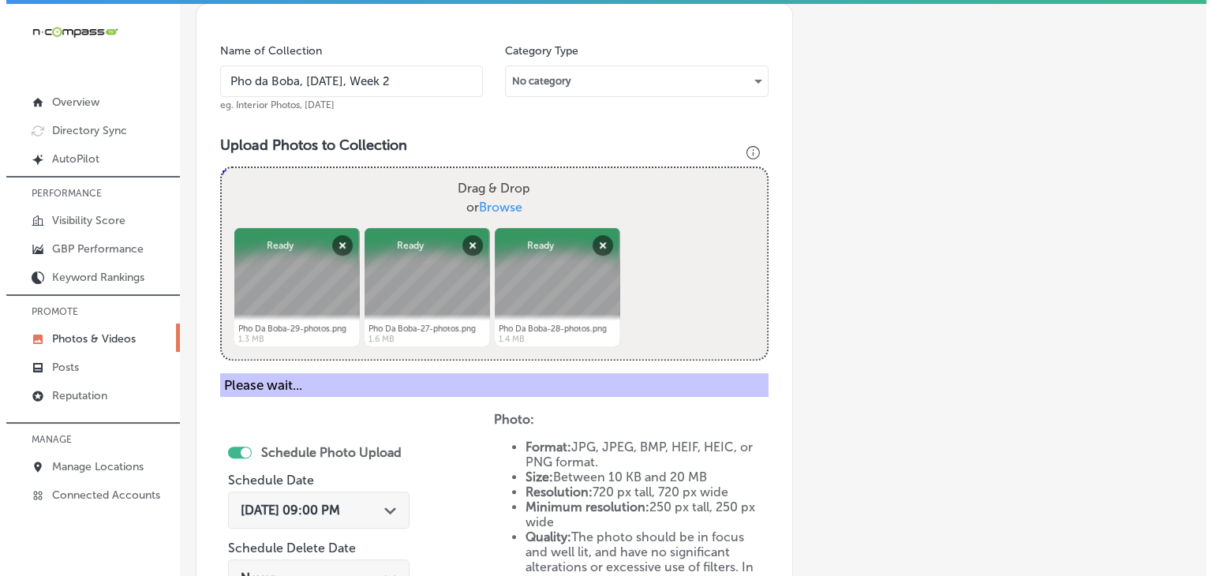
scroll to position [426, 0]
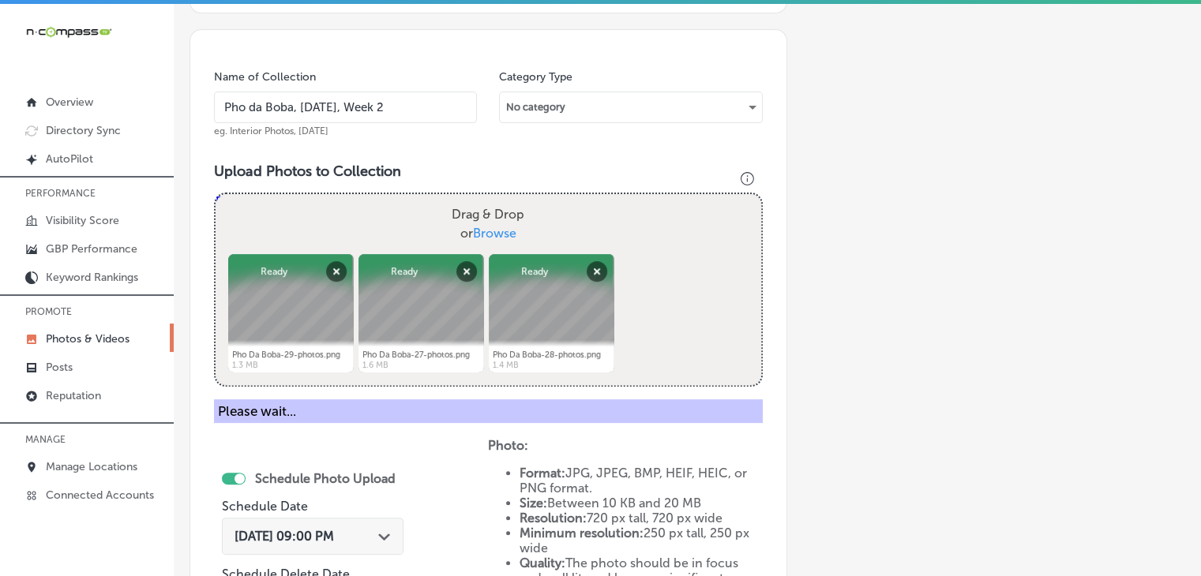
click at [325, 118] on input "Pho da Boba, Oct 2025, Week 2" at bounding box center [345, 108] width 263 height 32
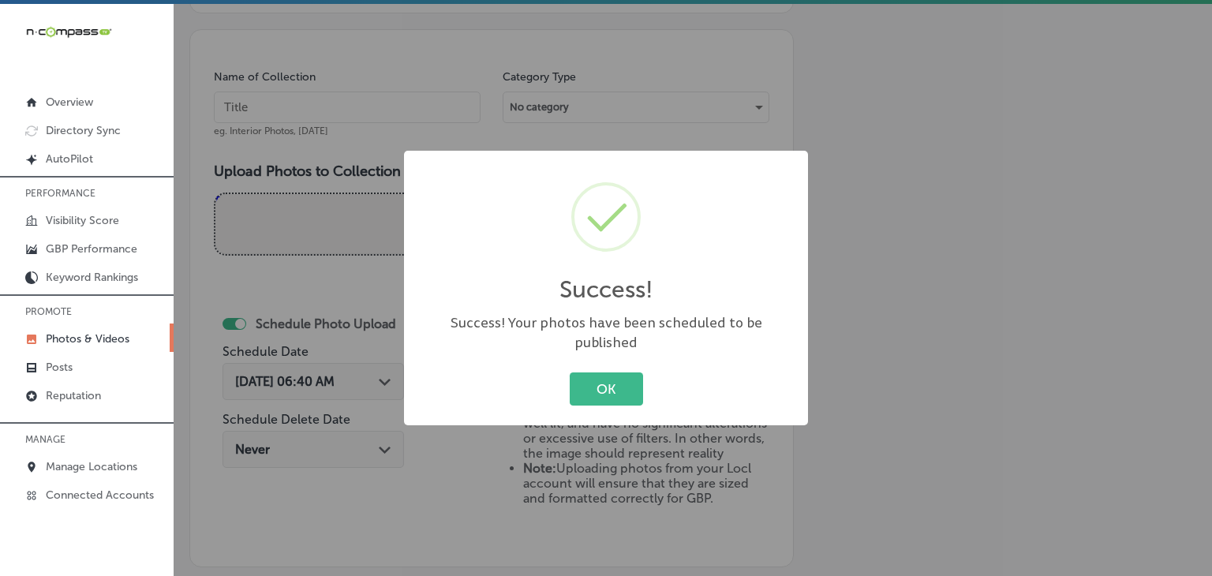
click at [341, 86] on div "Success! × Success! Your photos have been scheduled to be published OK Cancel" at bounding box center [606, 288] width 1212 height 576
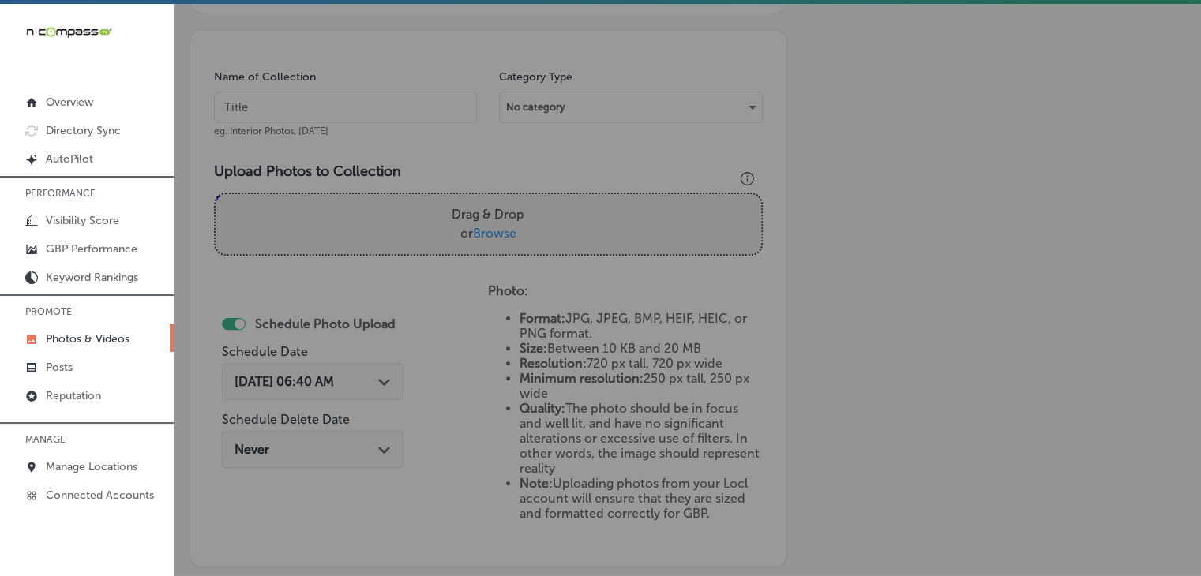
click at [343, 96] on input "text" at bounding box center [345, 108] width 263 height 32
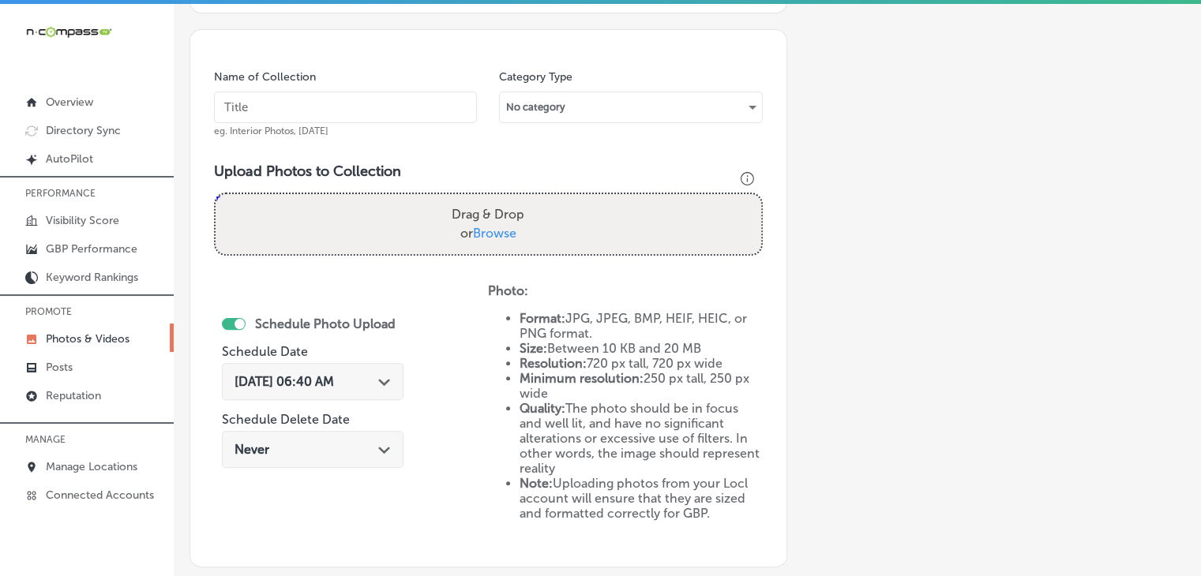
paste input "Pho da Boba, [DATE], Week"
type input "Pho da Boba, [DATE], Week 3"
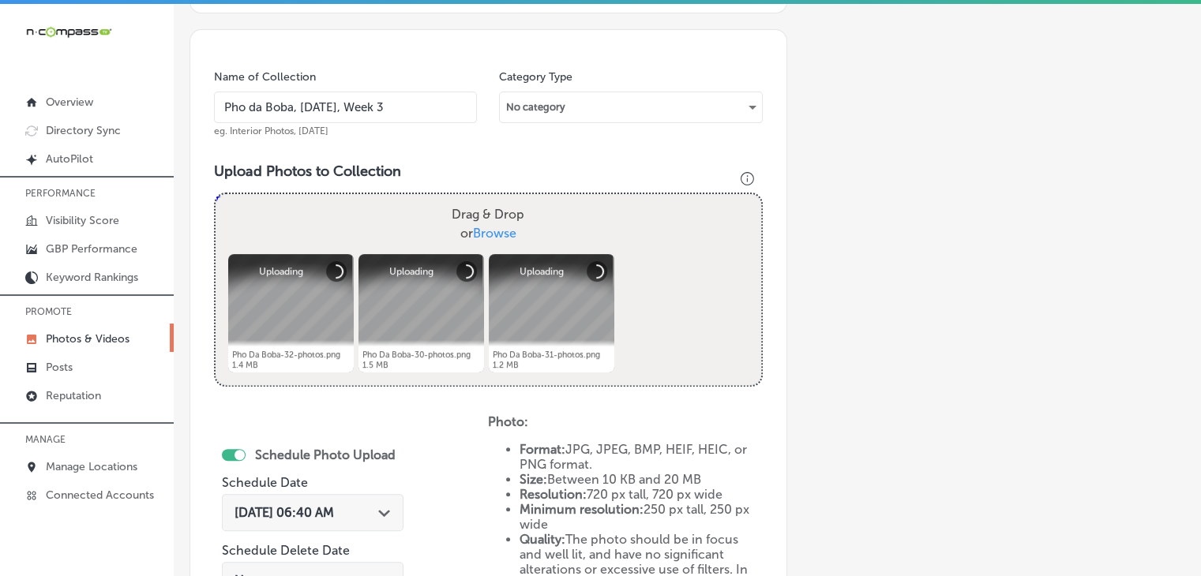
click at [334, 505] on span "Sep 18, 2025 06:40 AM" at bounding box center [283, 512] width 99 height 15
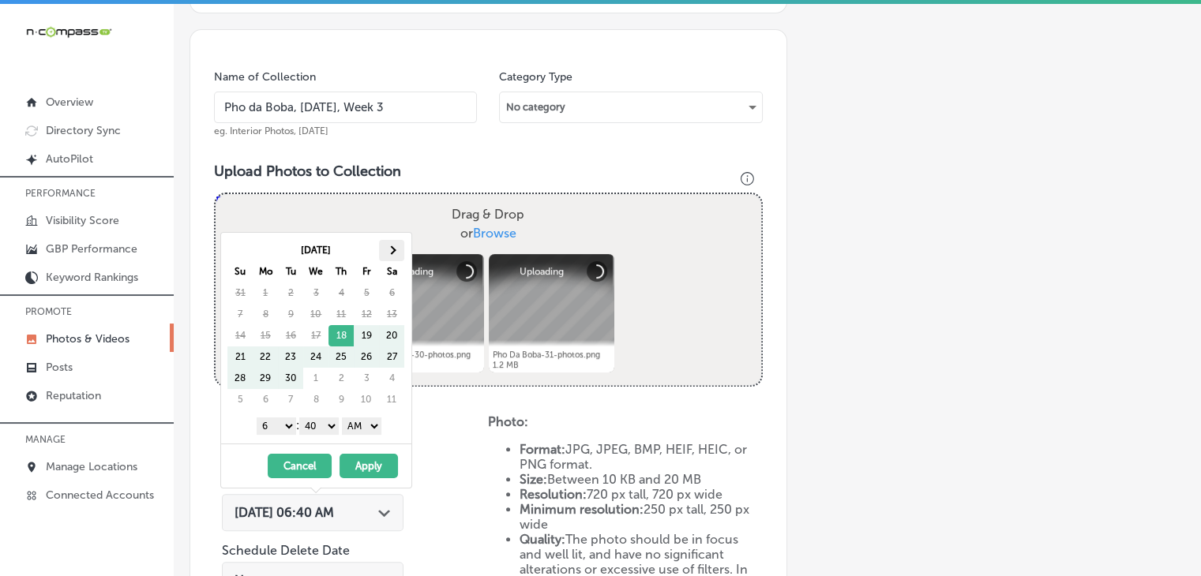
click at [392, 253] on th at bounding box center [391, 250] width 25 height 21
click at [278, 420] on select "1 2 3 4 5 6 7 8 9 10 11 12" at bounding box center [276, 426] width 39 height 17
click at [338, 429] on select "00 10 20 30 40 50" at bounding box center [318, 426] width 39 height 17
drag, startPoint x: 361, startPoint y: 420, endPoint x: 364, endPoint y: 429, distance: 10.0
click at [362, 421] on select "AM PM" at bounding box center [361, 426] width 39 height 17
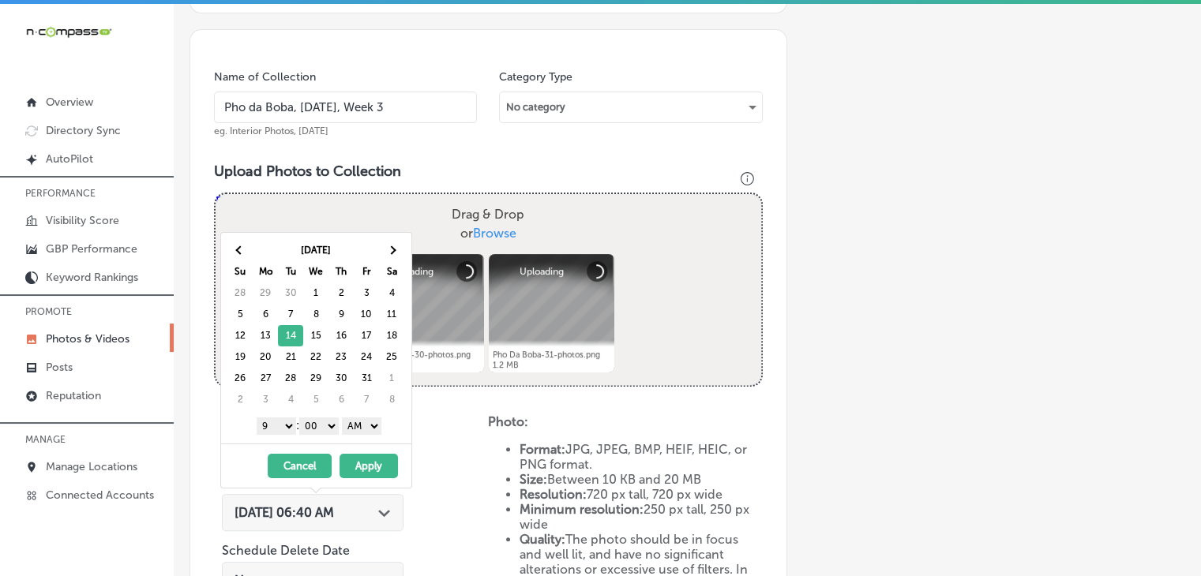
click at [345, 418] on select "AM PM" at bounding box center [361, 426] width 39 height 17
click at [370, 432] on select "AM PM" at bounding box center [361, 426] width 39 height 17
click at [365, 463] on button "Apply" at bounding box center [368, 466] width 58 height 24
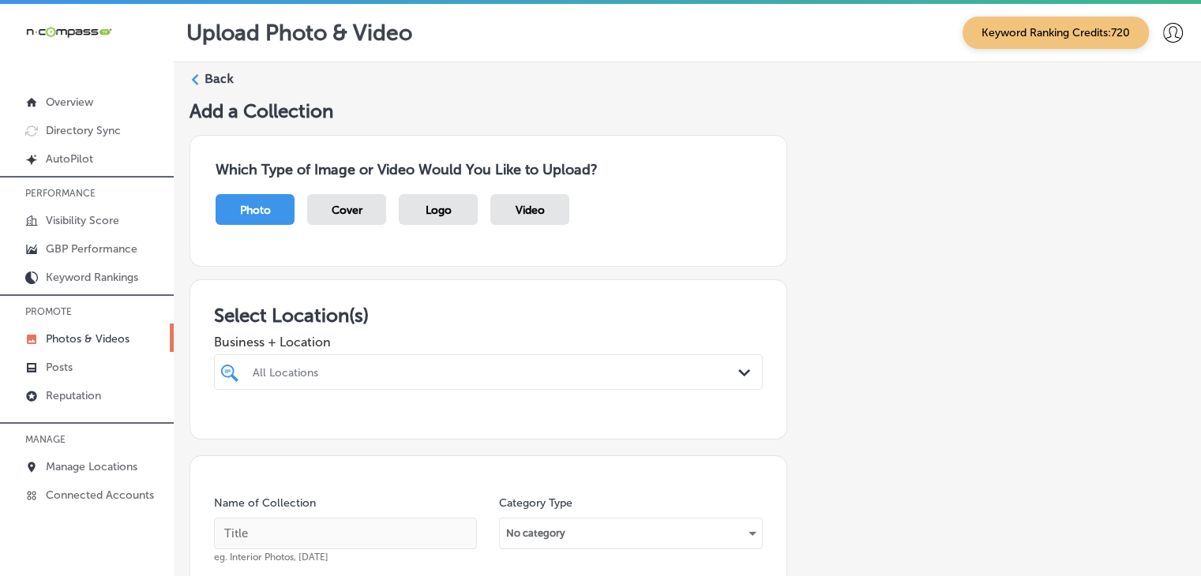
click at [412, 367] on div "All Locations" at bounding box center [488, 372] width 487 height 24
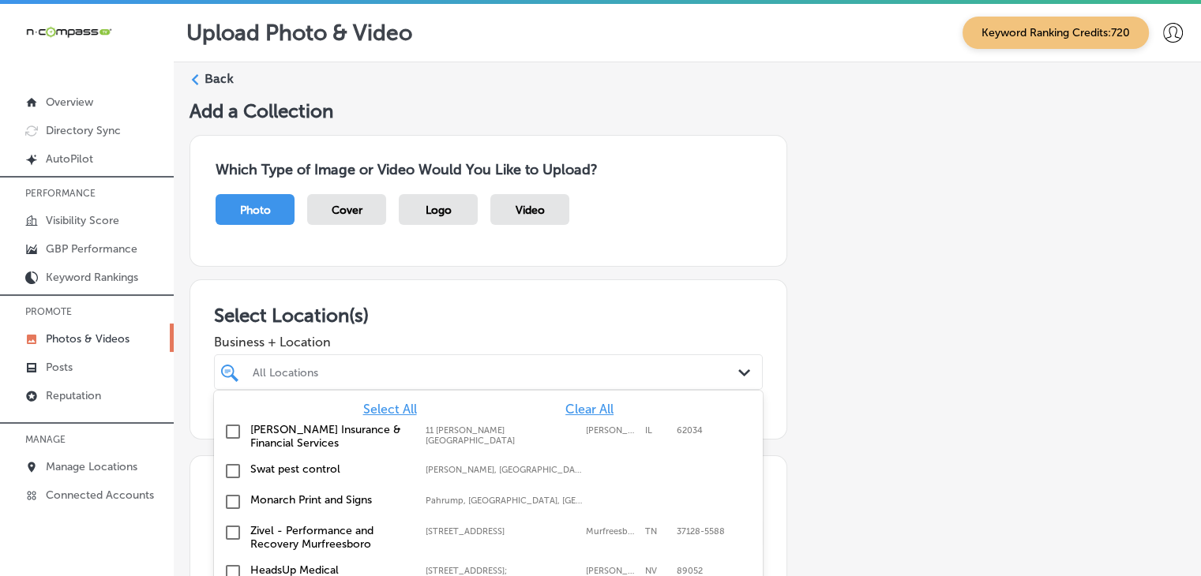
click at [1166, 44] on div at bounding box center [1172, 33] width 32 height 32
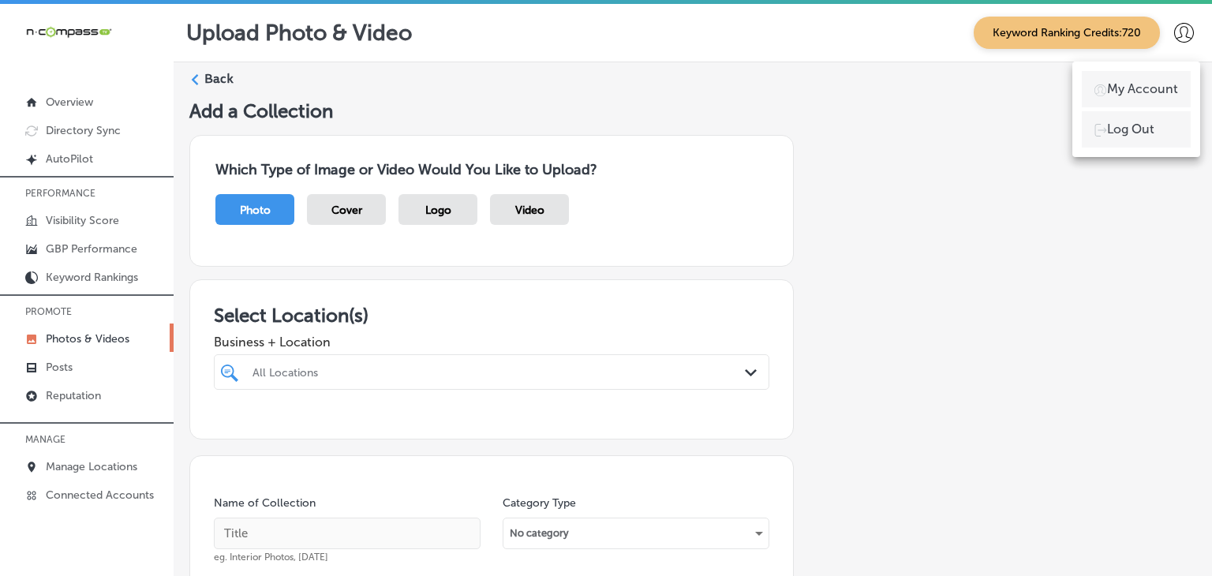
click at [764, 310] on div at bounding box center [606, 288] width 1212 height 576
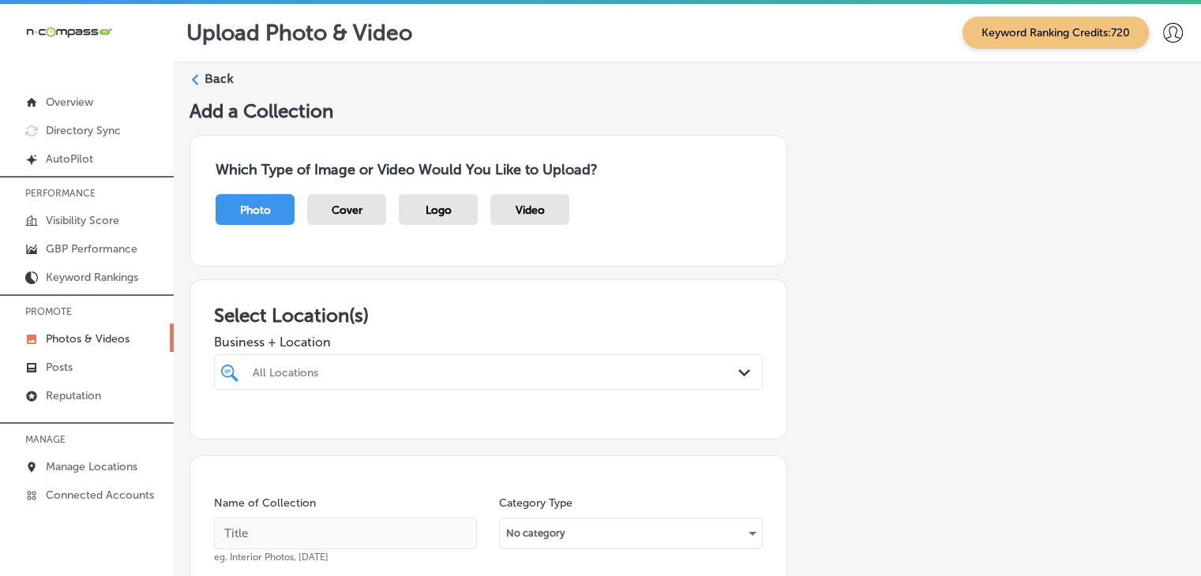
click at [477, 383] on div "All Locations Path Created with Sketch." at bounding box center [488, 372] width 549 height 36
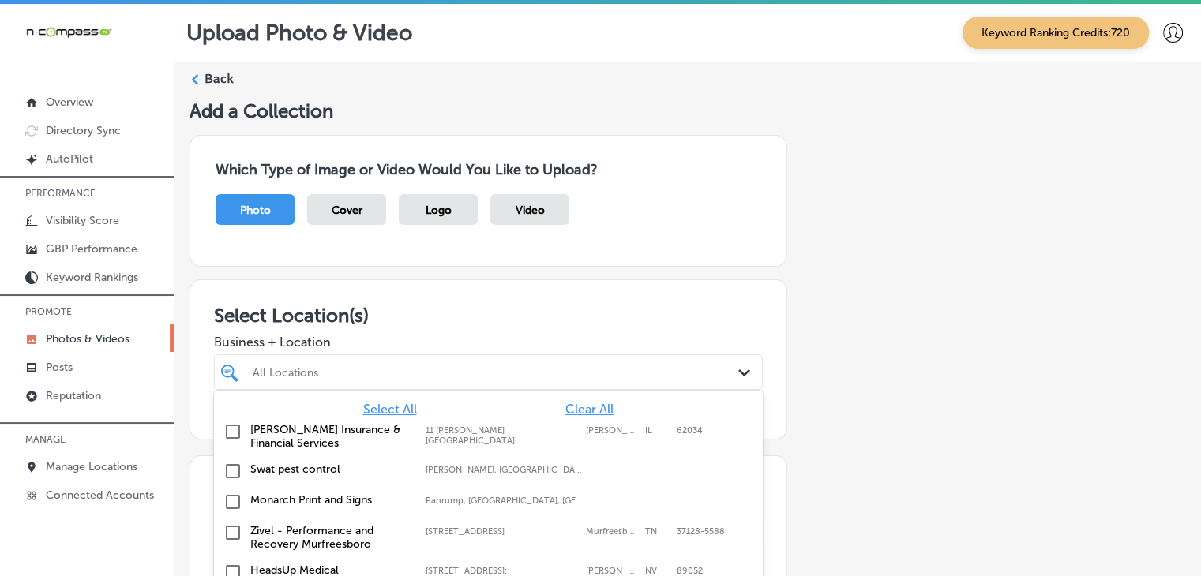
scroll to position [82, 0]
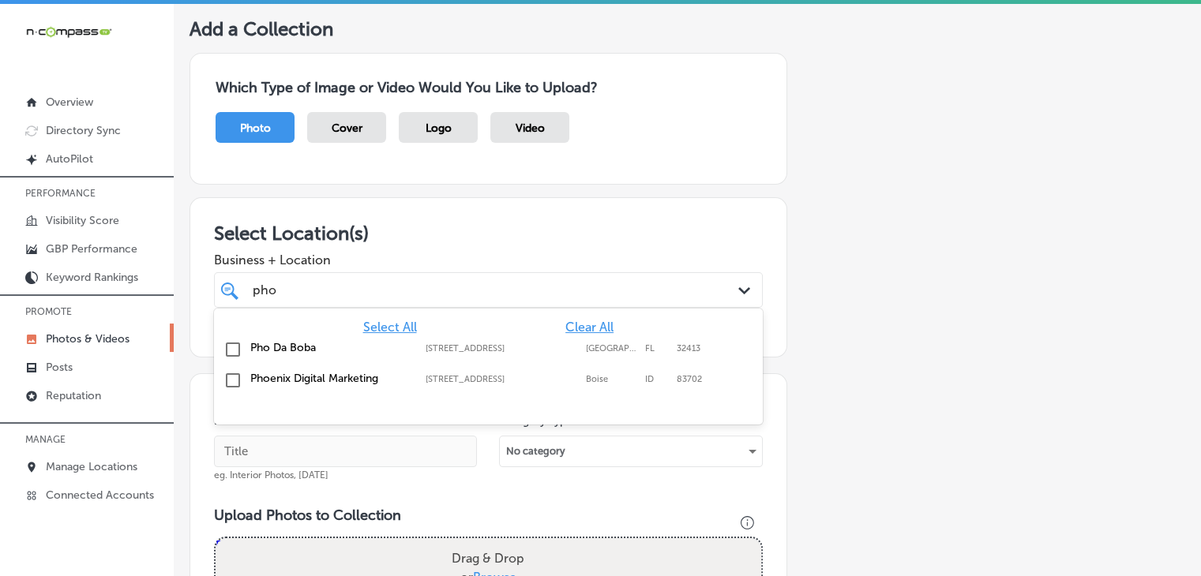
click at [489, 358] on div "Pho Da Boba [STREET_ADDRESS][GEOGRAPHIC_DATA][STREET_ADDRESS]" at bounding box center [488, 350] width 536 height 24
click at [481, 278] on div "pho pho" at bounding box center [488, 290] width 487 height 24
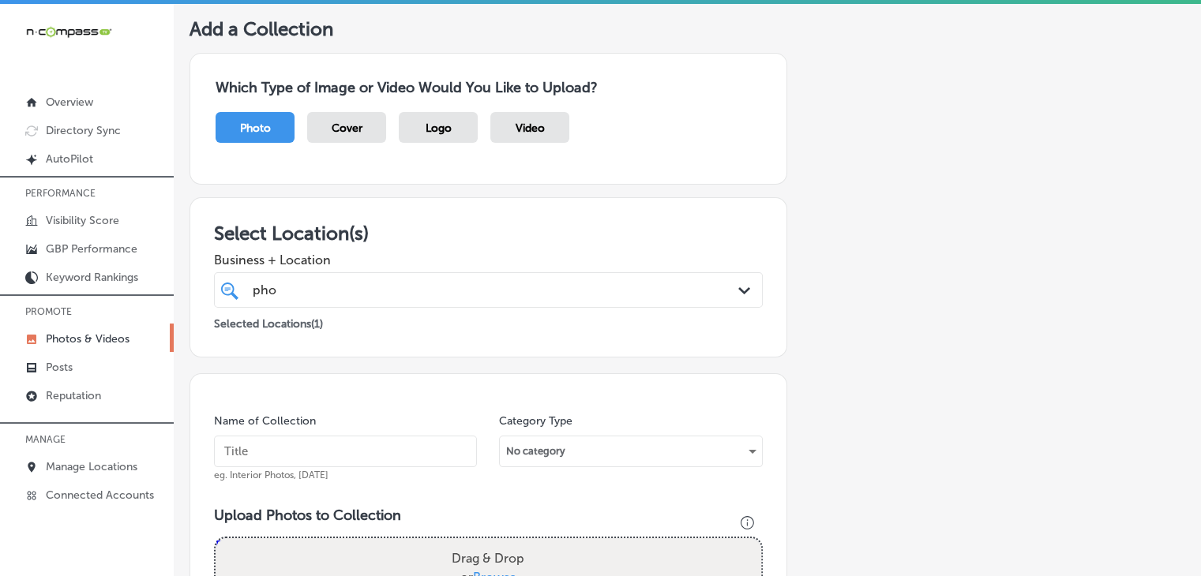
type input "pho"
click at [388, 443] on input "text" at bounding box center [345, 452] width 263 height 32
paste input "Pho da Boba, [DATE], Week"
type input "Pho da Boba, [DATE], Week 3"
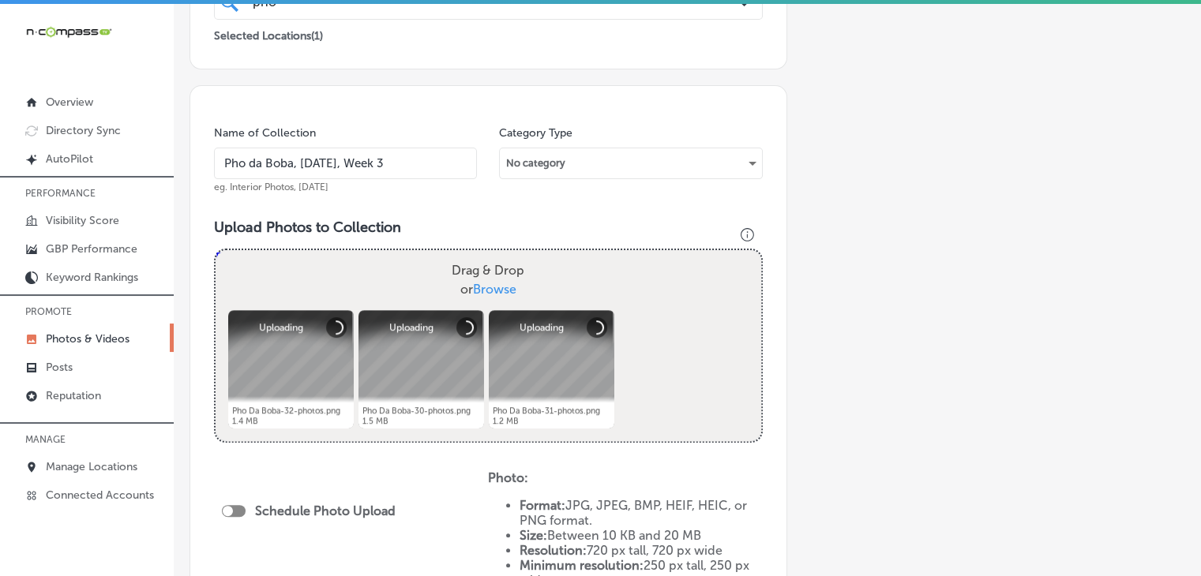
scroll to position [398, 0]
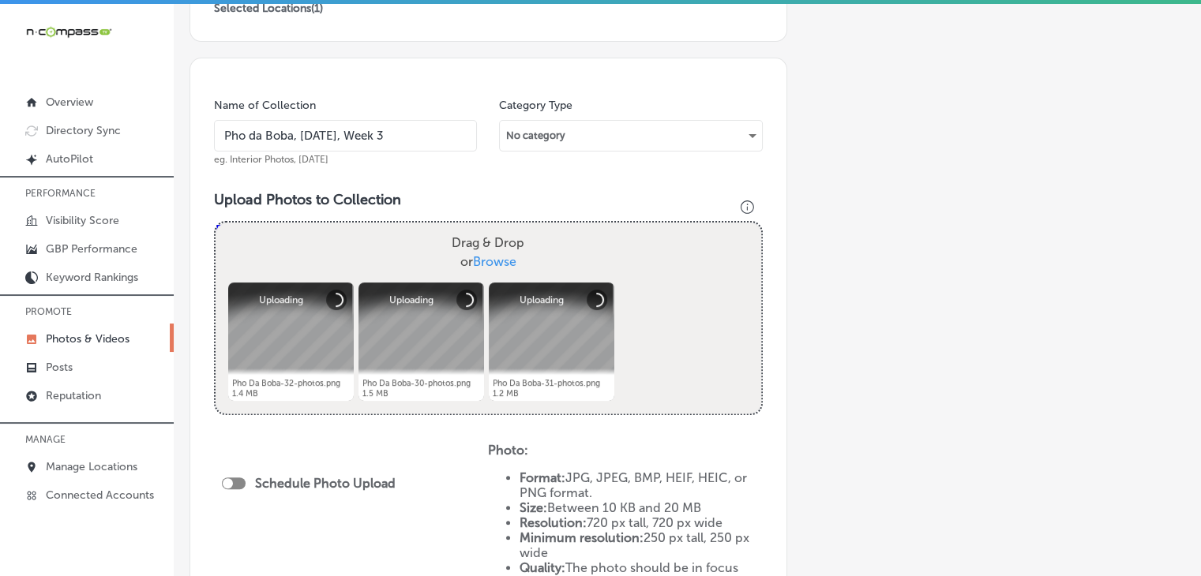
click at [240, 488] on div "Schedule Photo Upload" at bounding box center [313, 483] width 182 height 15
click at [239, 487] on div at bounding box center [234, 484] width 24 height 12
checkbox input "true"
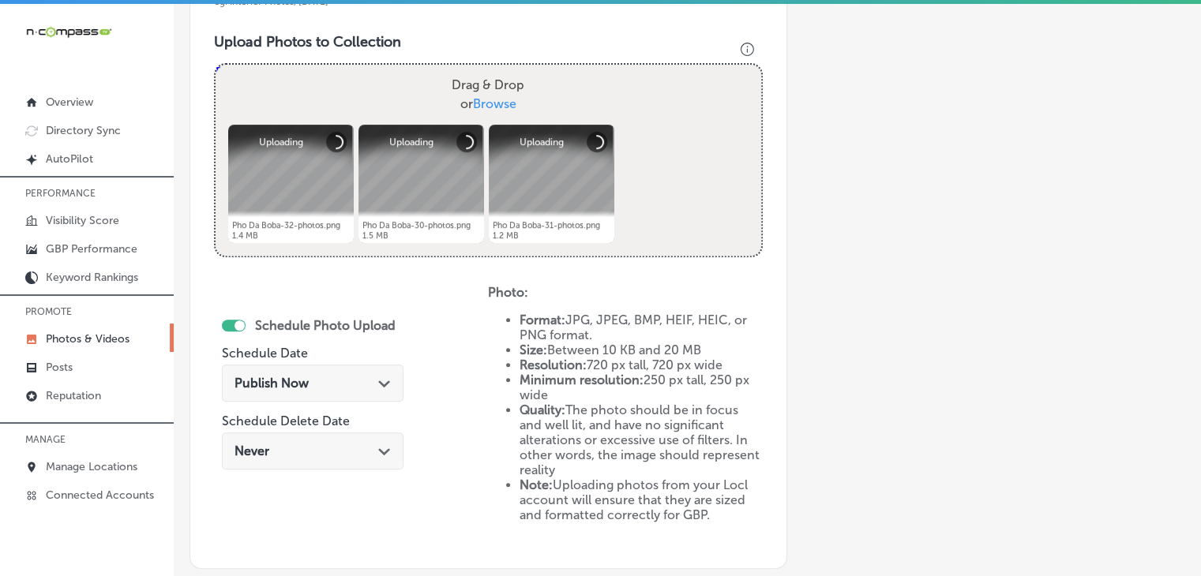
click at [345, 348] on div "Schedule Photo Upload Schedule Date Publish Now Path Created with Sketch. Sched…" at bounding box center [313, 395] width 182 height 171
click at [346, 362] on div "Publish Now Path Created with Sketch." at bounding box center [313, 387] width 182 height 53
click at [358, 386] on div "Publish Now Path Created with Sketch." at bounding box center [312, 383] width 156 height 15
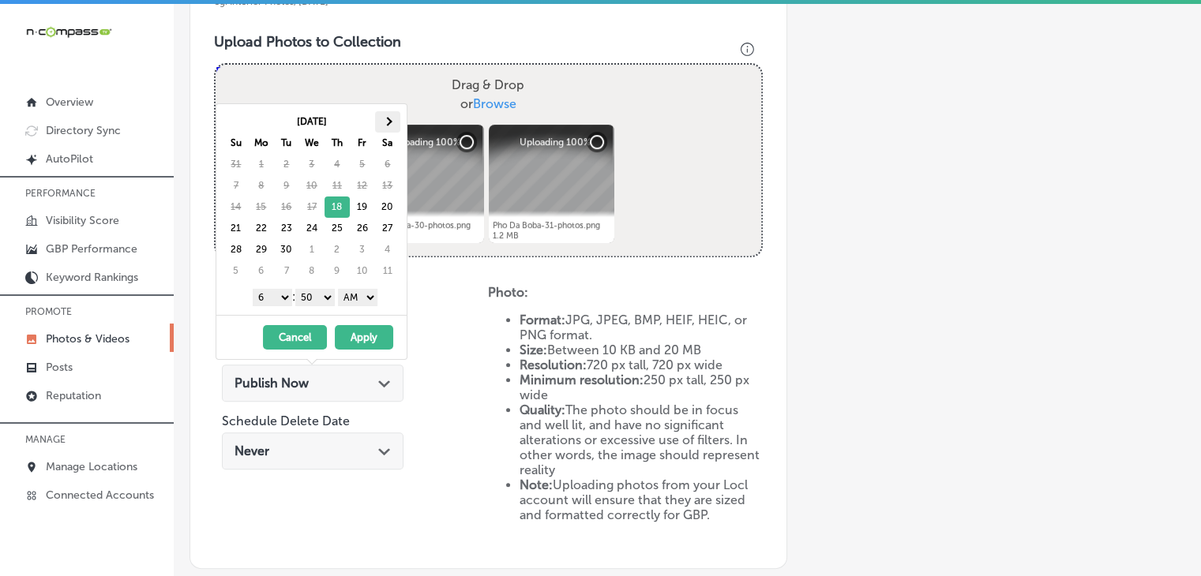
click at [392, 110] on div "[DATE] Su Mo Tu We Th Fr Sa 31 1 2 3 4 5 6 7 8 9 10 11 12 13 14 15 16 17 18 19 …" at bounding box center [311, 209] width 190 height 211
click at [392, 114] on th at bounding box center [387, 121] width 25 height 21
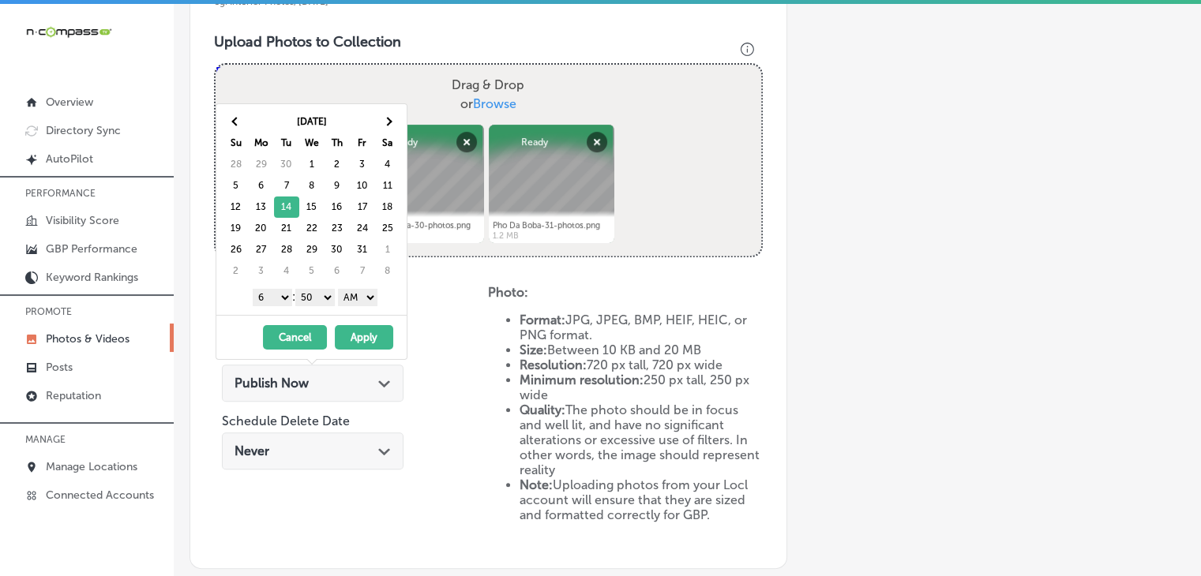
click at [269, 302] on select "1 2 3 4 5 6 7 8 9 10 11 12" at bounding box center [272, 297] width 39 height 17
click at [315, 304] on div "1 2 3 4 5 6 7 8 9 10 11 12 : 00 10 20 30 40 50 AM PM" at bounding box center [315, 297] width 184 height 24
click at [321, 297] on select "00 10 20 30 40 50" at bounding box center [314, 297] width 39 height 17
click at [350, 295] on select "AM PM" at bounding box center [357, 297] width 39 height 17
click at [354, 327] on button "Apply" at bounding box center [364, 337] width 58 height 24
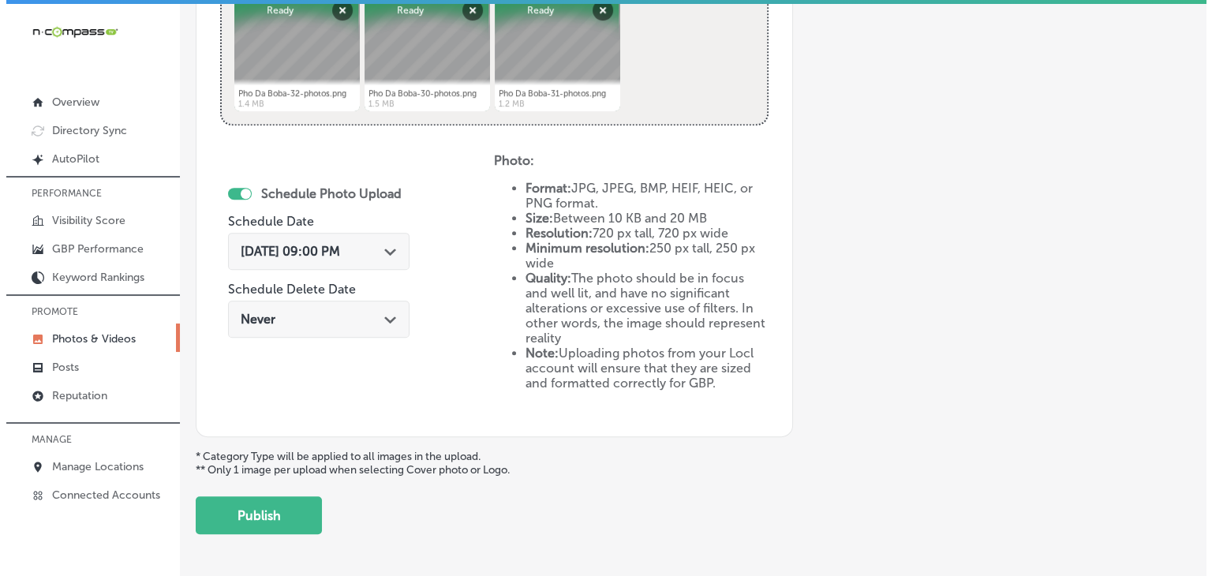
scroll to position [714, 0]
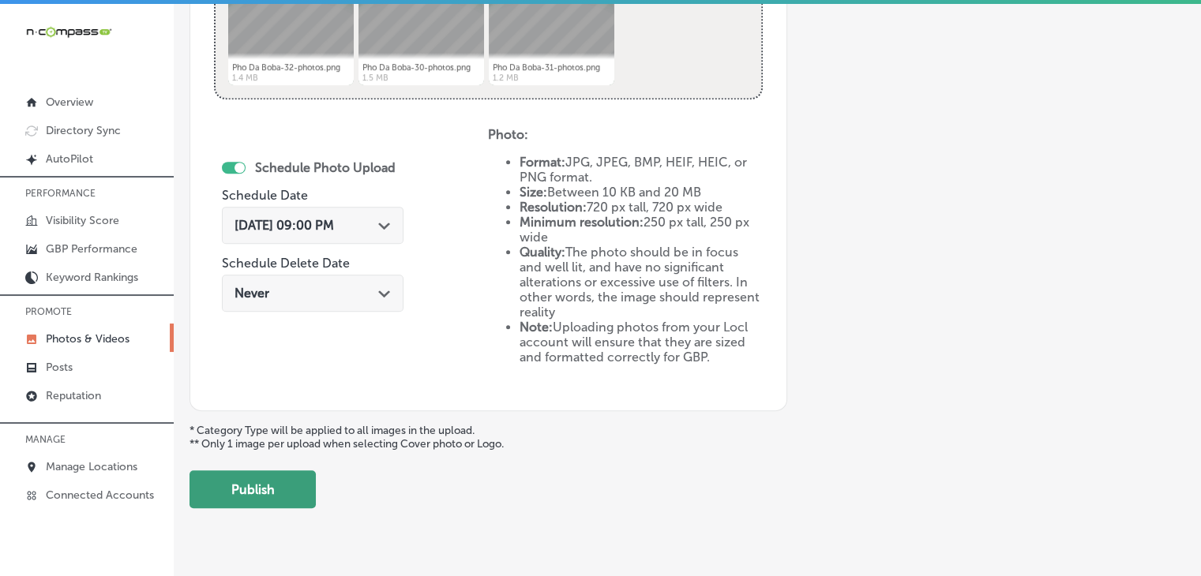
click at [294, 471] on button "Publish" at bounding box center [252, 489] width 126 height 38
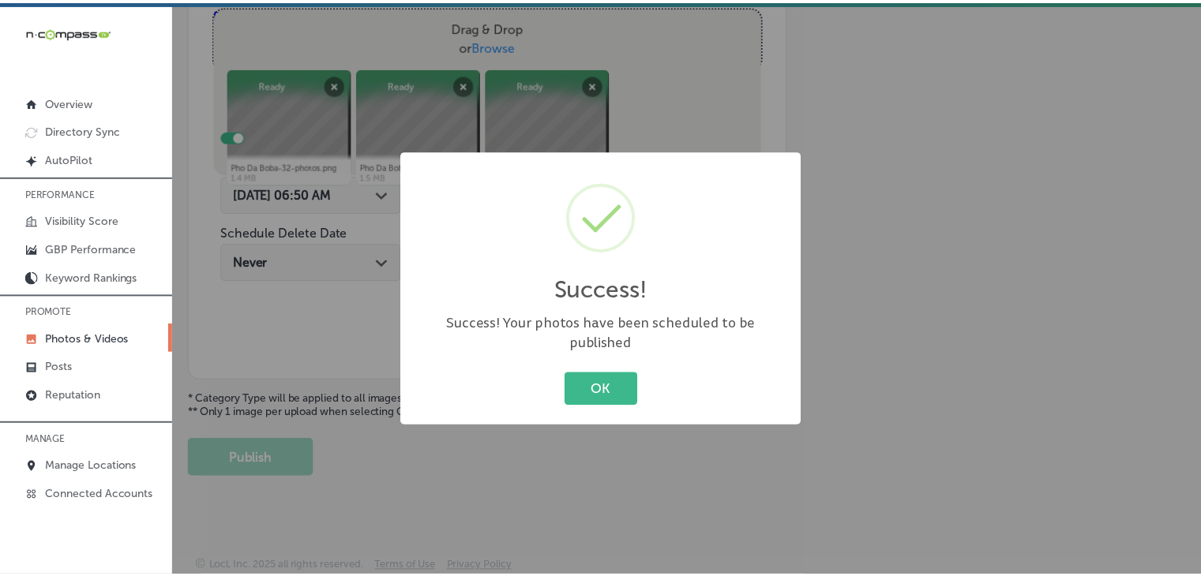
scroll to position [612, 0]
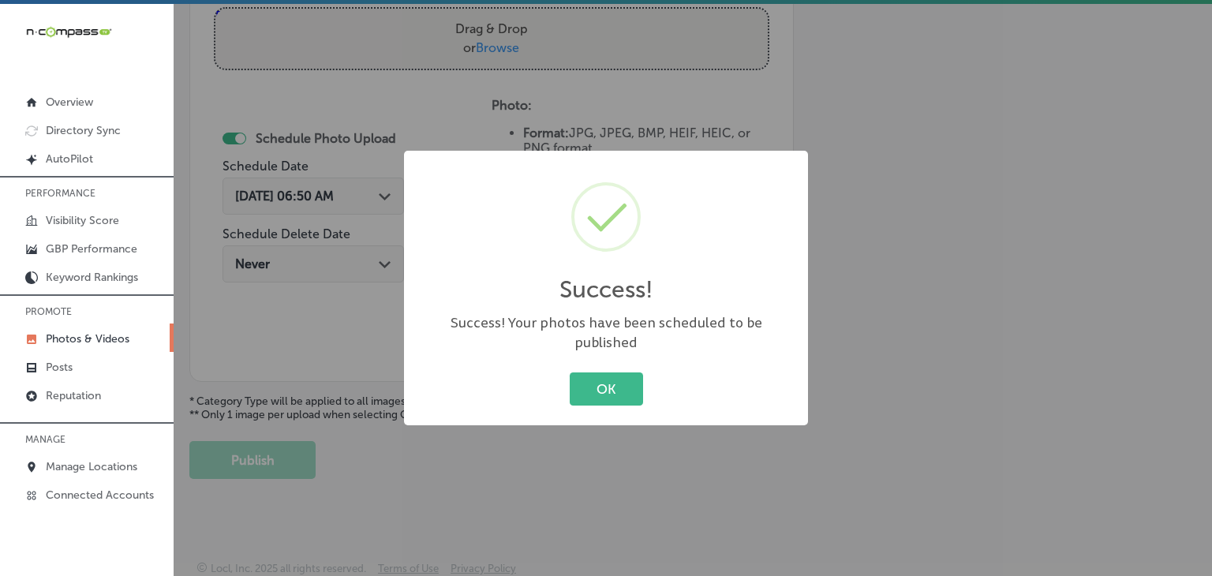
click at [433, 196] on div "Success! ×" at bounding box center [606, 240] width 373 height 147
click at [444, 114] on div "Success! × Success! Your photos have been scheduled to be published OK Cancel" at bounding box center [606, 288] width 1212 height 576
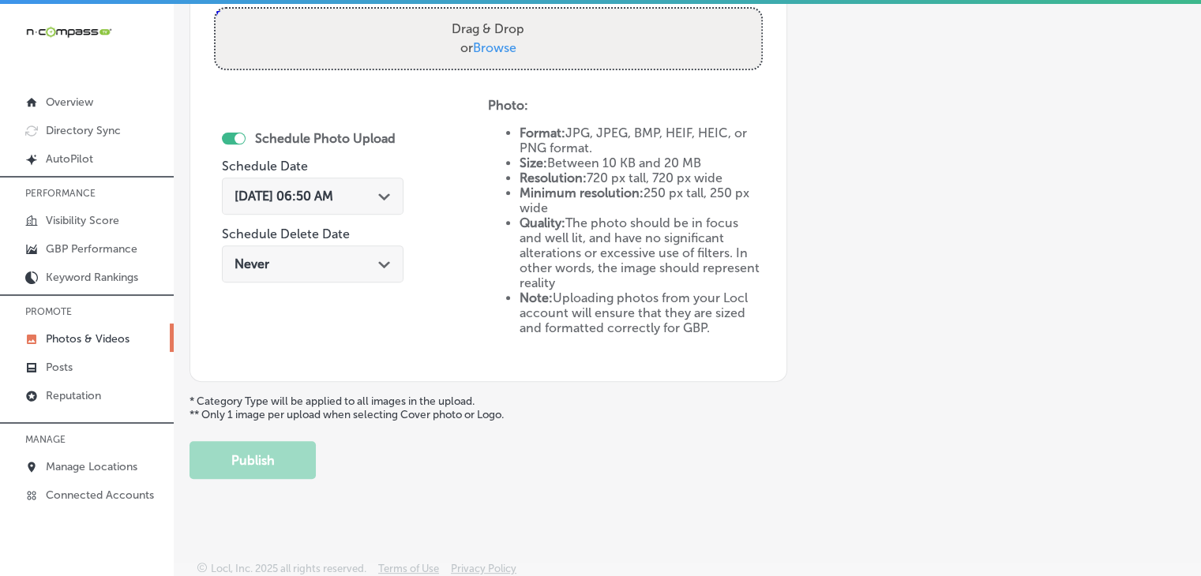
scroll to position [296, 0]
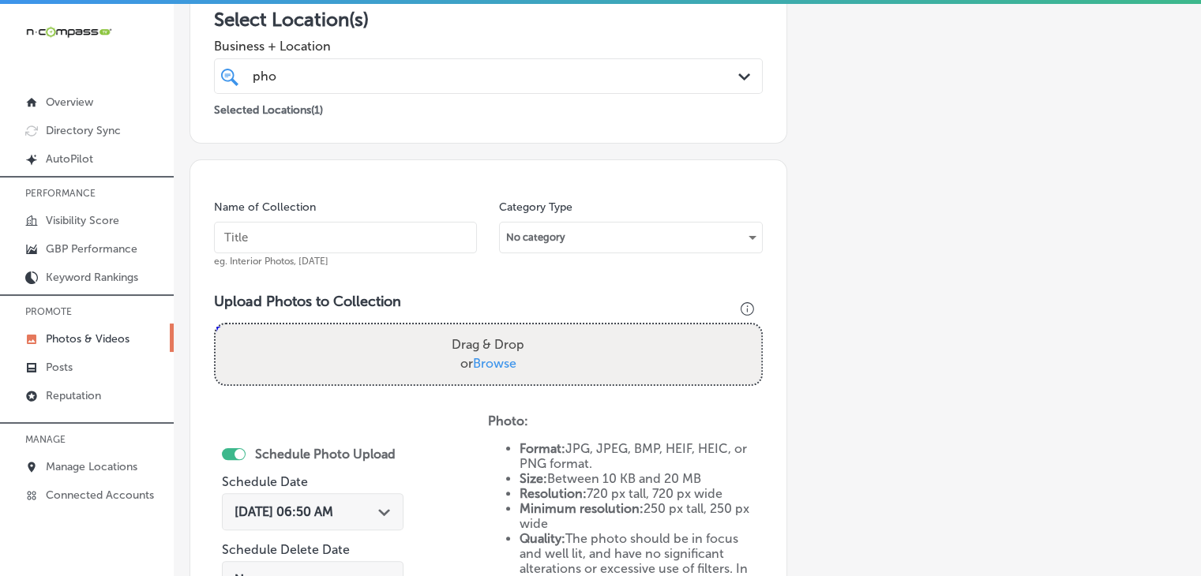
click at [388, 245] on input "text" at bounding box center [345, 238] width 263 height 32
paste input "Pho da Boba, [DATE], Week"
type input "Pho da Boba, [DATE], Week 4"
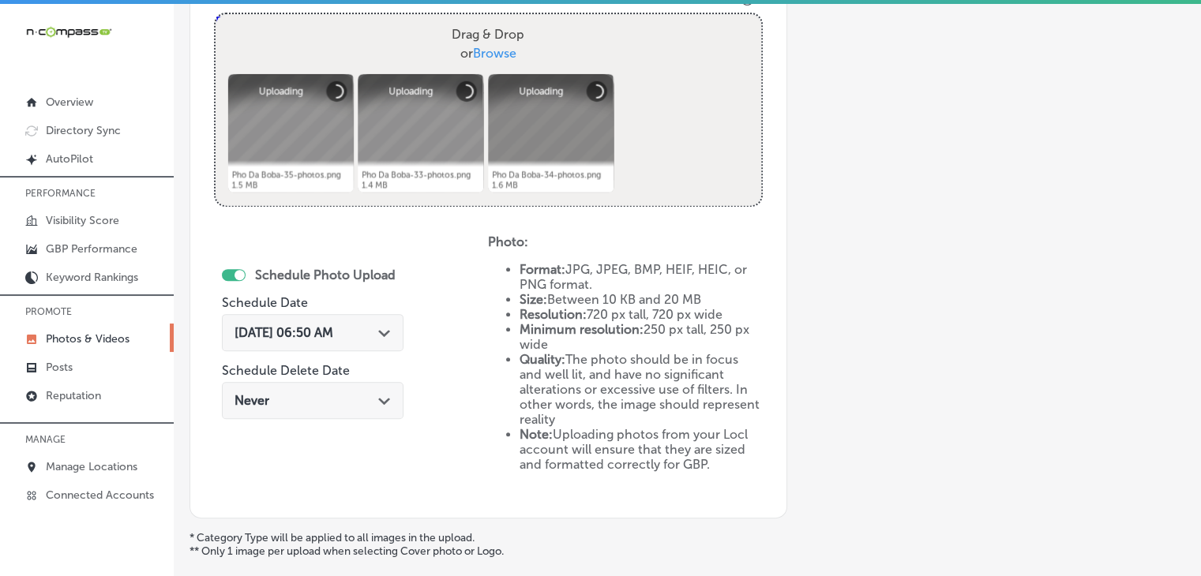
scroll to position [612, 0]
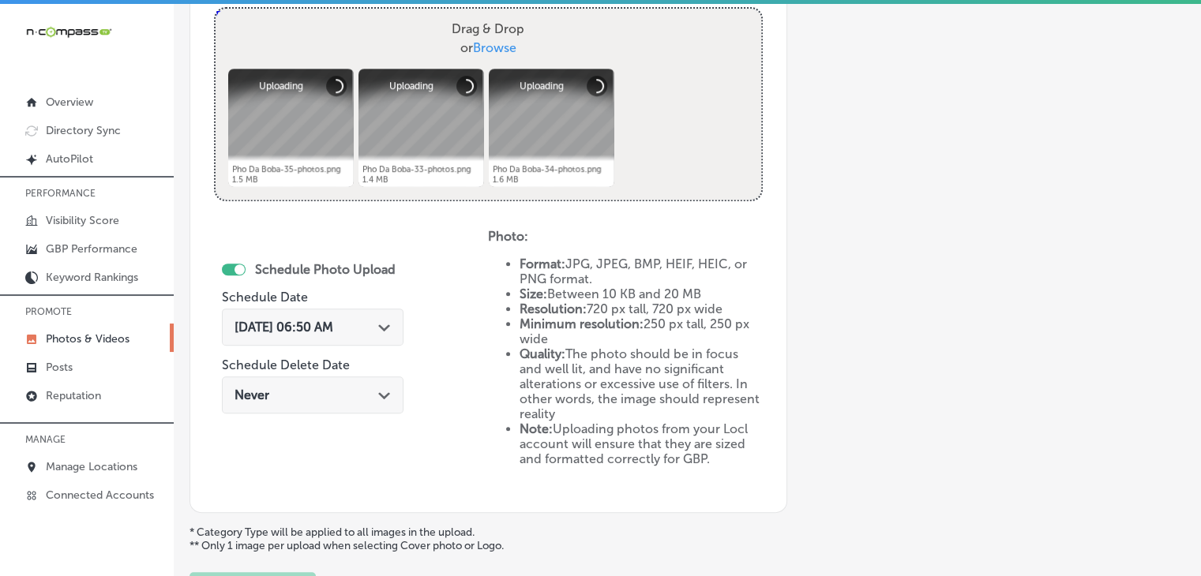
click at [372, 326] on div "[DATE] 06:50 AM Path Created with Sketch." at bounding box center [312, 327] width 156 height 15
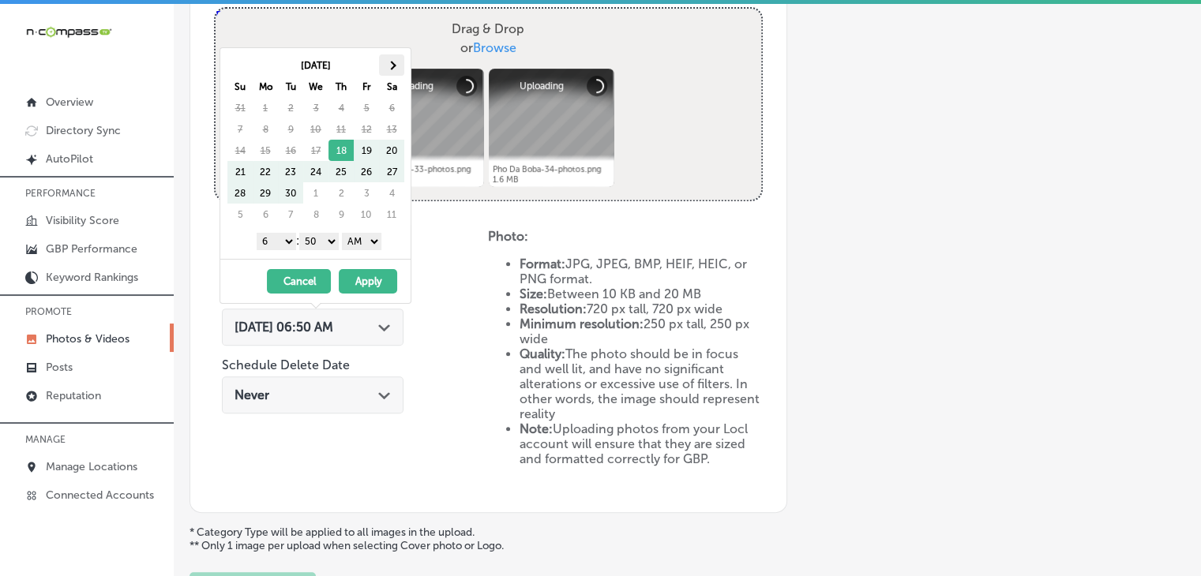
click at [379, 66] on th at bounding box center [391, 64] width 25 height 21
click at [271, 243] on select "1 2 3 4 5 6 7 8 9 10 11 12" at bounding box center [276, 241] width 39 height 17
click at [320, 240] on select "00 10 20 30 40 50" at bounding box center [318, 241] width 39 height 17
click at [368, 235] on select "AM PM" at bounding box center [361, 241] width 39 height 17
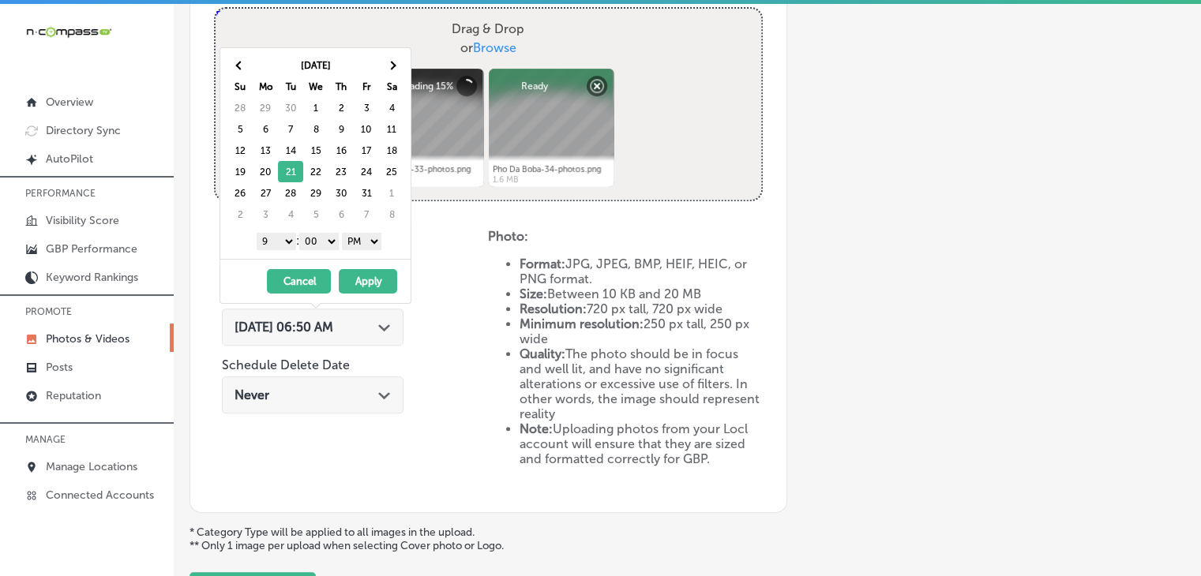
click at [368, 271] on button "Apply" at bounding box center [368, 281] width 58 height 24
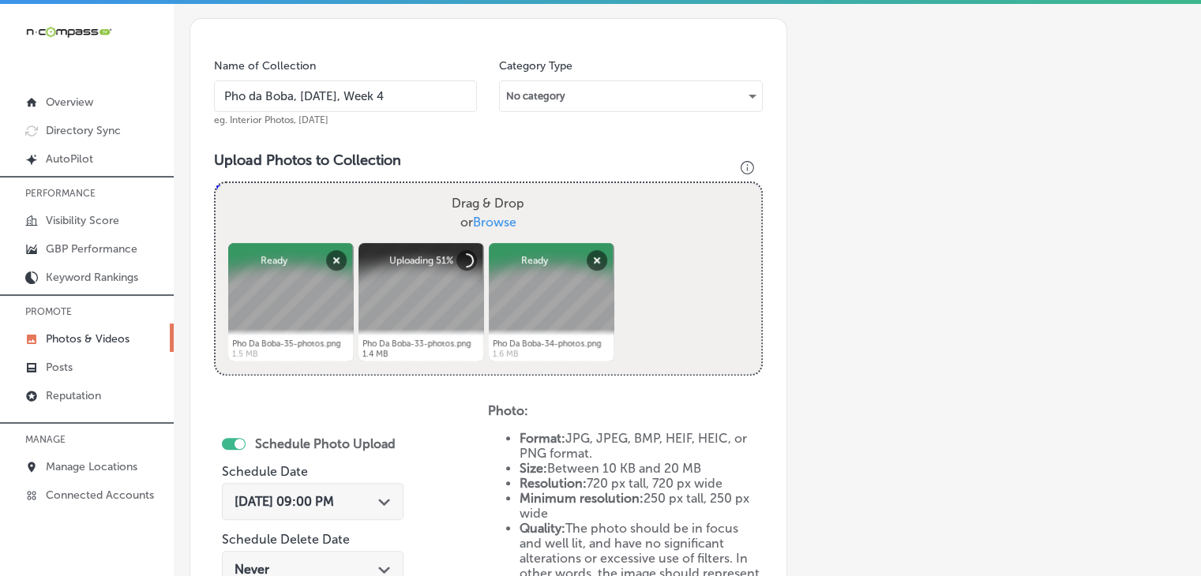
scroll to position [426, 0]
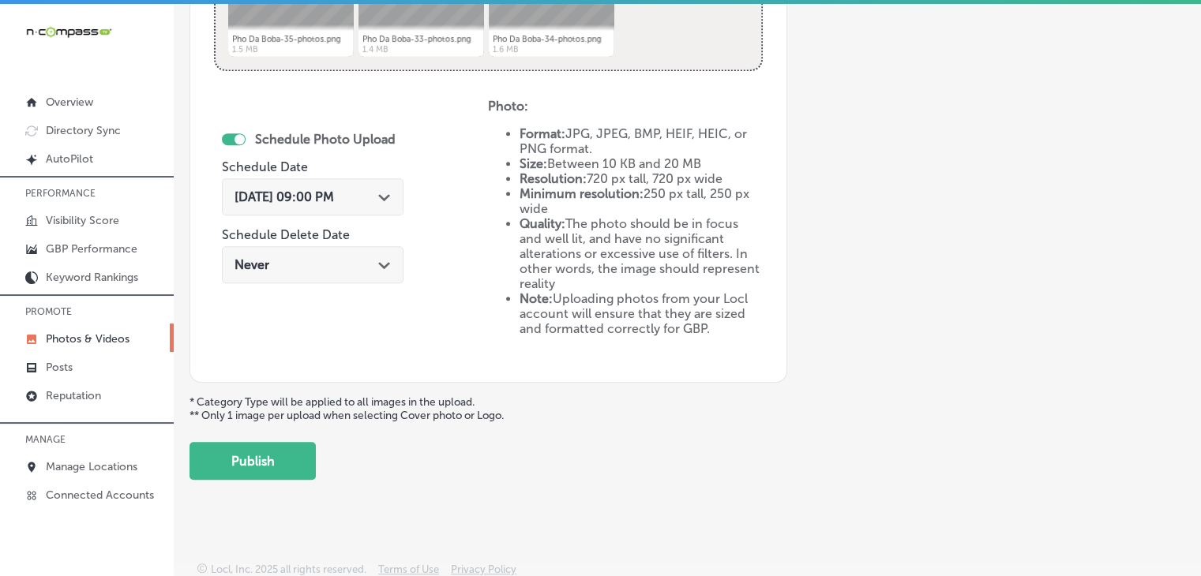
click at [297, 471] on button "Publish" at bounding box center [252, 461] width 126 height 38
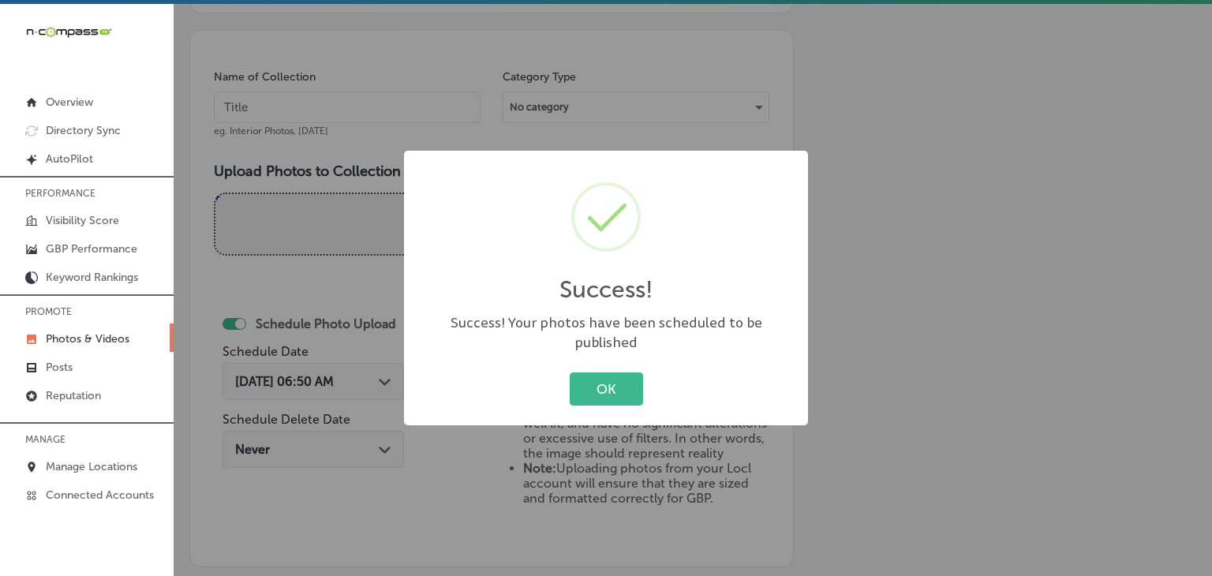
click at [378, 115] on div "Success! × Success! Your photos have been scheduled to be published OK Cancel" at bounding box center [606, 288] width 1212 height 576
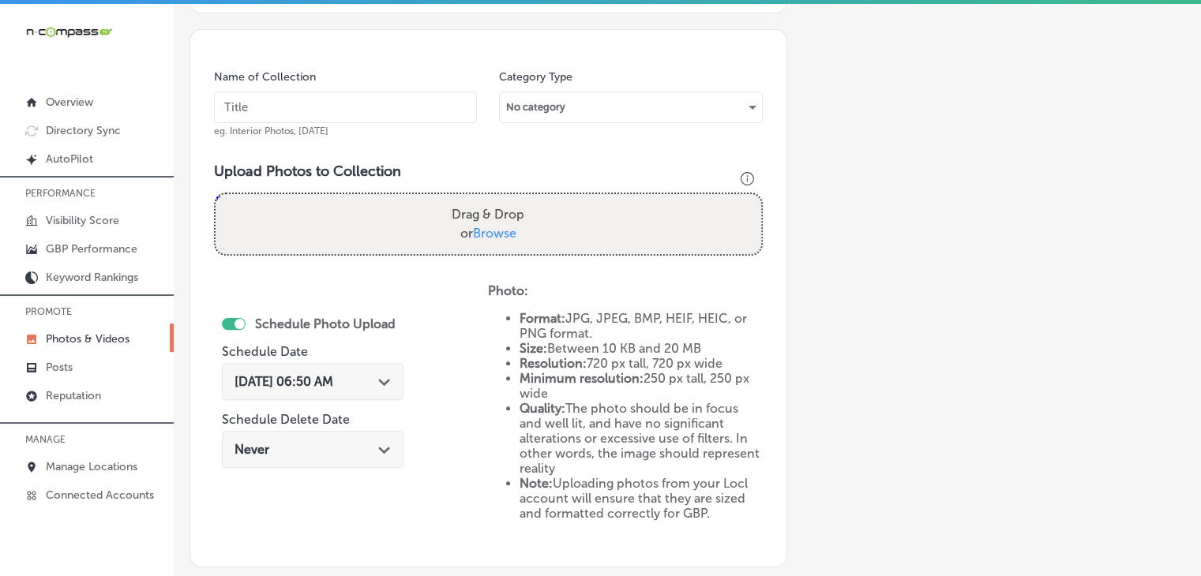
click at [378, 111] on input "text" at bounding box center [345, 108] width 263 height 32
paste input "Pho da Boba, [DATE], Week"
type input "Pho da Boba, [DATE], Week 5"
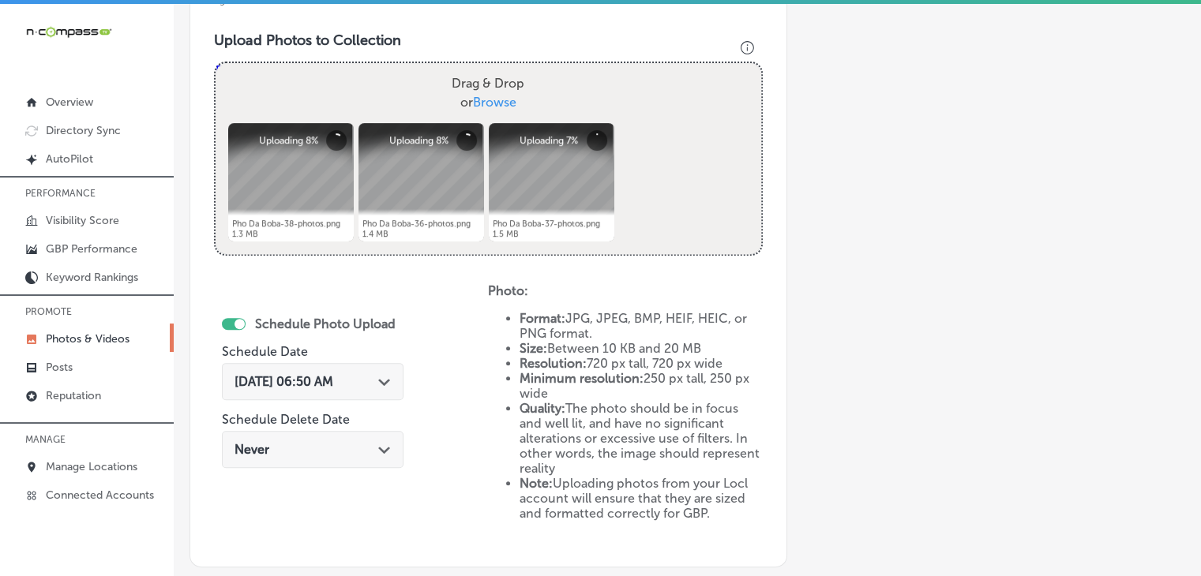
scroll to position [584, 0]
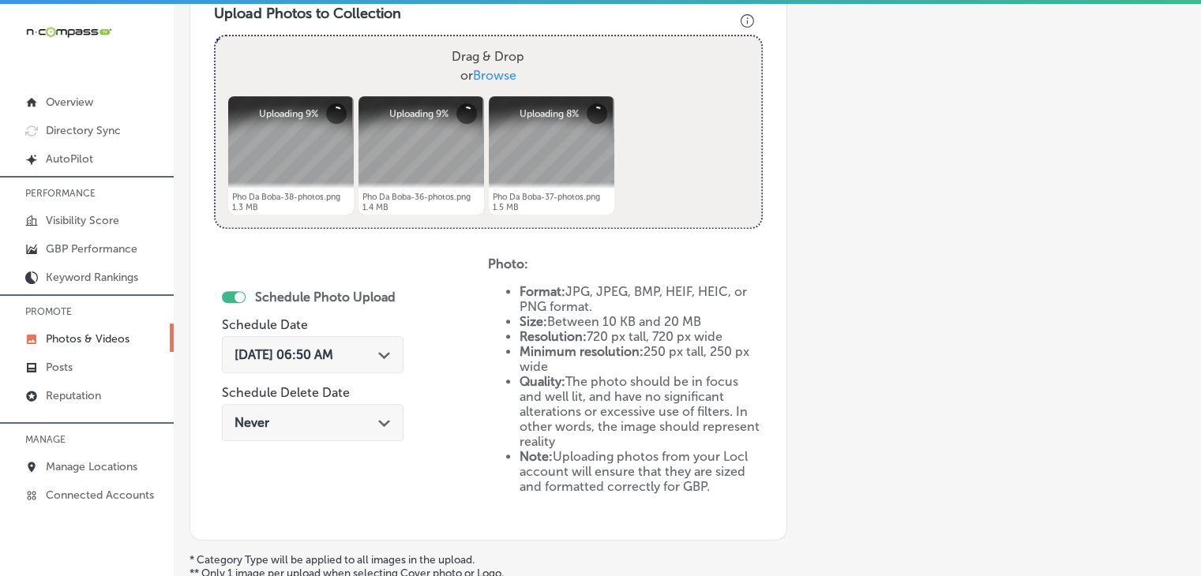
click at [376, 343] on div "[DATE] 06:50 AM Path Created with Sketch." at bounding box center [313, 354] width 182 height 37
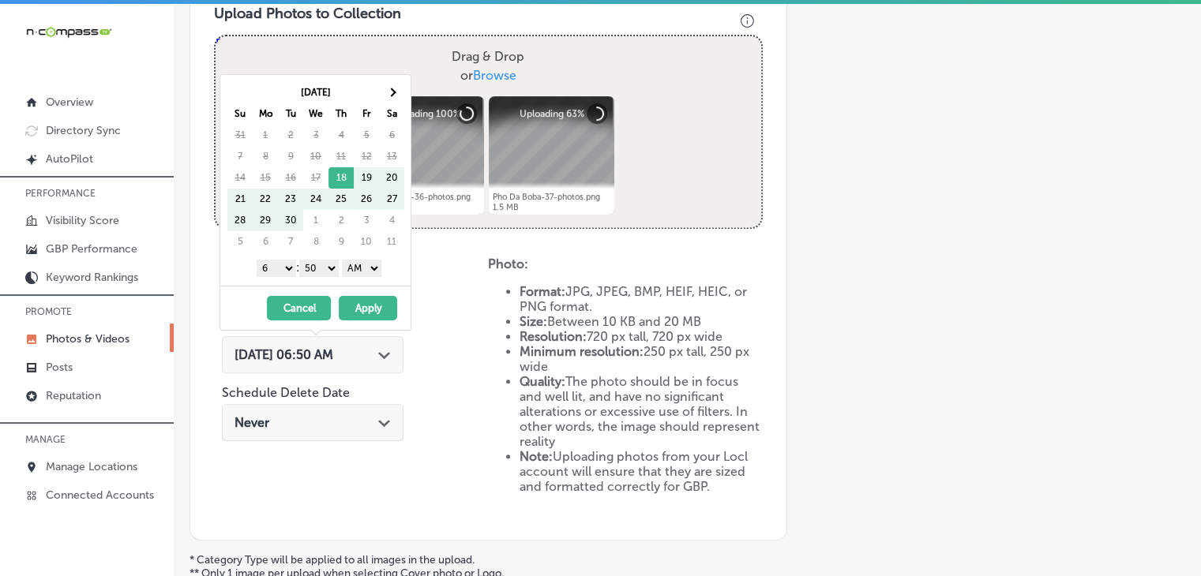
click at [401, 107] on th "Sa" at bounding box center [391, 113] width 25 height 21
click at [401, 95] on th at bounding box center [391, 92] width 25 height 21
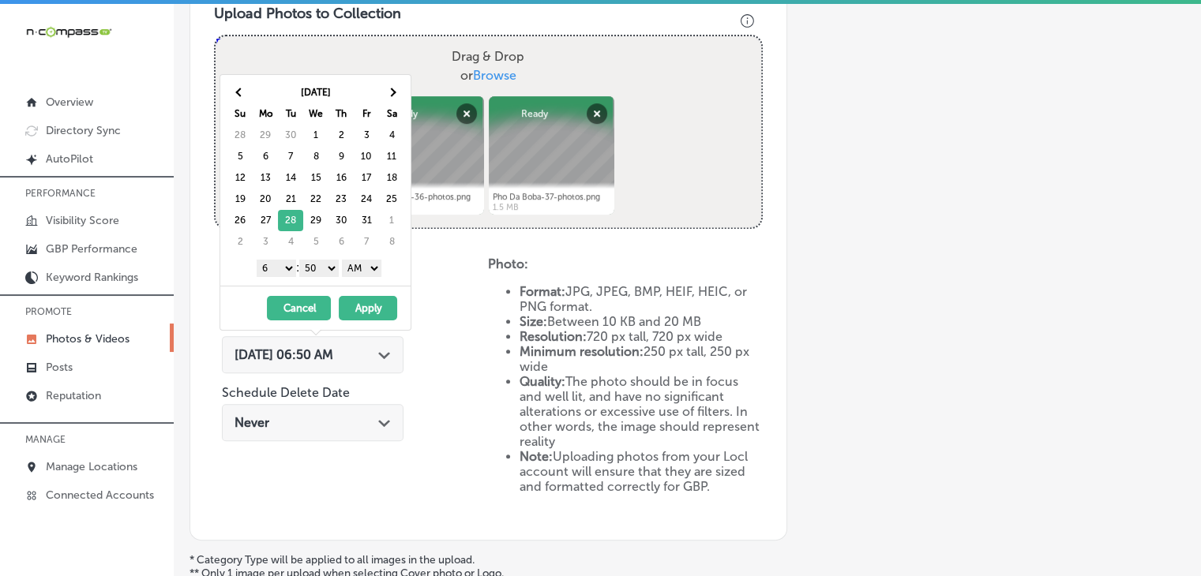
click at [275, 268] on select "1 2 3 4 5 6 7 8 9 10 11 12" at bounding box center [276, 268] width 39 height 17
click at [318, 272] on select "00 10 20 30 40 50" at bounding box center [318, 268] width 39 height 17
drag, startPoint x: 352, startPoint y: 264, endPoint x: 354, endPoint y: 272, distance: 8.1
click at [353, 266] on select "AM PM" at bounding box center [361, 268] width 39 height 17
click at [364, 309] on button "Apply" at bounding box center [368, 308] width 58 height 24
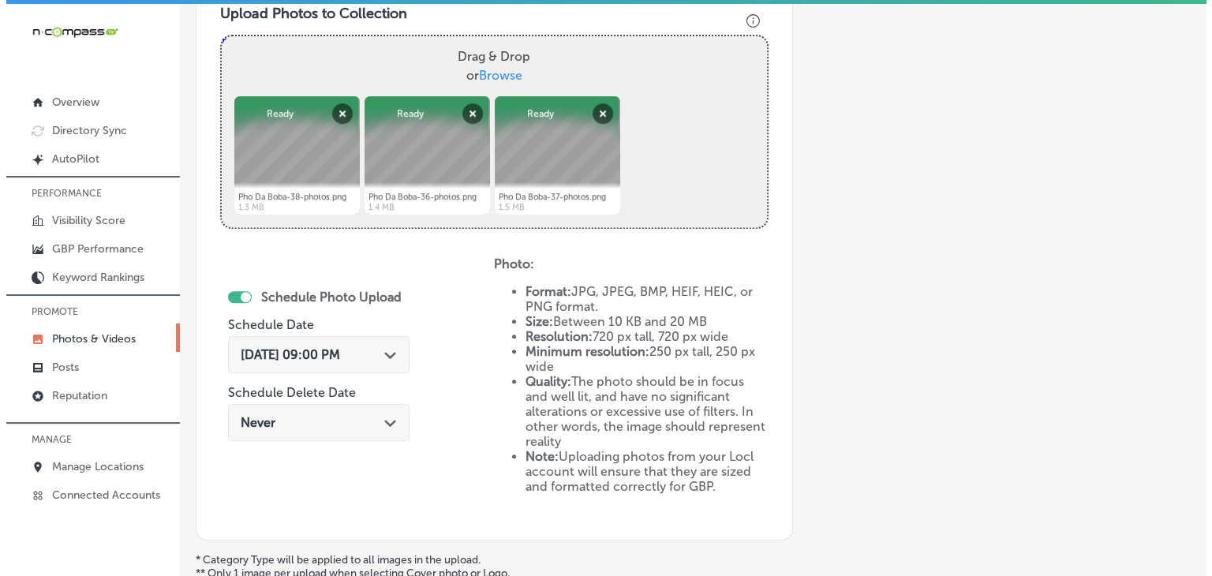
scroll to position [742, 0]
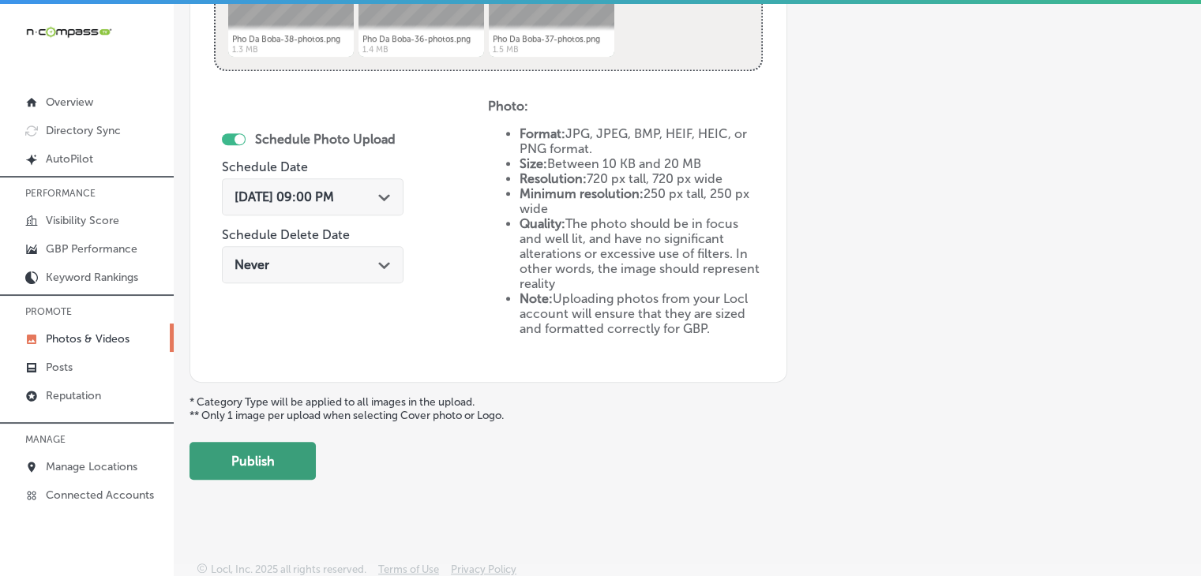
click at [268, 468] on button "Publish" at bounding box center [252, 461] width 126 height 38
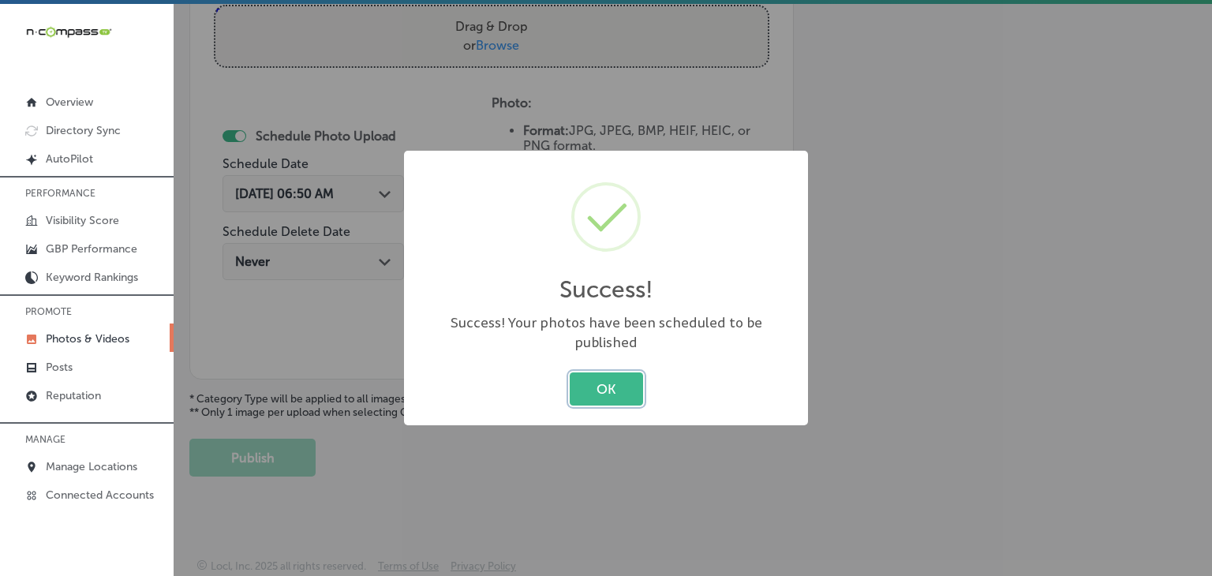
scroll to position [612, 0]
